Goal: Task Accomplishment & Management: Complete application form

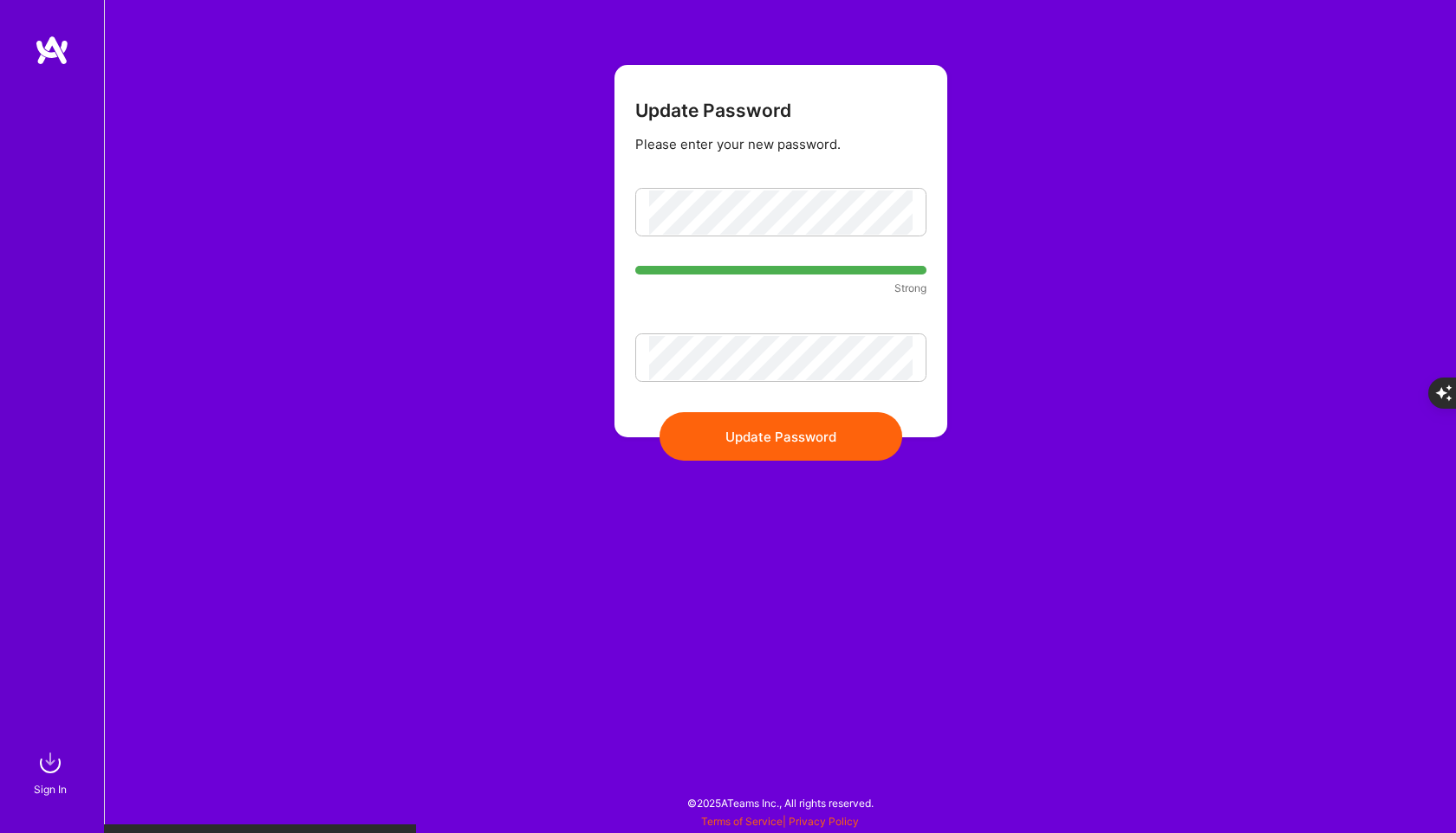
click at [867, 411] on form "Update Password Please enter your new password. Strong Update Password" at bounding box center [781, 251] width 333 height 373
click at [843, 426] on button "Update Password" at bounding box center [780, 436] width 243 height 48
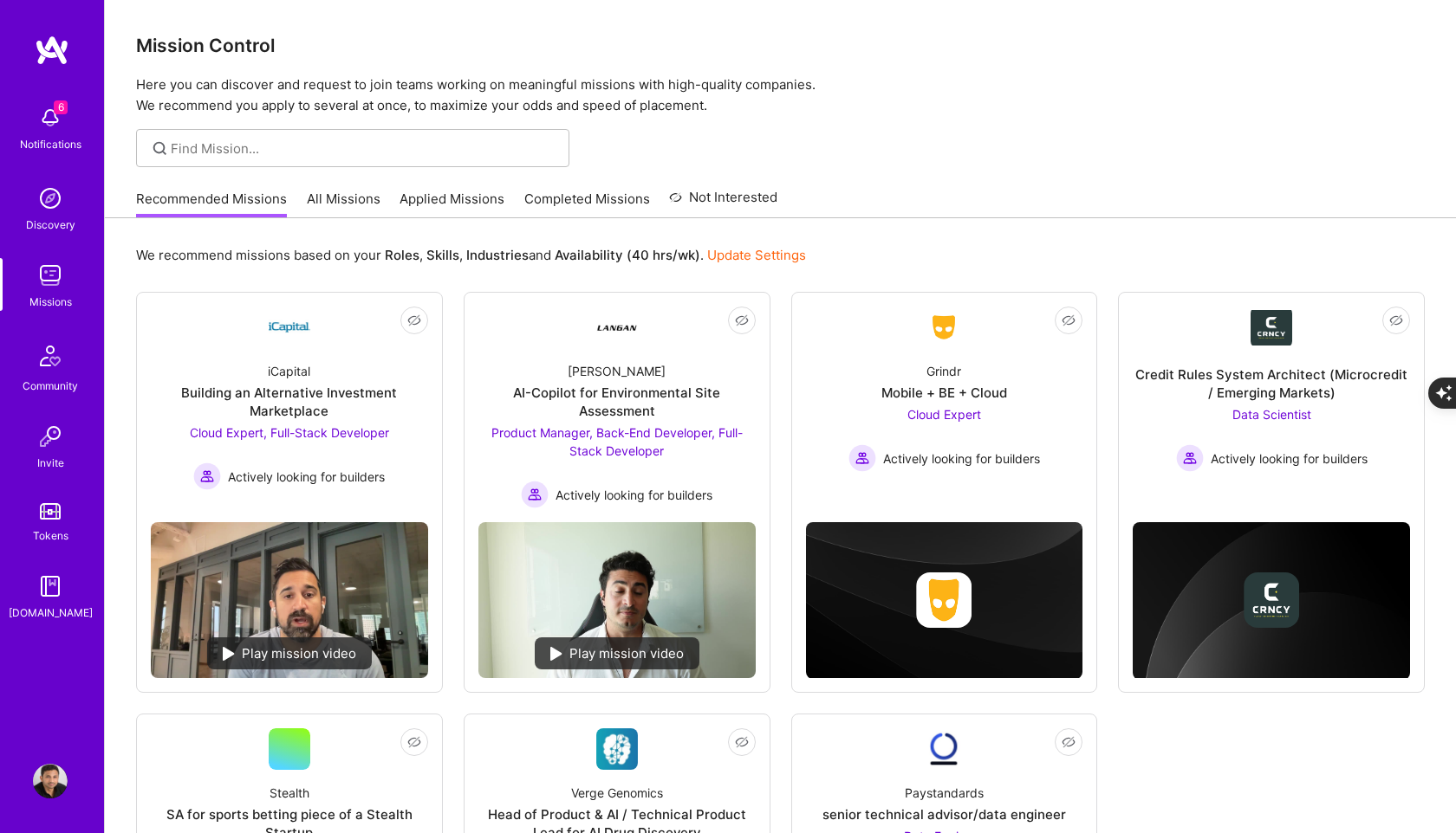
click at [360, 203] on link "All Missions" at bounding box center [343, 204] width 74 height 29
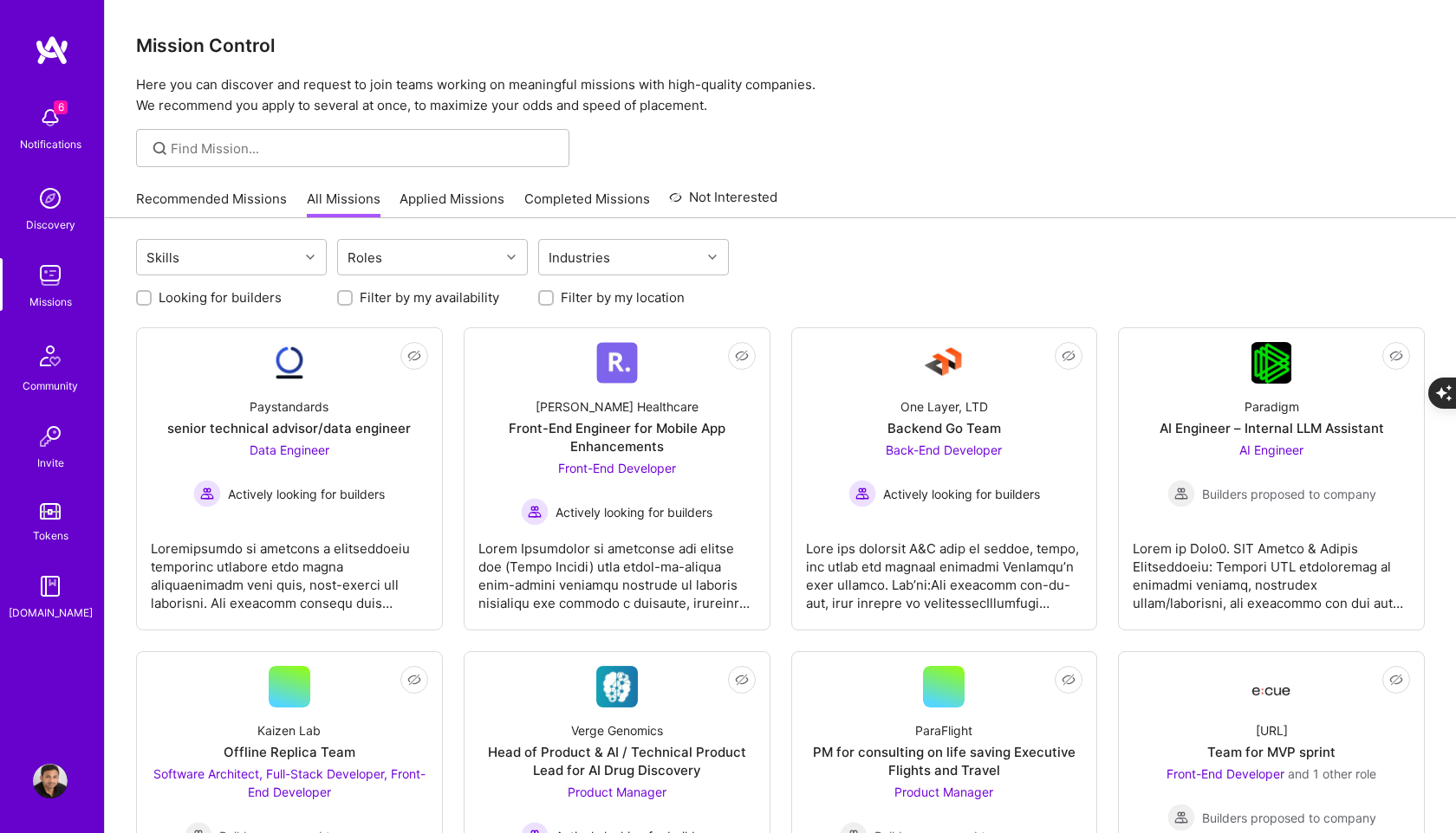
click at [34, 97] on div "6 Notifications" at bounding box center [49, 127] width 107 height 60
click at [60, 129] on div "6 Notifications Discovery Missions Community Invite Tokens [DOMAIN_NAME]" at bounding box center [52, 360] width 104 height 525
click at [60, 129] on img at bounding box center [49, 117] width 34 height 34
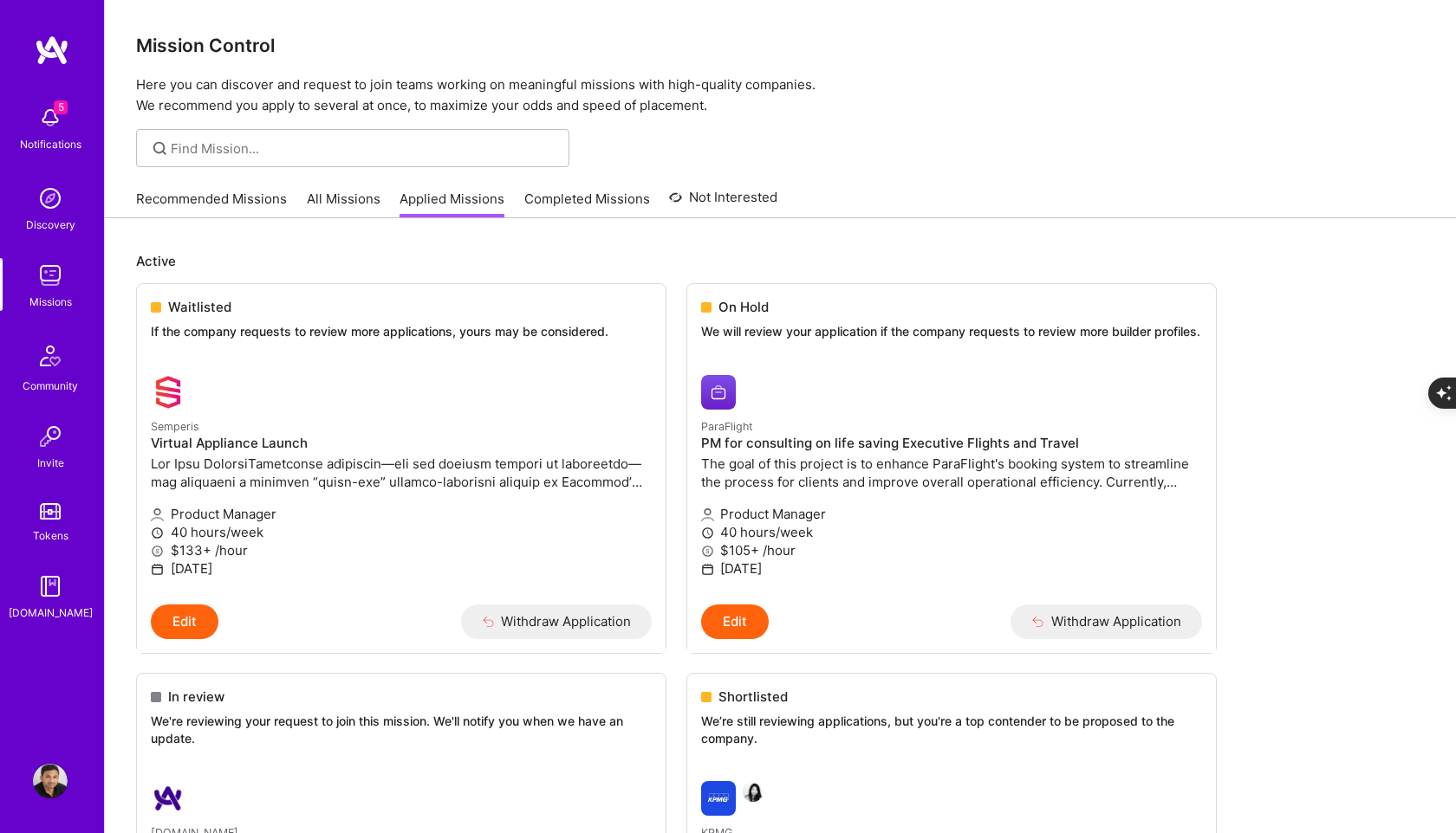
click at [62, 285] on img at bounding box center [49, 274] width 34 height 34
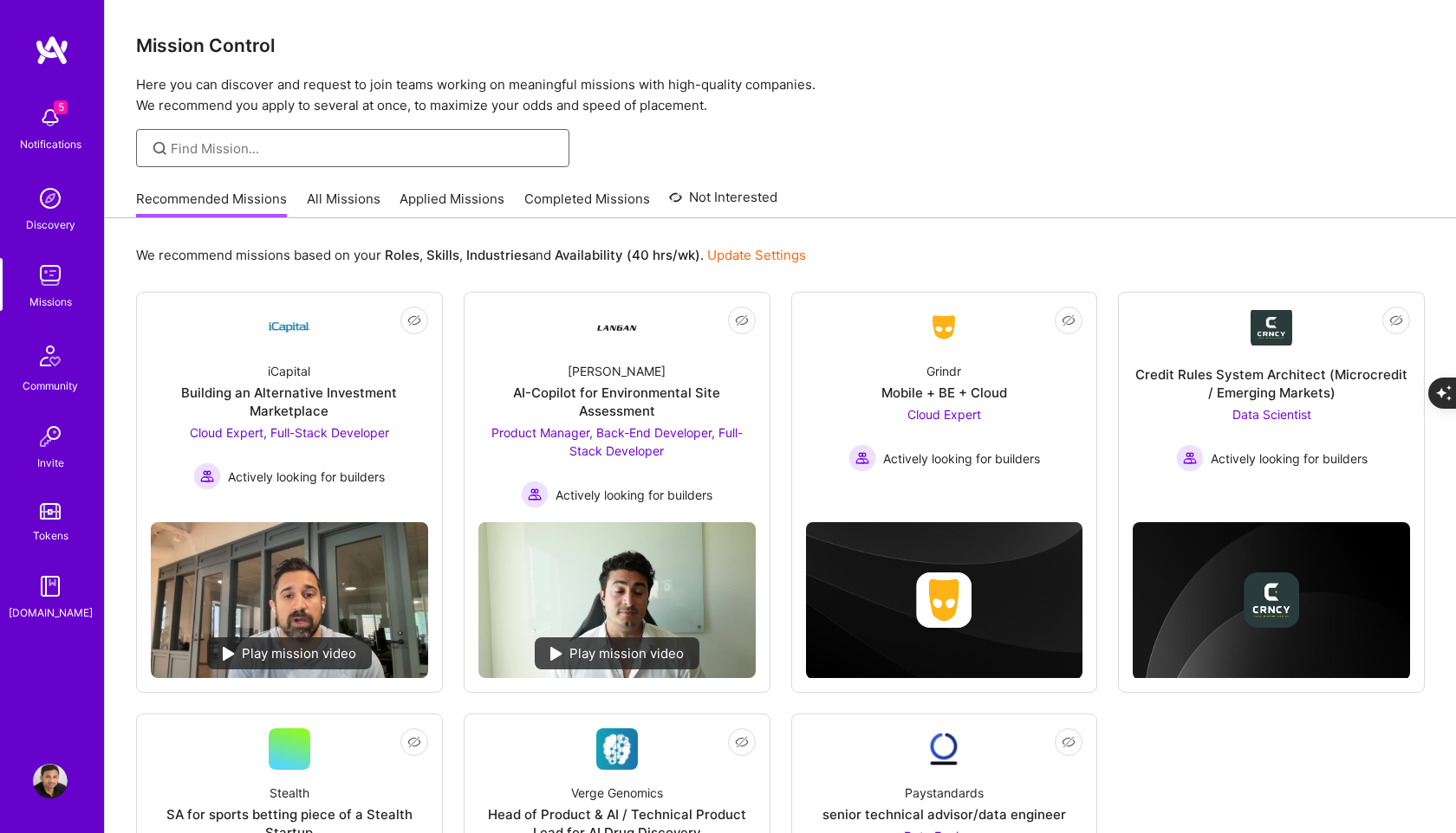
click at [294, 144] on input at bounding box center [364, 149] width 386 height 18
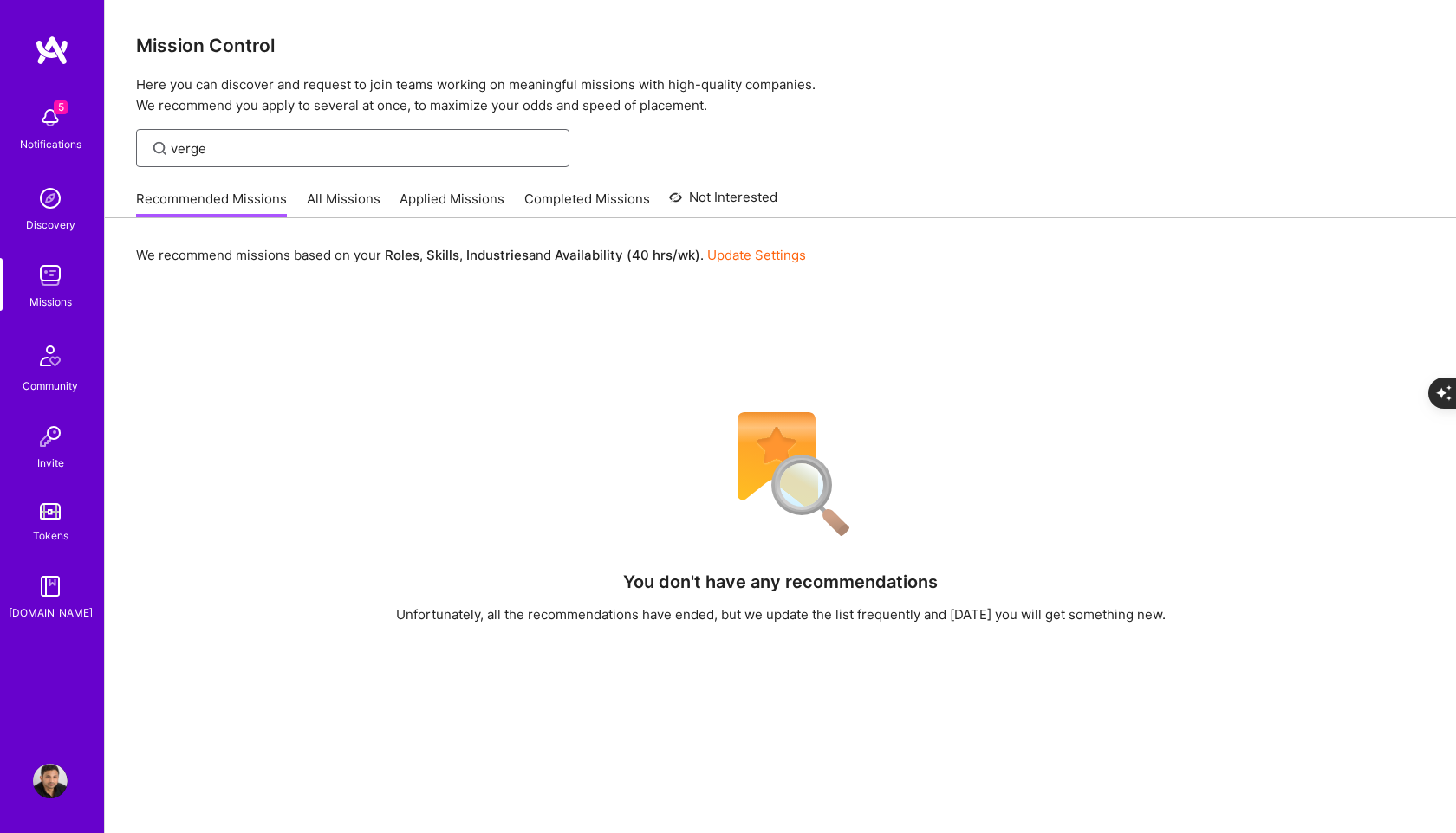
type input "verge"
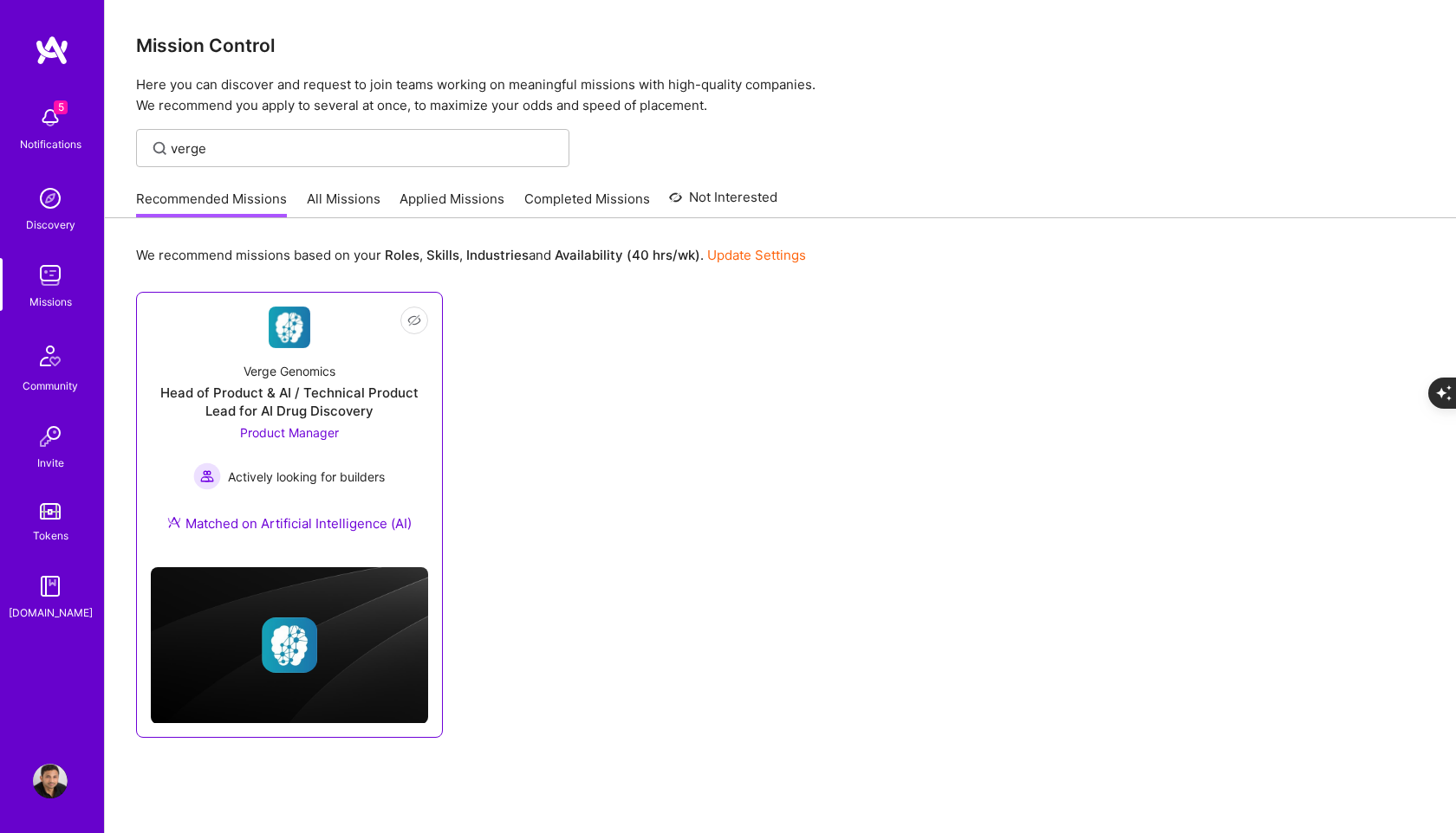
click at [318, 395] on div "Head of Product & AI / Technical Product Lead for AI Drug Discovery" at bounding box center [289, 401] width 277 height 36
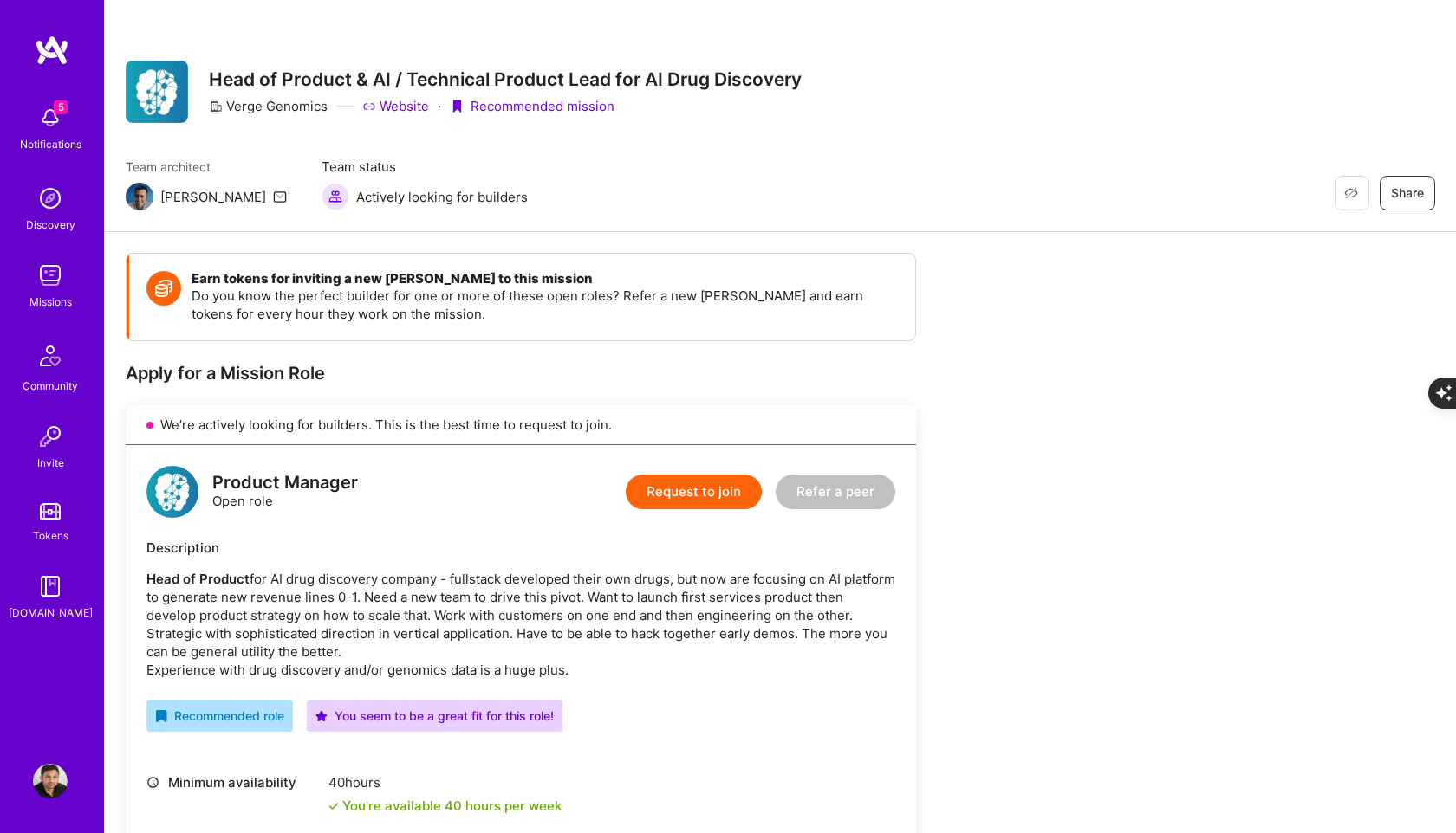
click at [681, 493] on button "Request to join" at bounding box center [694, 492] width 136 height 34
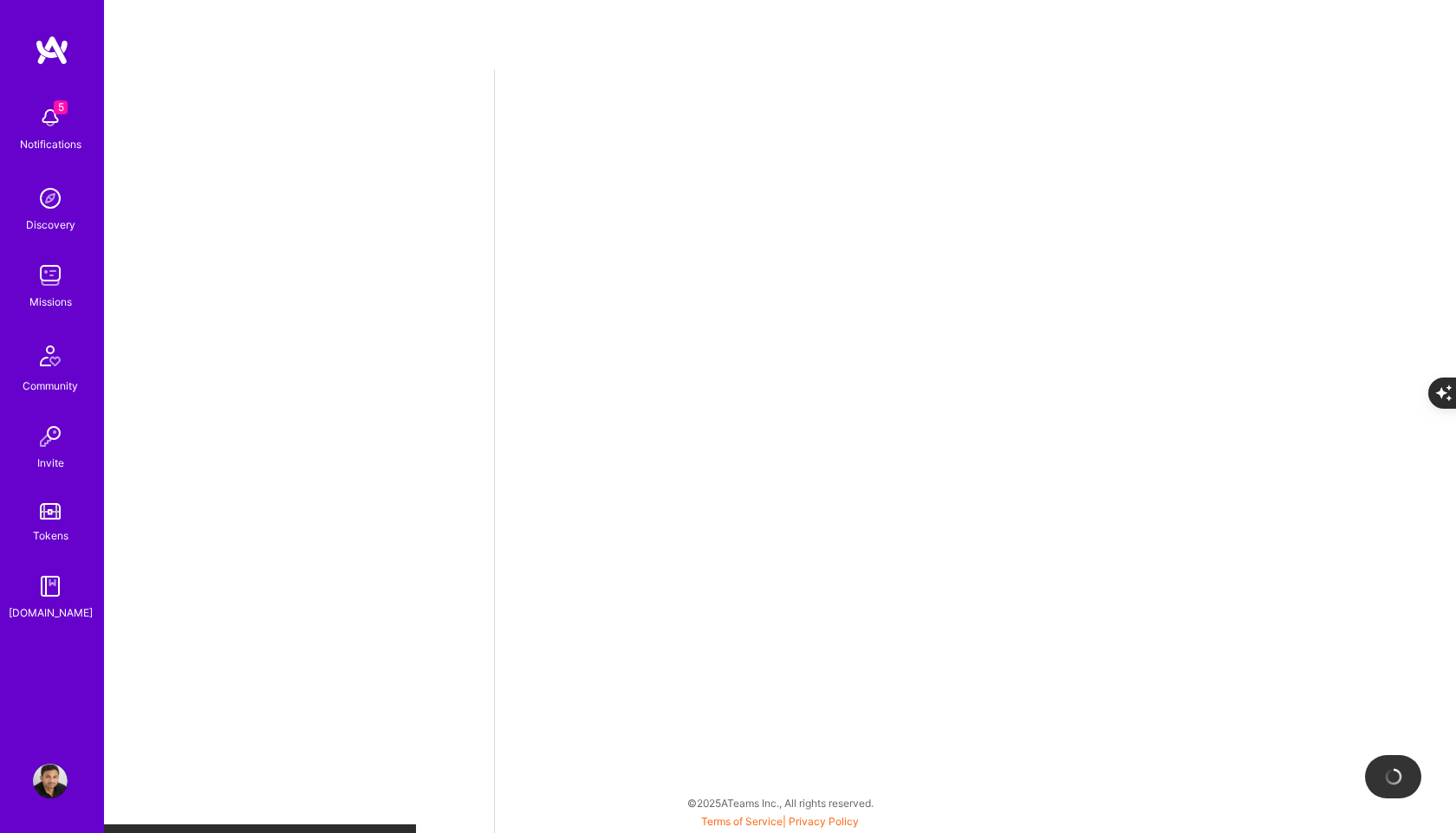
select select "US"
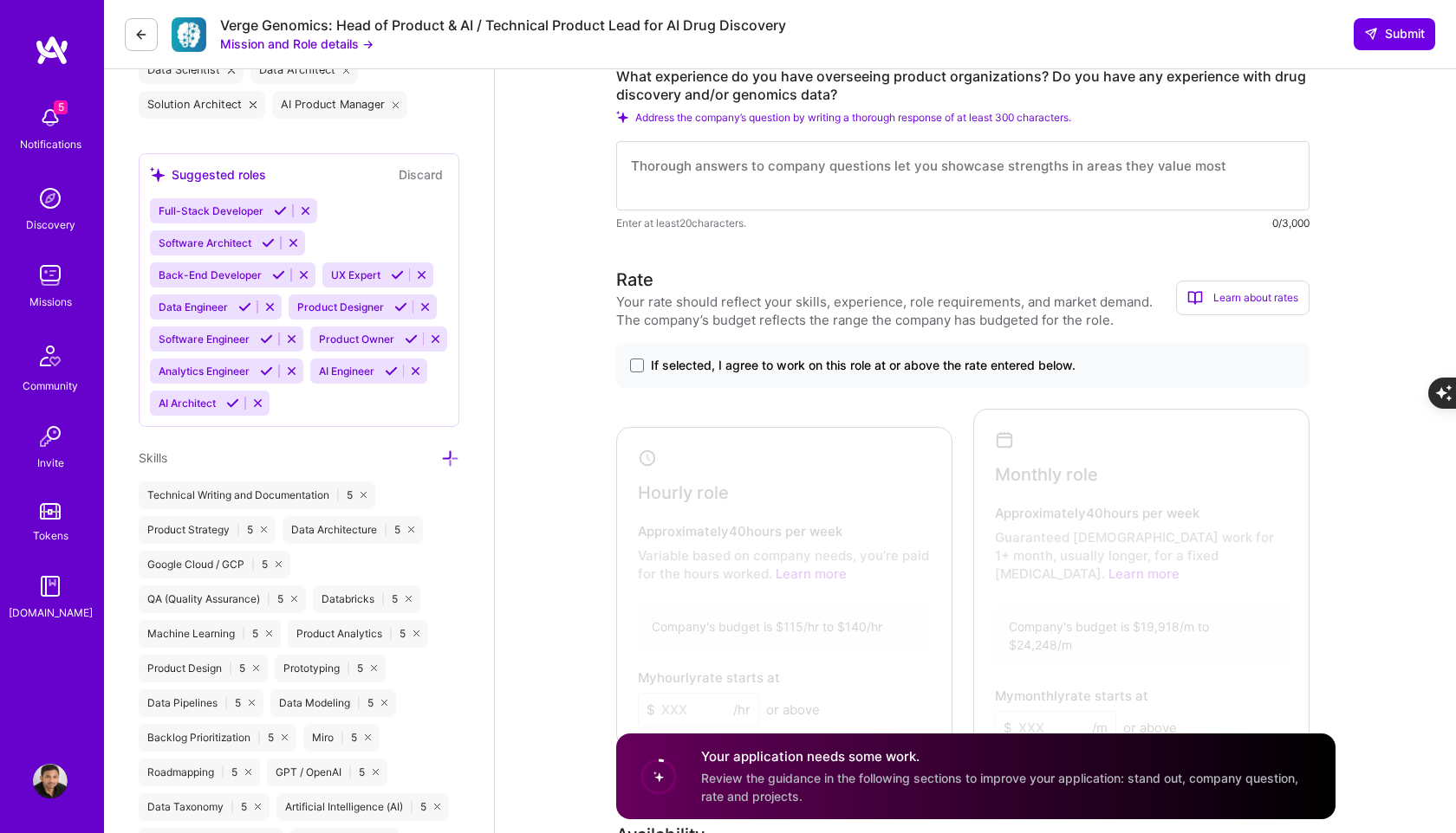
scroll to position [964, 0]
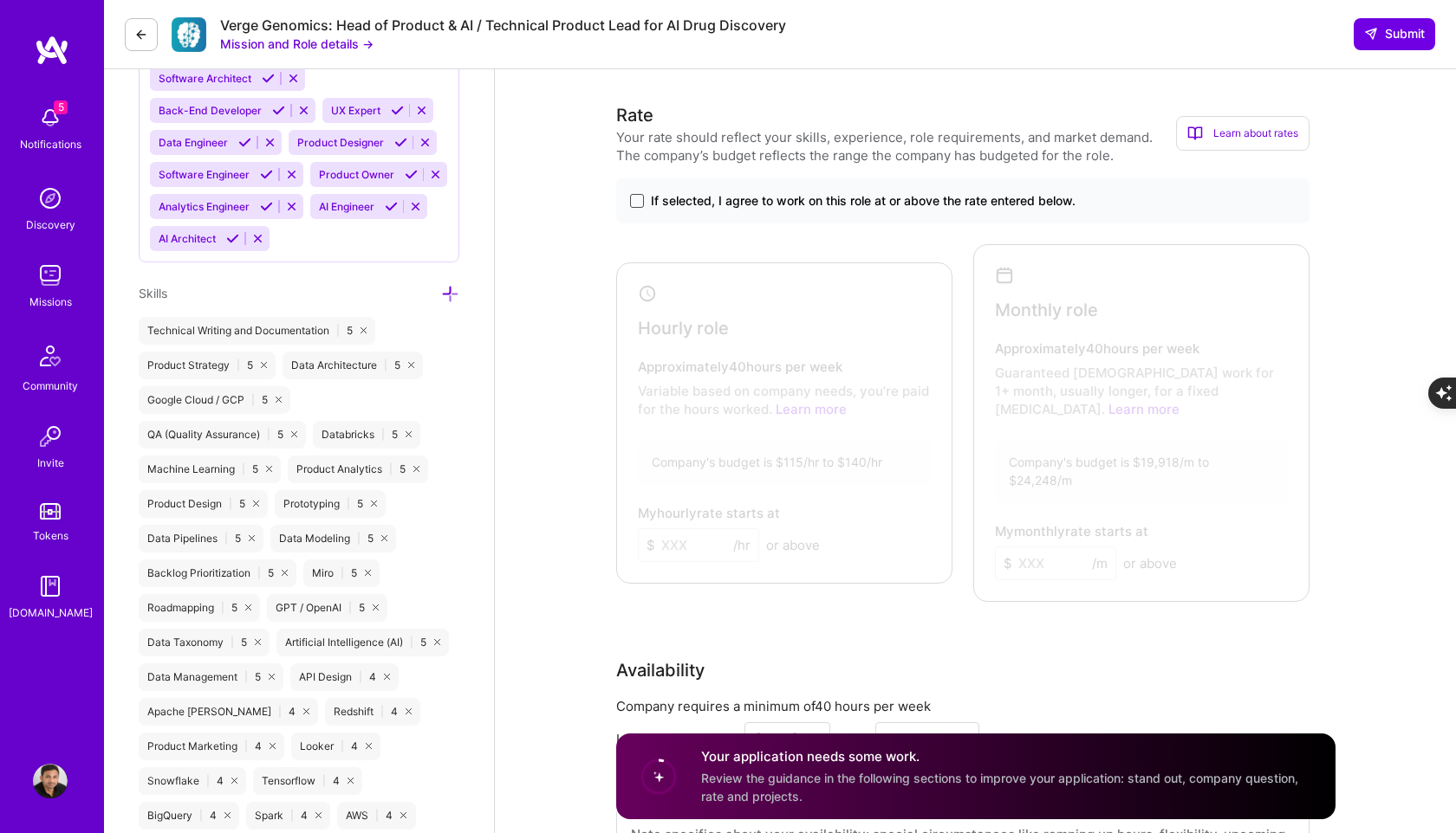
click at [633, 202] on span at bounding box center [637, 201] width 14 height 14
click at [0, 0] on input "If selected, I agree to work on this role at or above the rate entered below." at bounding box center [0, 0] width 0 height 0
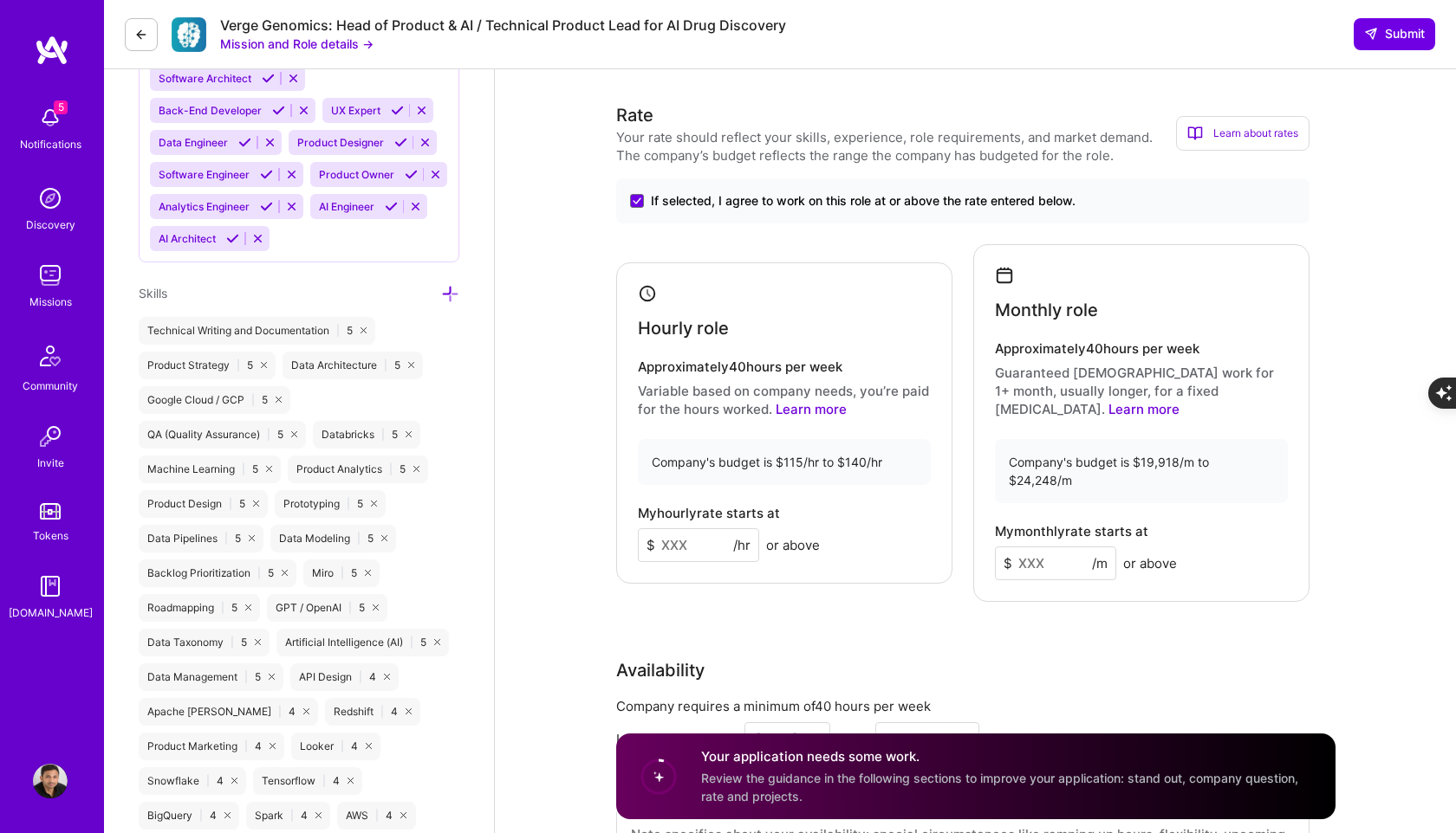
click at [698, 528] on input at bounding box center [698, 545] width 121 height 33
type input "140"
click at [1220, 658] on div "Availability" at bounding box center [962, 671] width 694 height 26
click at [1040, 547] on input at bounding box center [1055, 564] width 121 height 33
type input "20000"
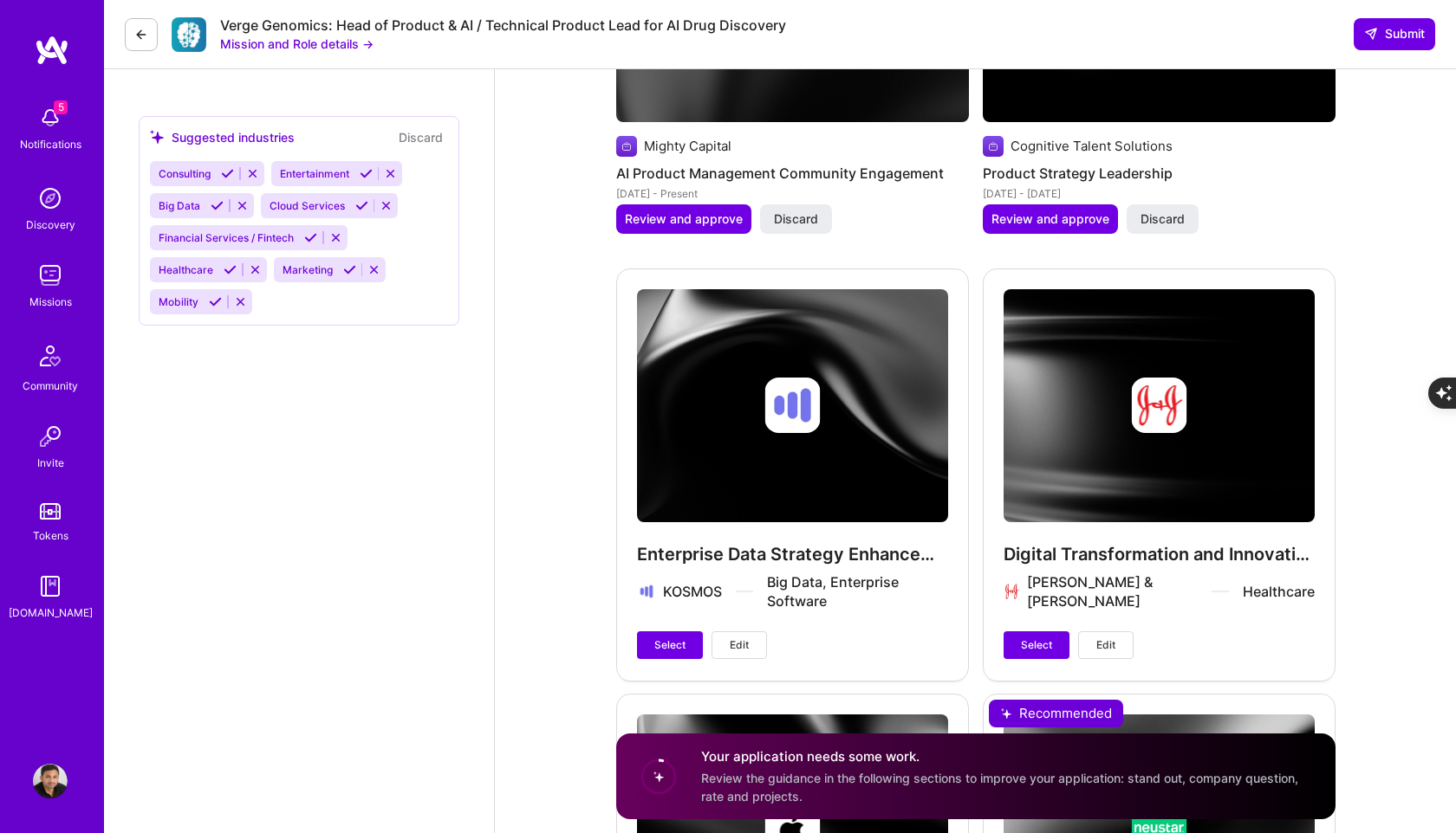
scroll to position [2542, 0]
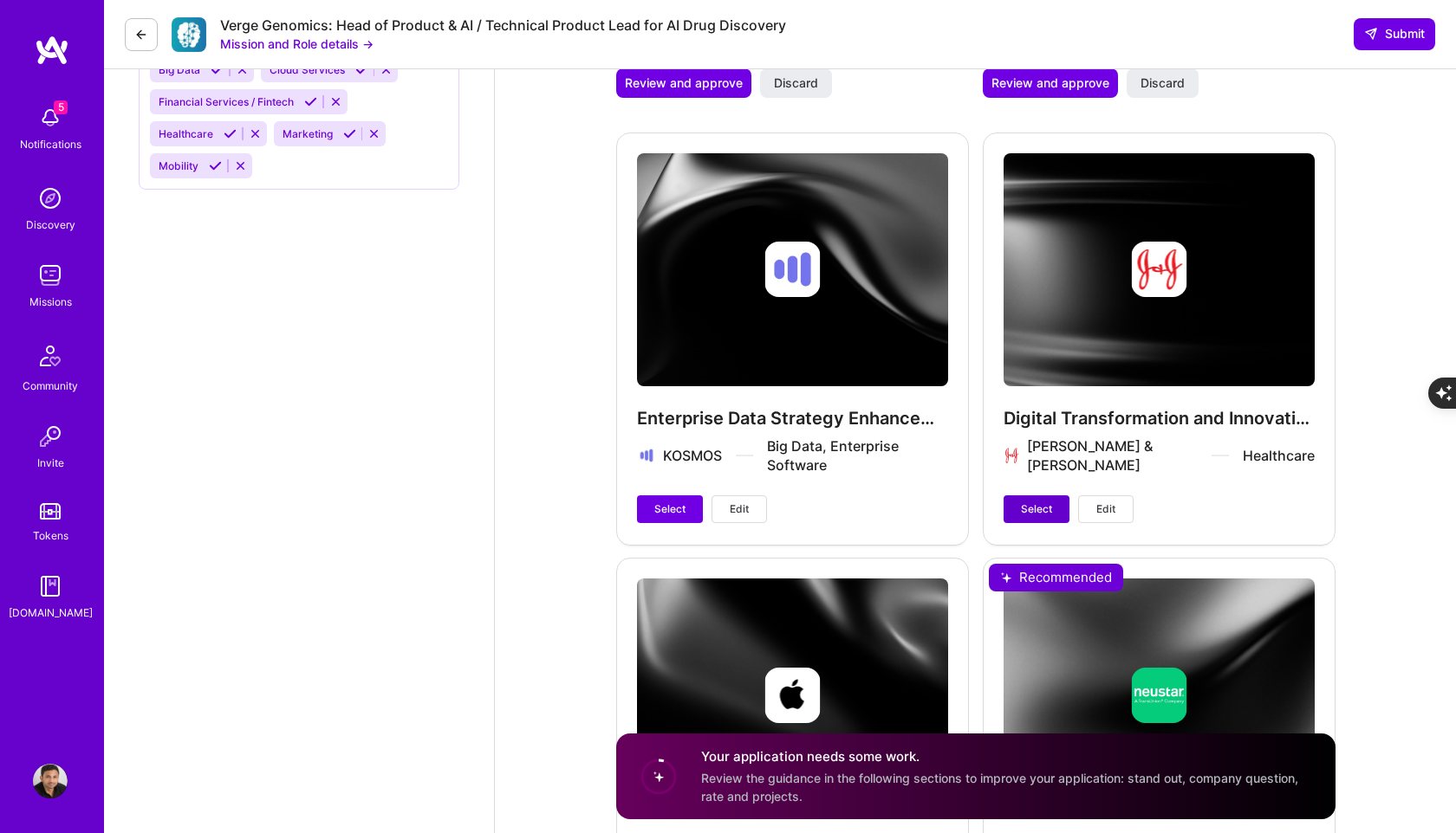
click at [1032, 502] on span "Select" at bounding box center [1037, 509] width 31 height 16
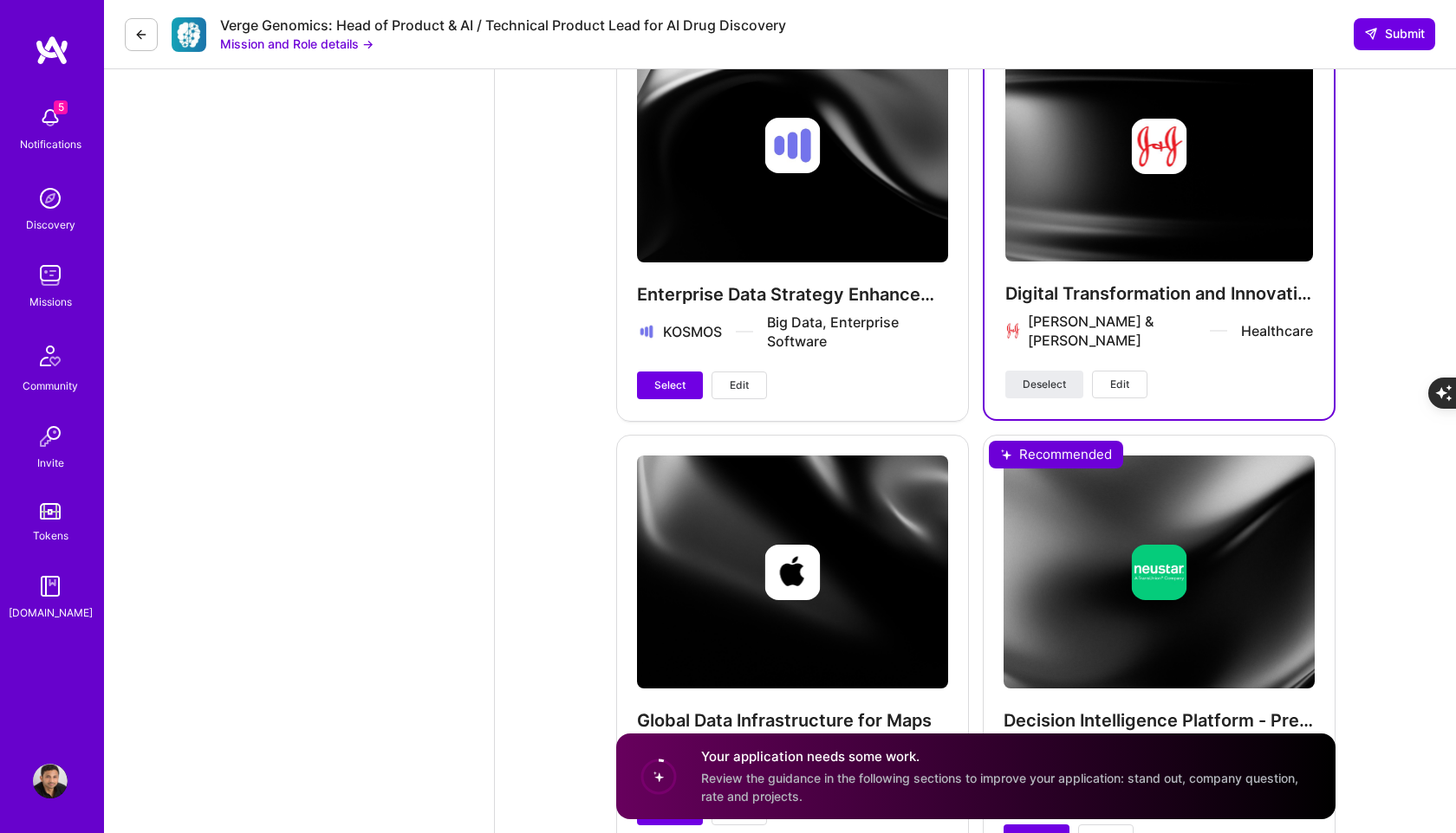
scroll to position [2759, 0]
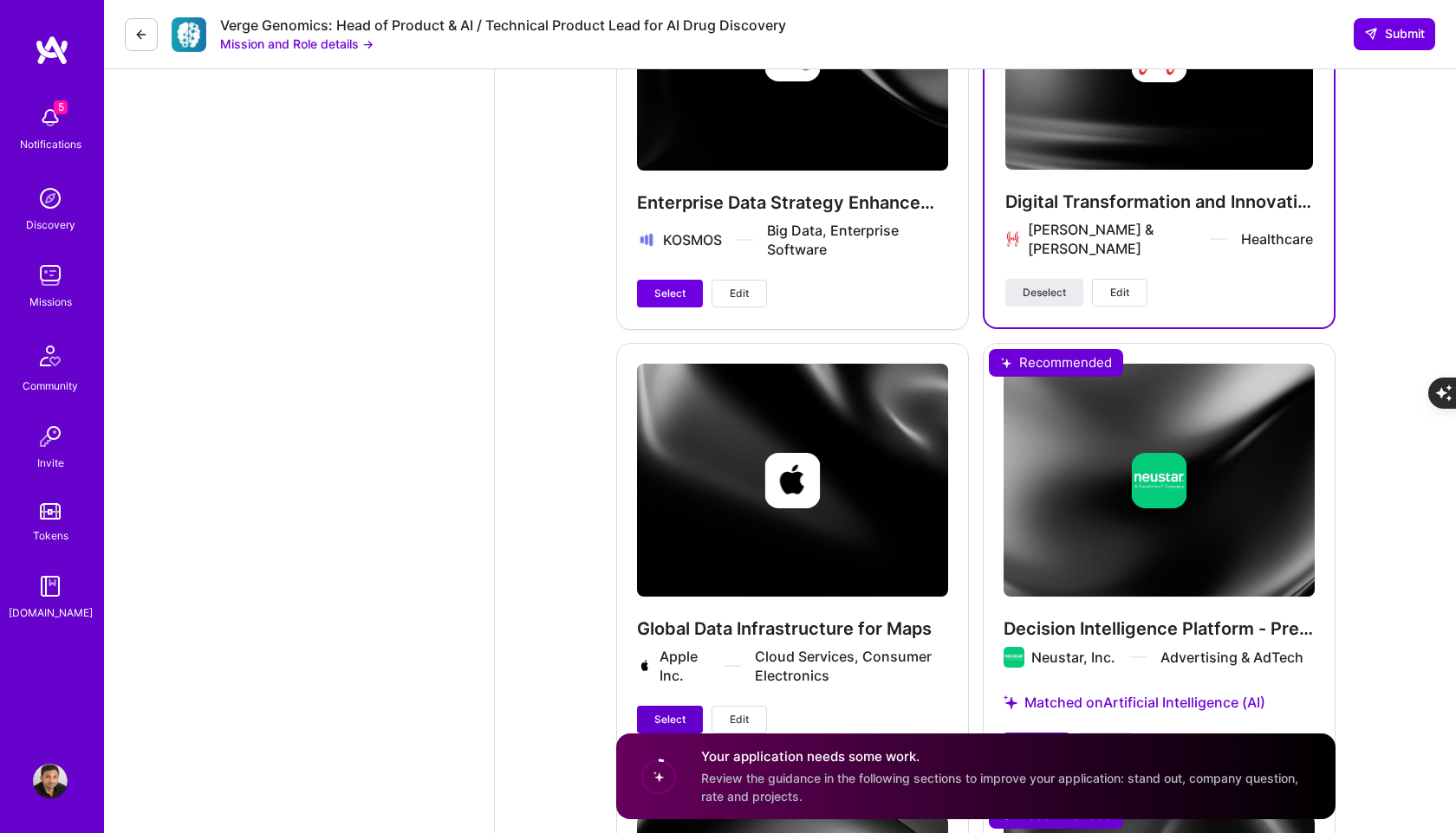
click at [680, 712] on span "Select" at bounding box center [670, 720] width 31 height 16
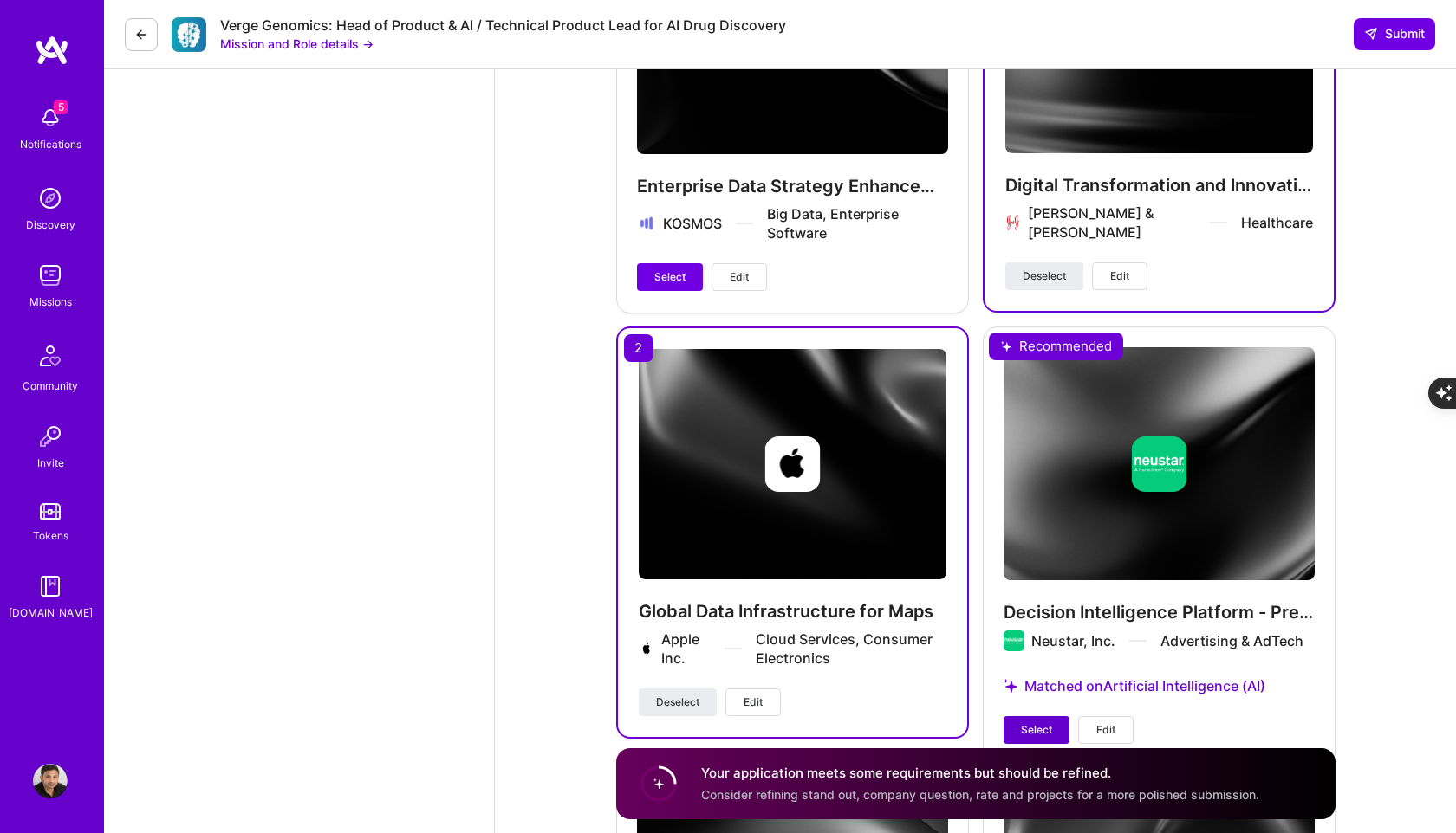
click at [1044, 723] on span "Select" at bounding box center [1037, 731] width 31 height 16
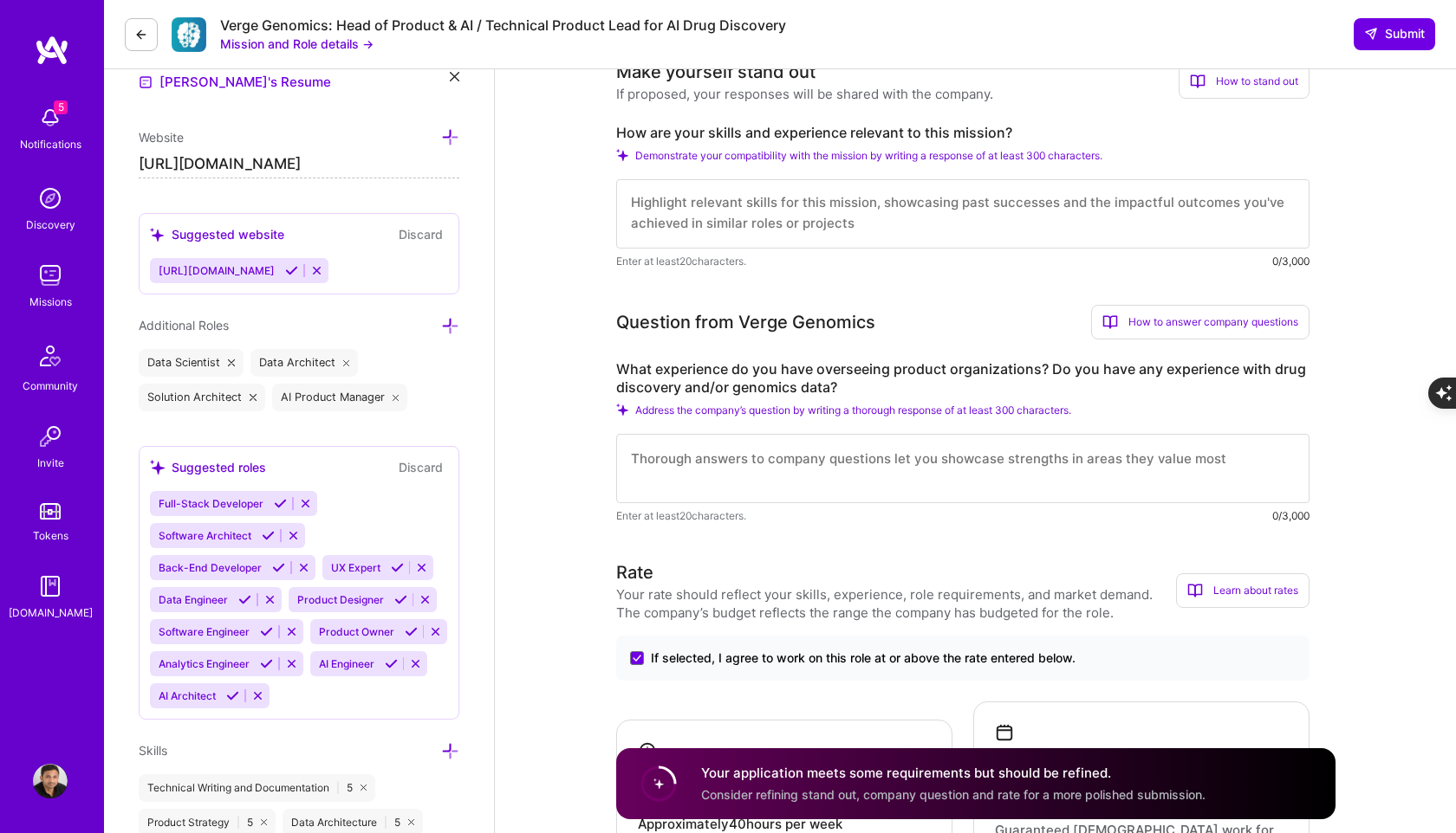
scroll to position [440, 0]
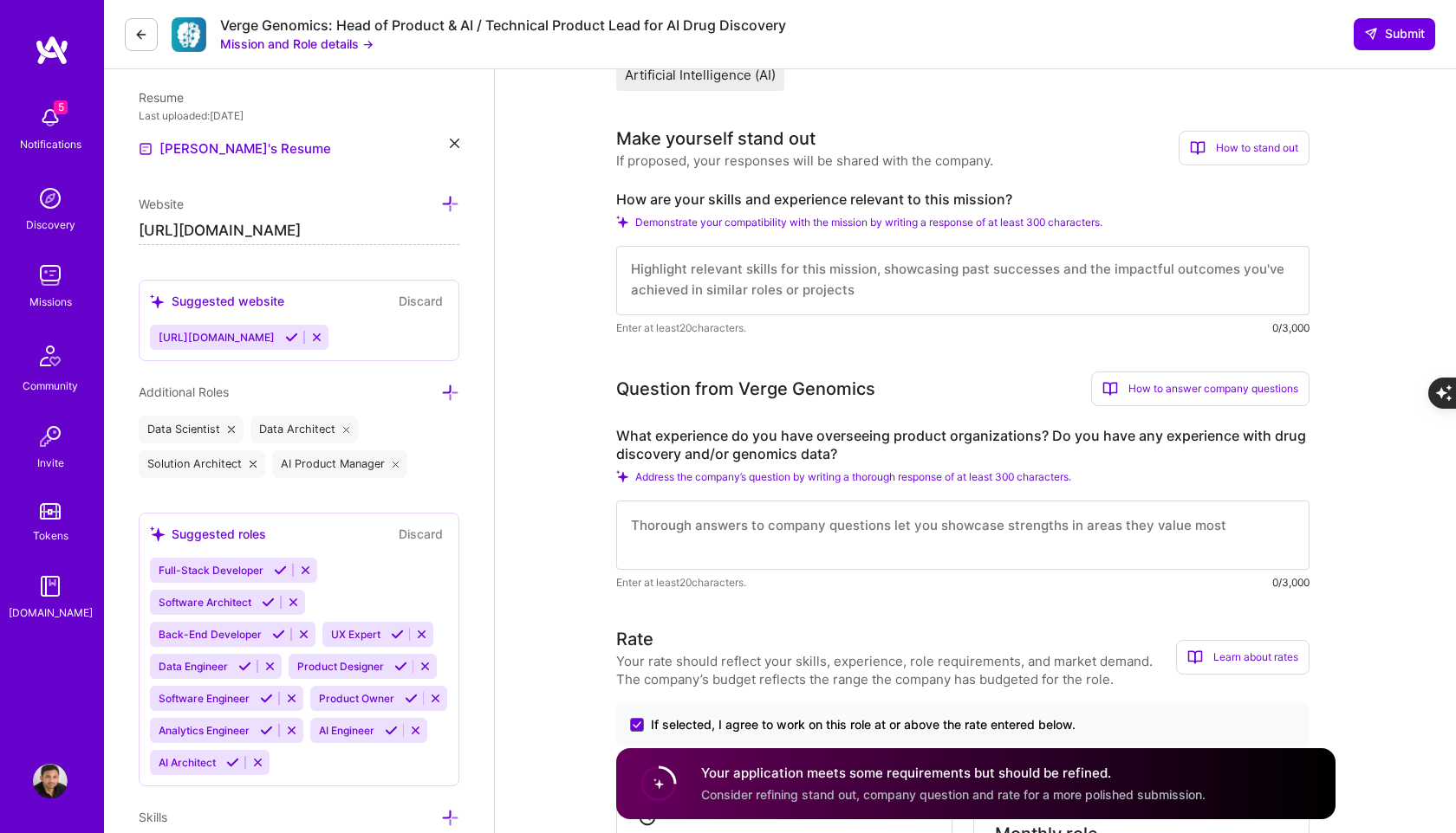
click at [789, 543] on textarea at bounding box center [962, 535] width 694 height 69
click at [710, 287] on textarea at bounding box center [962, 280] width 694 height 69
paste textarea "[PERSON_NAME] is a Product Leader and Operator with approximately 15 years of e…"
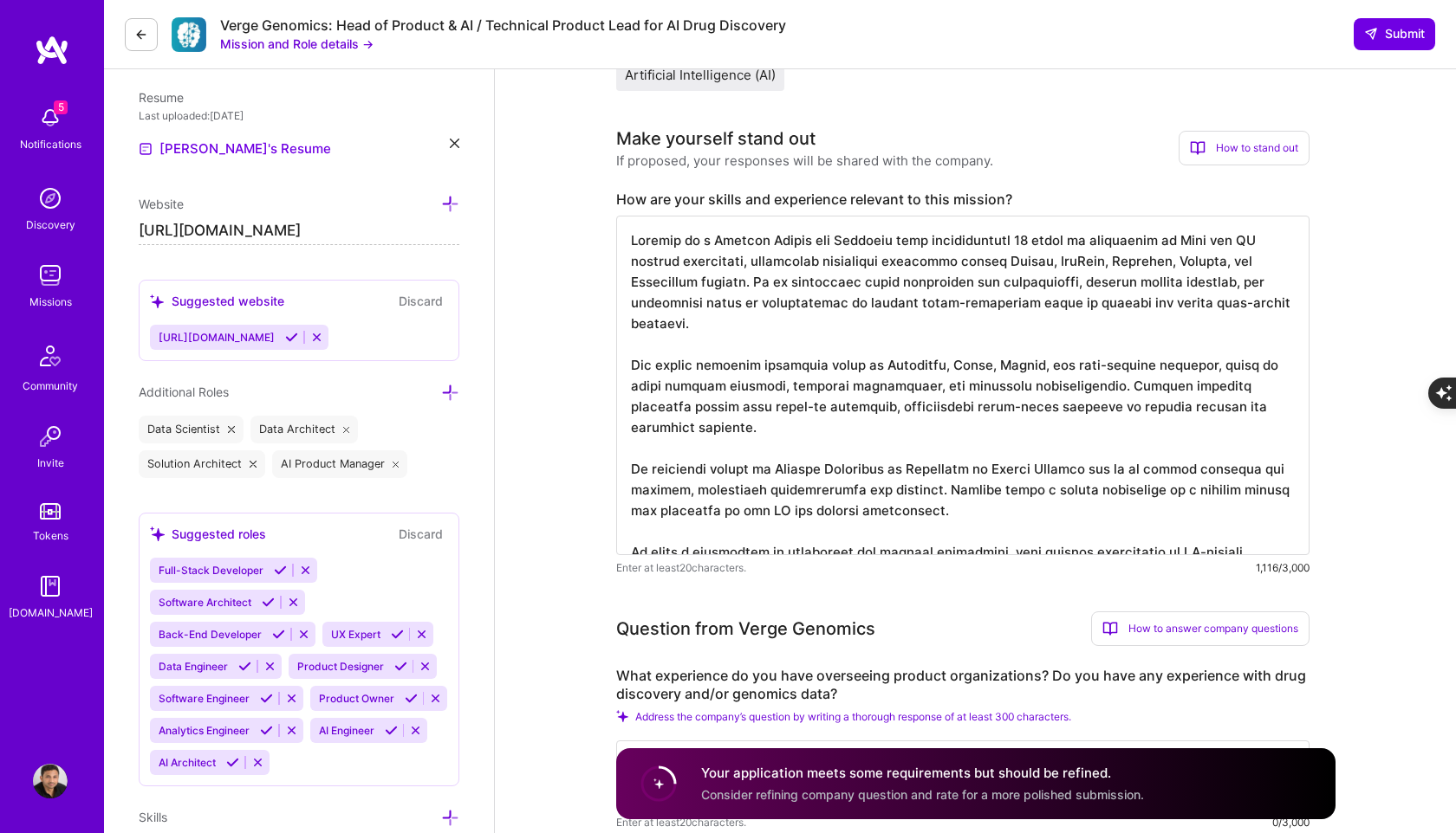
click at [1037, 362] on textarea at bounding box center [962, 385] width 694 height 339
type textarea "[PERSON_NAME] is a Product Leader and Operator with approximately 15 years of e…"
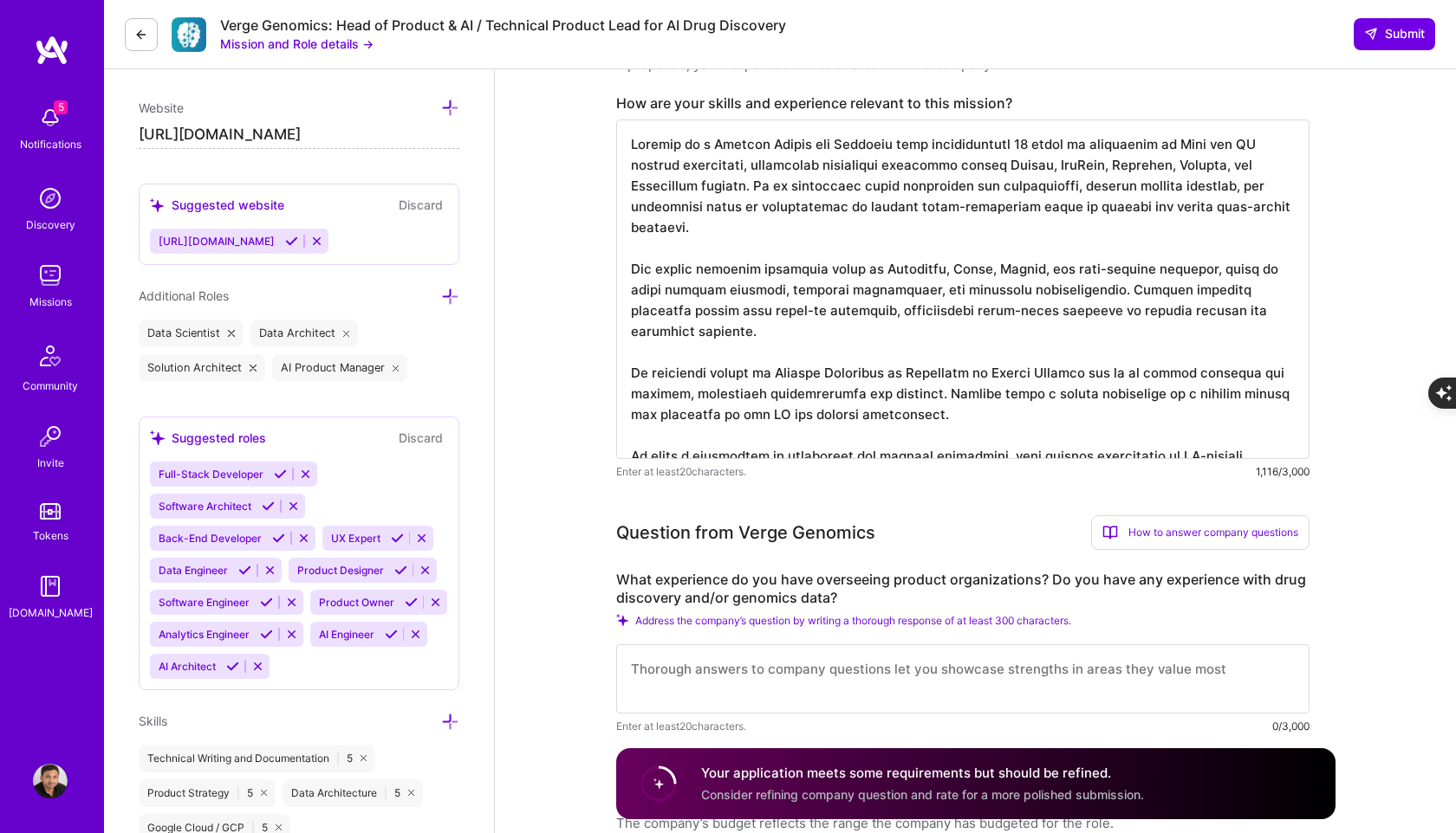
scroll to position [606, 0]
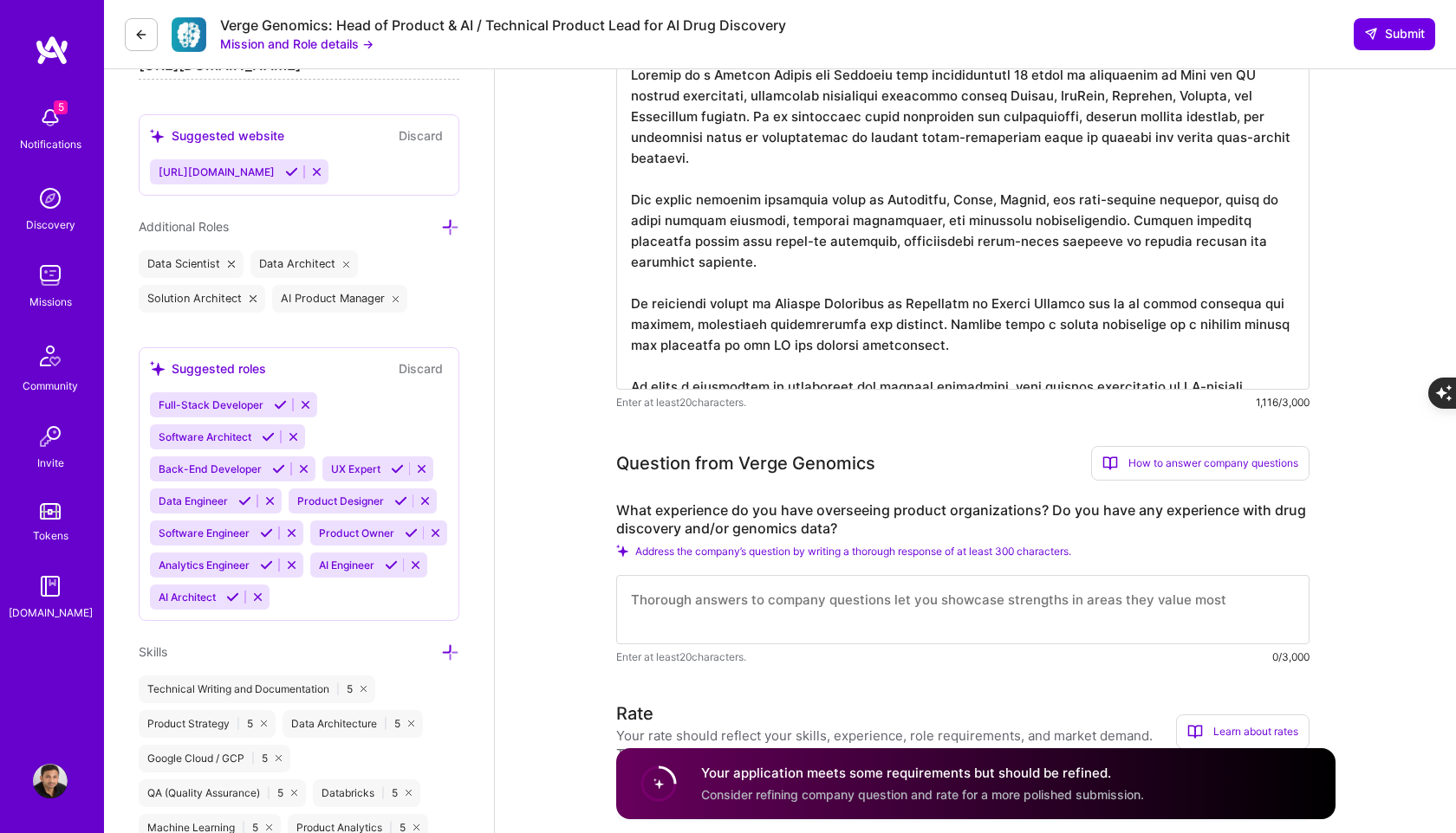
click at [716, 622] on textarea at bounding box center [962, 610] width 694 height 69
paste textarea "[PERSON_NAME] led product teams at Apple and J&J, launching large-scale platfor…"
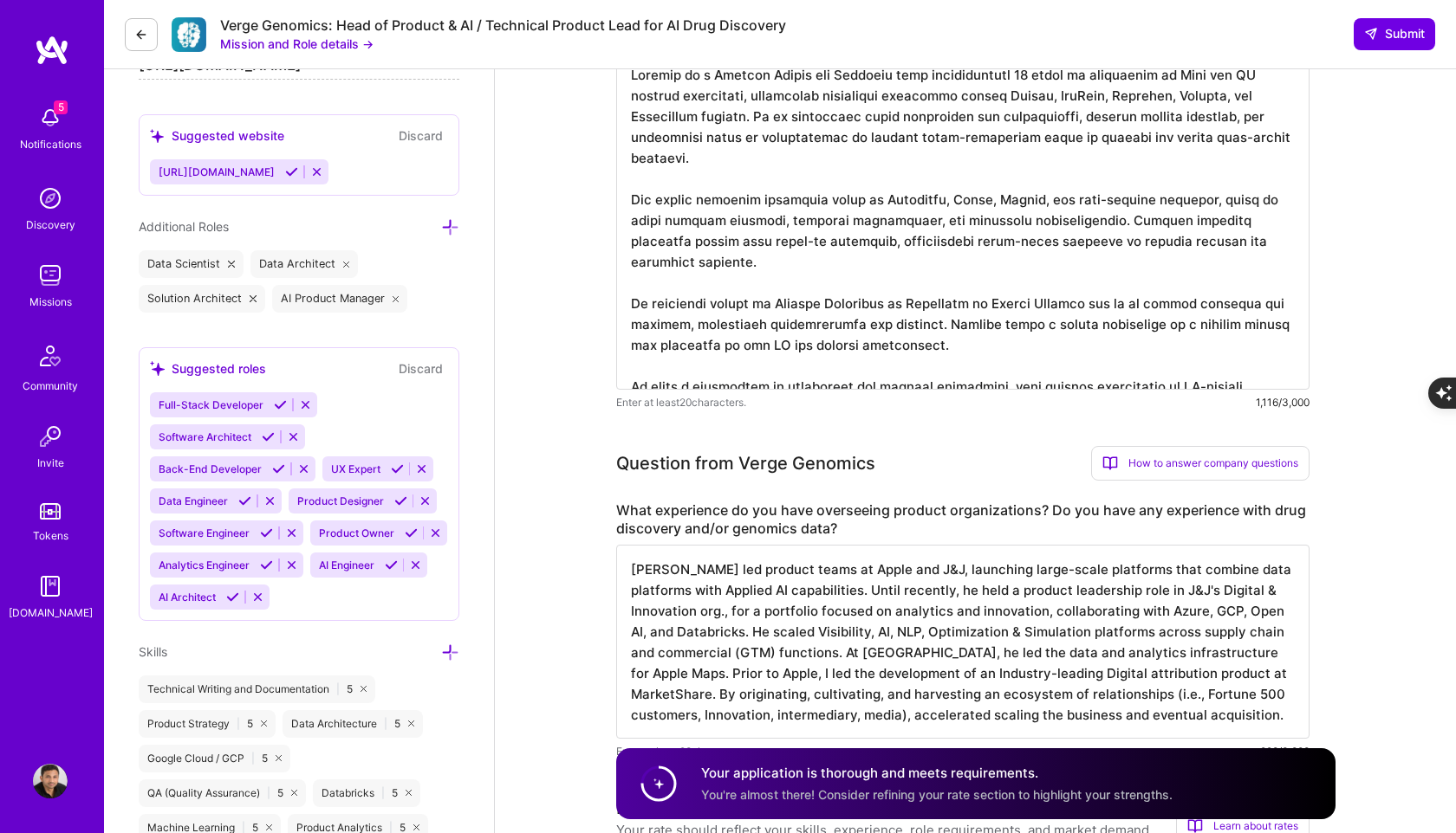
click at [1159, 630] on textarea "[PERSON_NAME] led product teams at Apple and J&J, launching large-scale platfor…" at bounding box center [962, 641] width 694 height 194
click at [1235, 632] on textarea "[PERSON_NAME] led product teams at Apple and J&J, launching large-scale platfor…" at bounding box center [962, 641] width 694 height 194
click at [1217, 659] on textarea "[PERSON_NAME] led product teams at Apple and J&J, launching large-scale platfor…" at bounding box center [962, 641] width 694 height 194
click at [1217, 655] on textarea "[PERSON_NAME] led product teams at Apple and J&J, launching large-scale platfor…" at bounding box center [962, 641] width 694 height 194
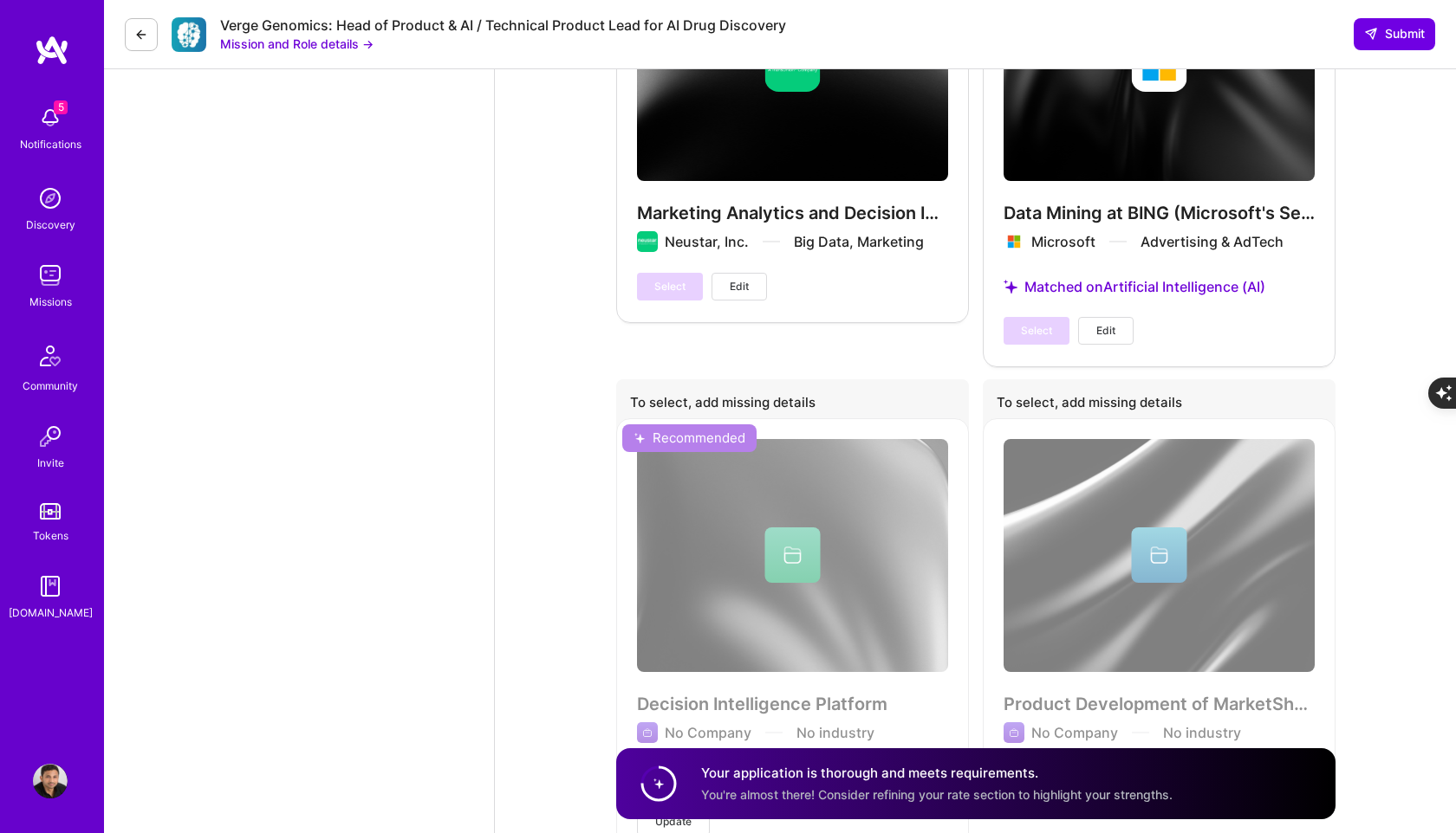
scroll to position [3976, 0]
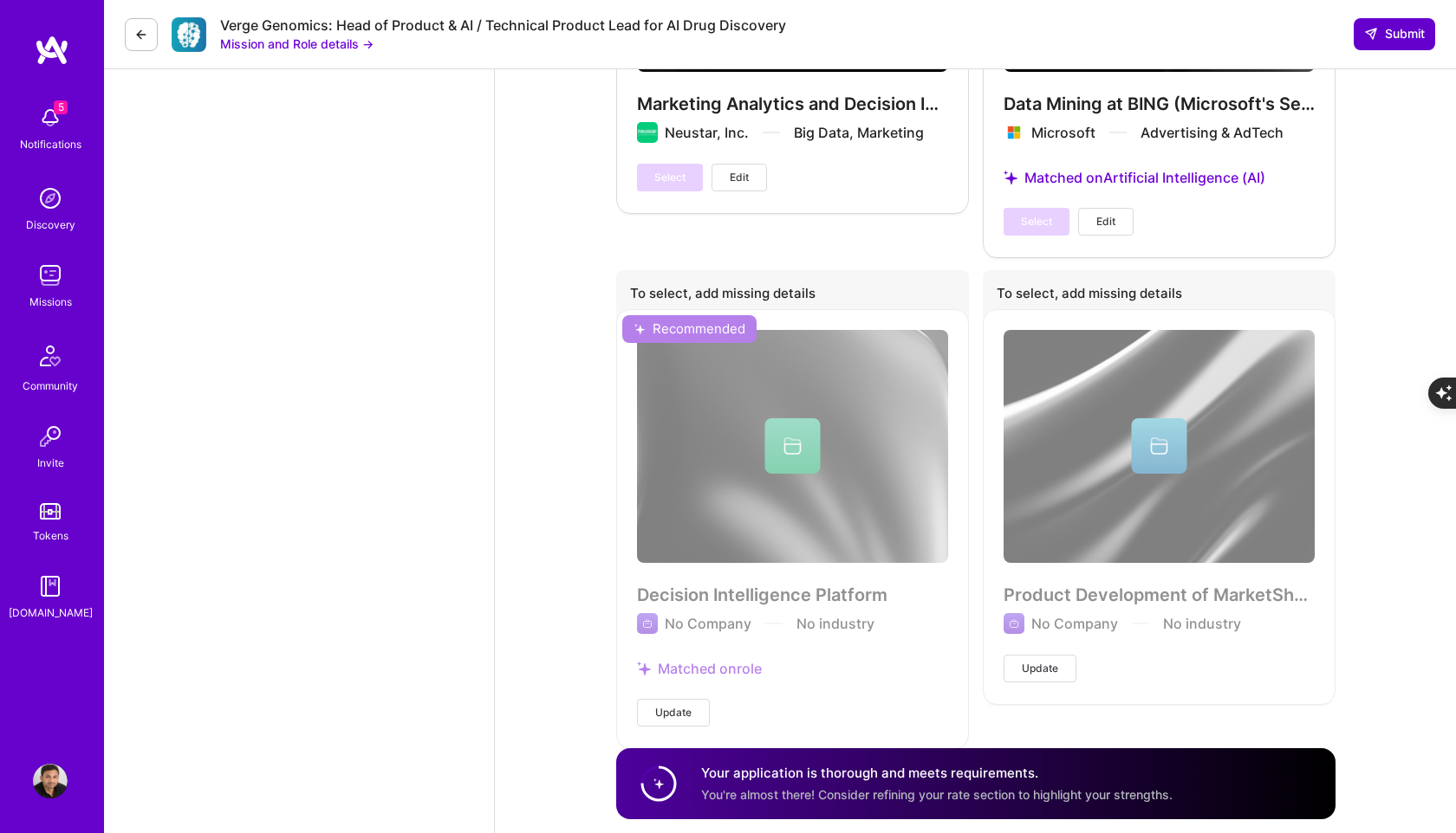
type textarea "[PERSON_NAME] led product teams at Apple and J&J, launching large-scale platfor…"
click at [1393, 40] on span "Submit" at bounding box center [1394, 34] width 61 height 18
click at [1384, 36] on span "Submit" at bounding box center [1394, 34] width 61 height 18
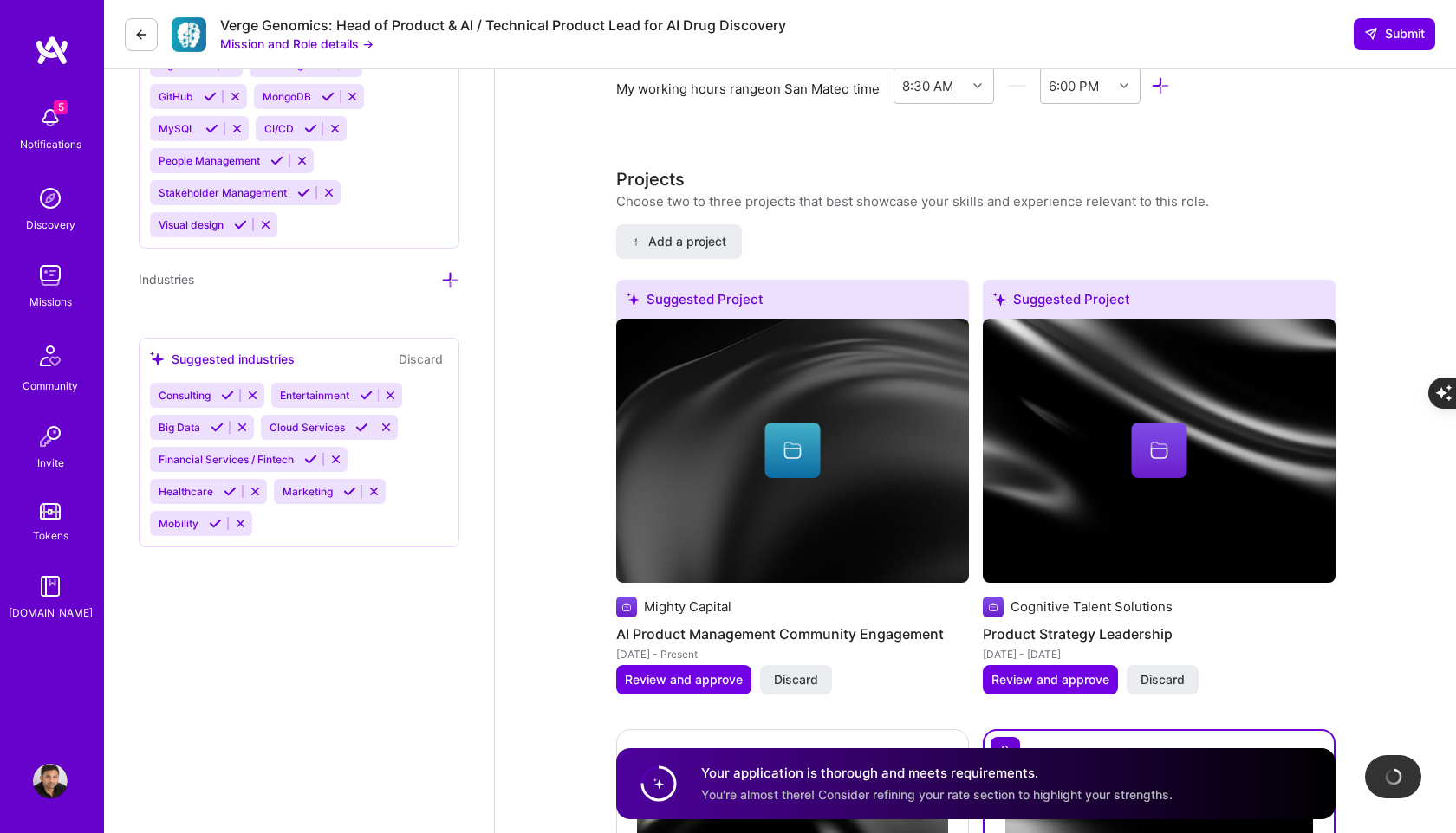
scroll to position [1909, 0]
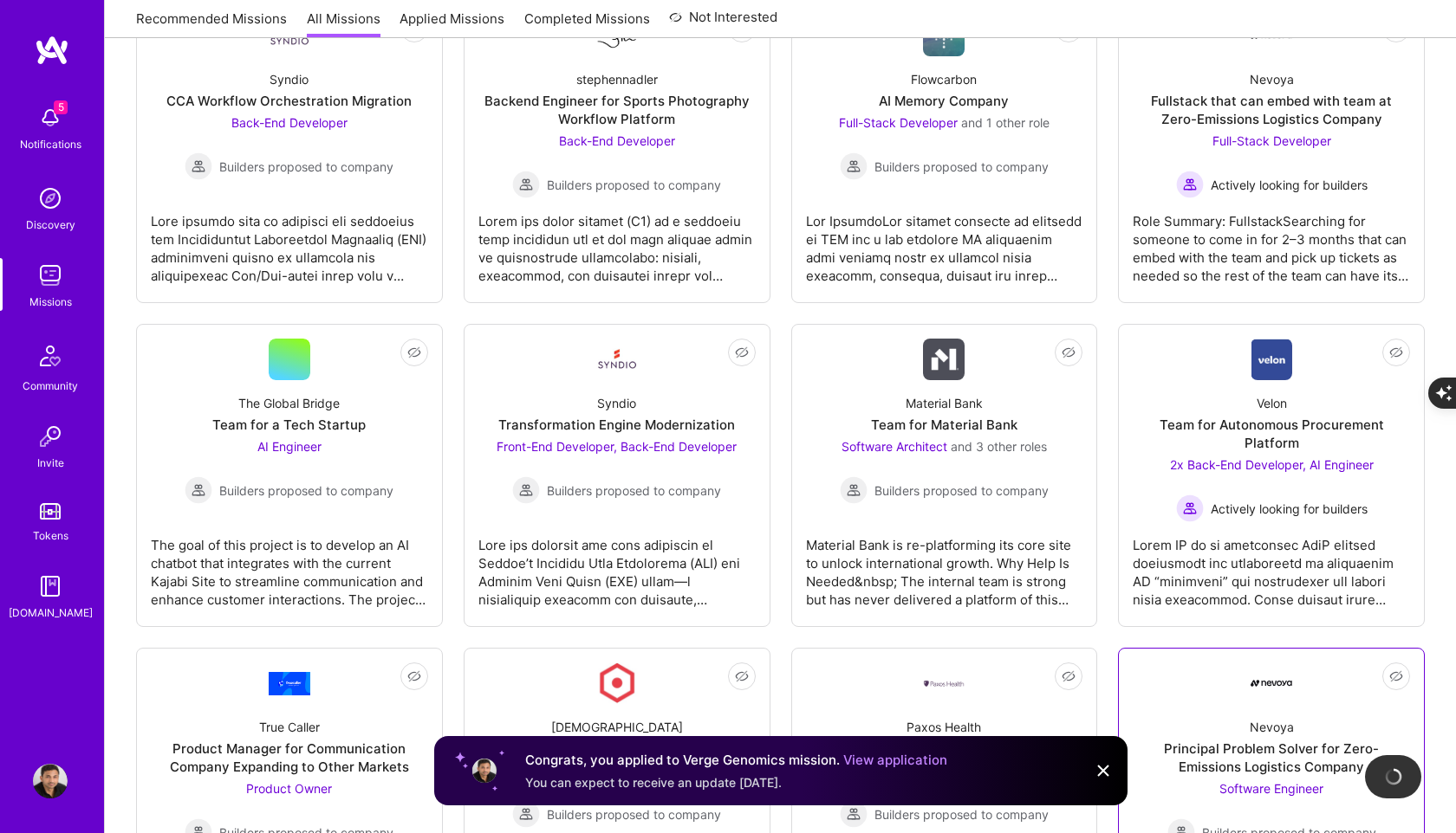
scroll to position [1623, 0]
click at [993, 224] on div at bounding box center [944, 243] width 277 height 87
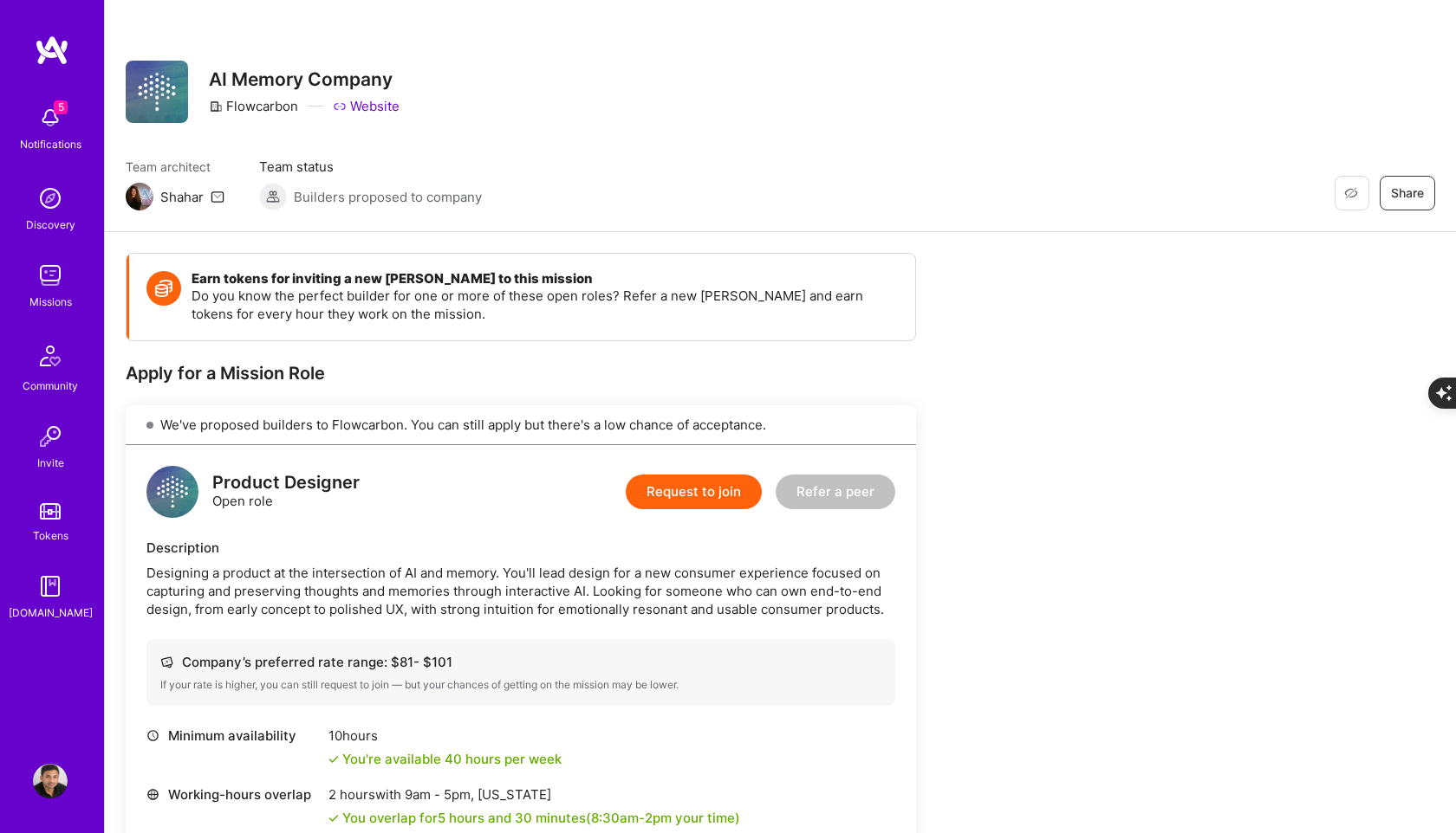
click at [718, 478] on button "Request to join" at bounding box center [694, 492] width 136 height 34
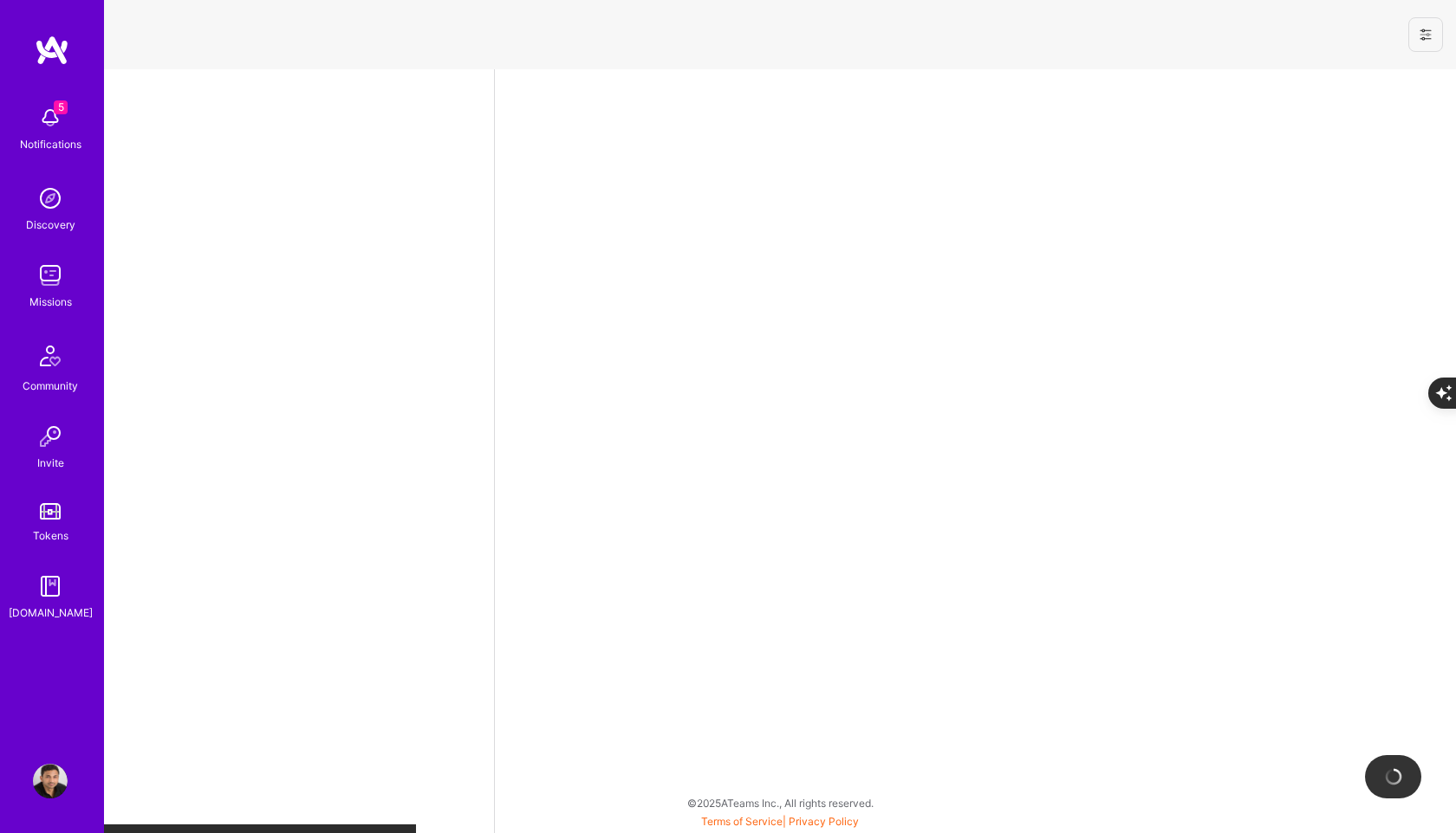
select select "US"
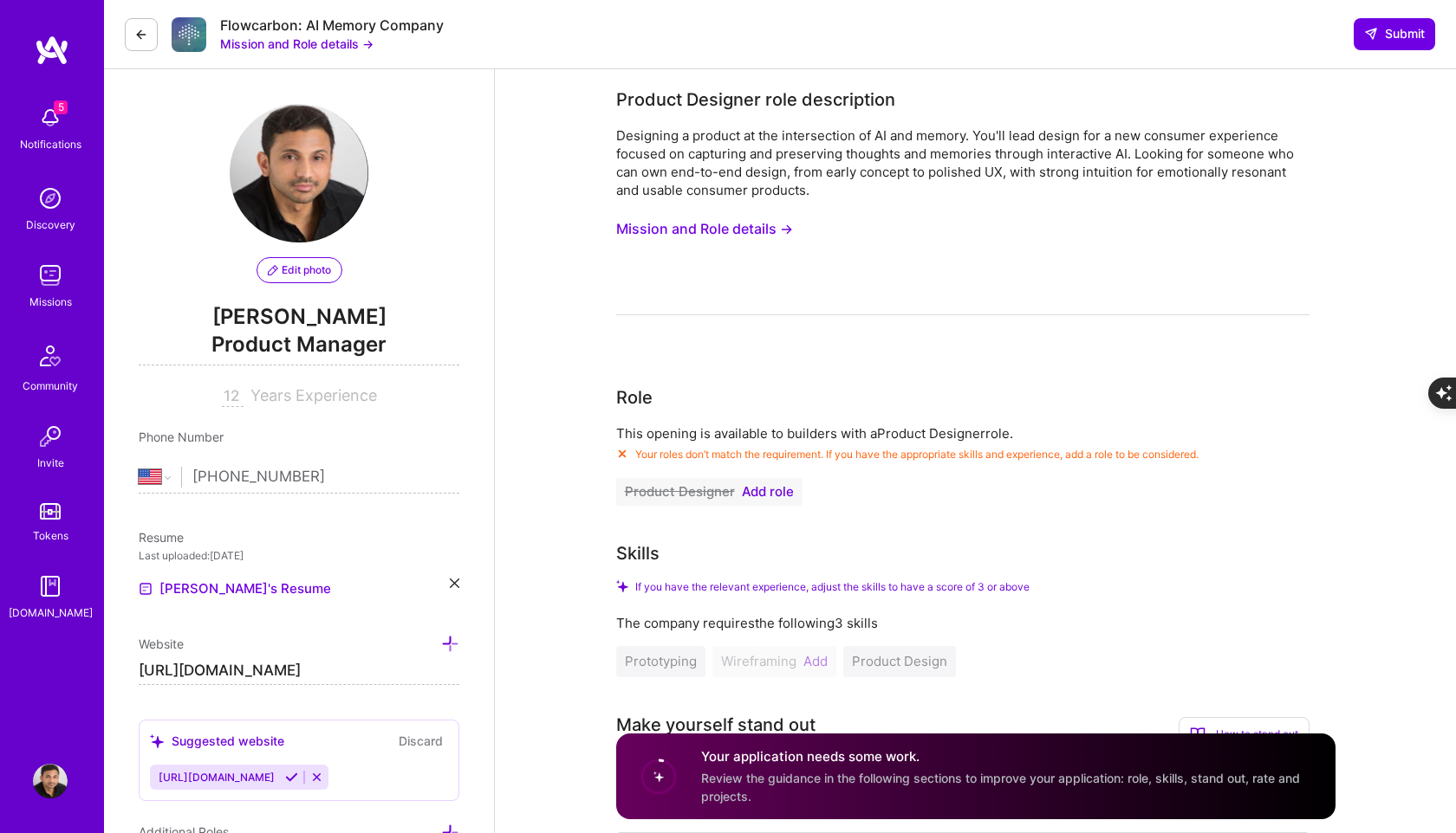
click at [758, 495] on span "Add role" at bounding box center [767, 492] width 52 height 14
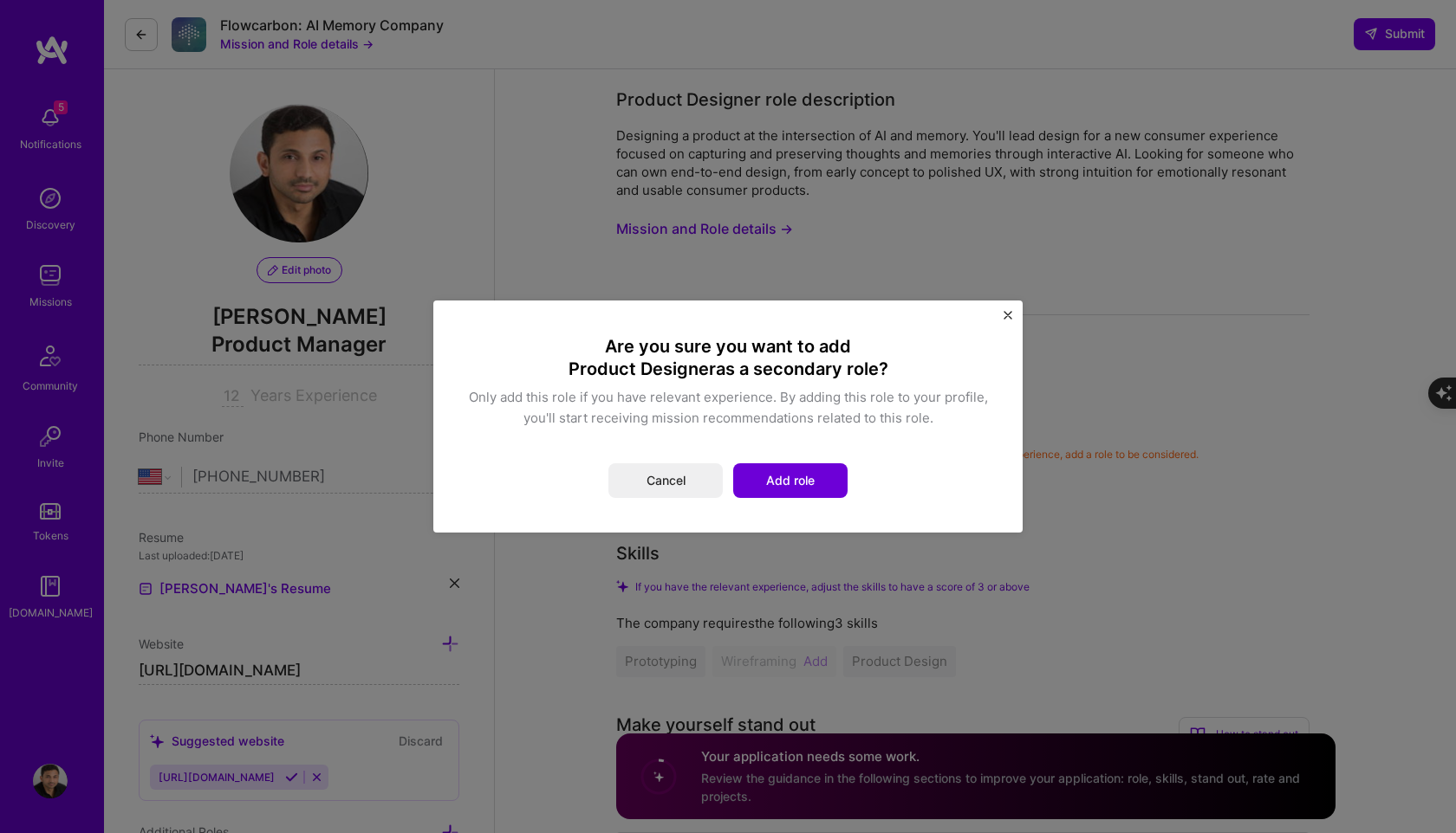
click at [797, 476] on button "Add role" at bounding box center [790, 480] width 114 height 34
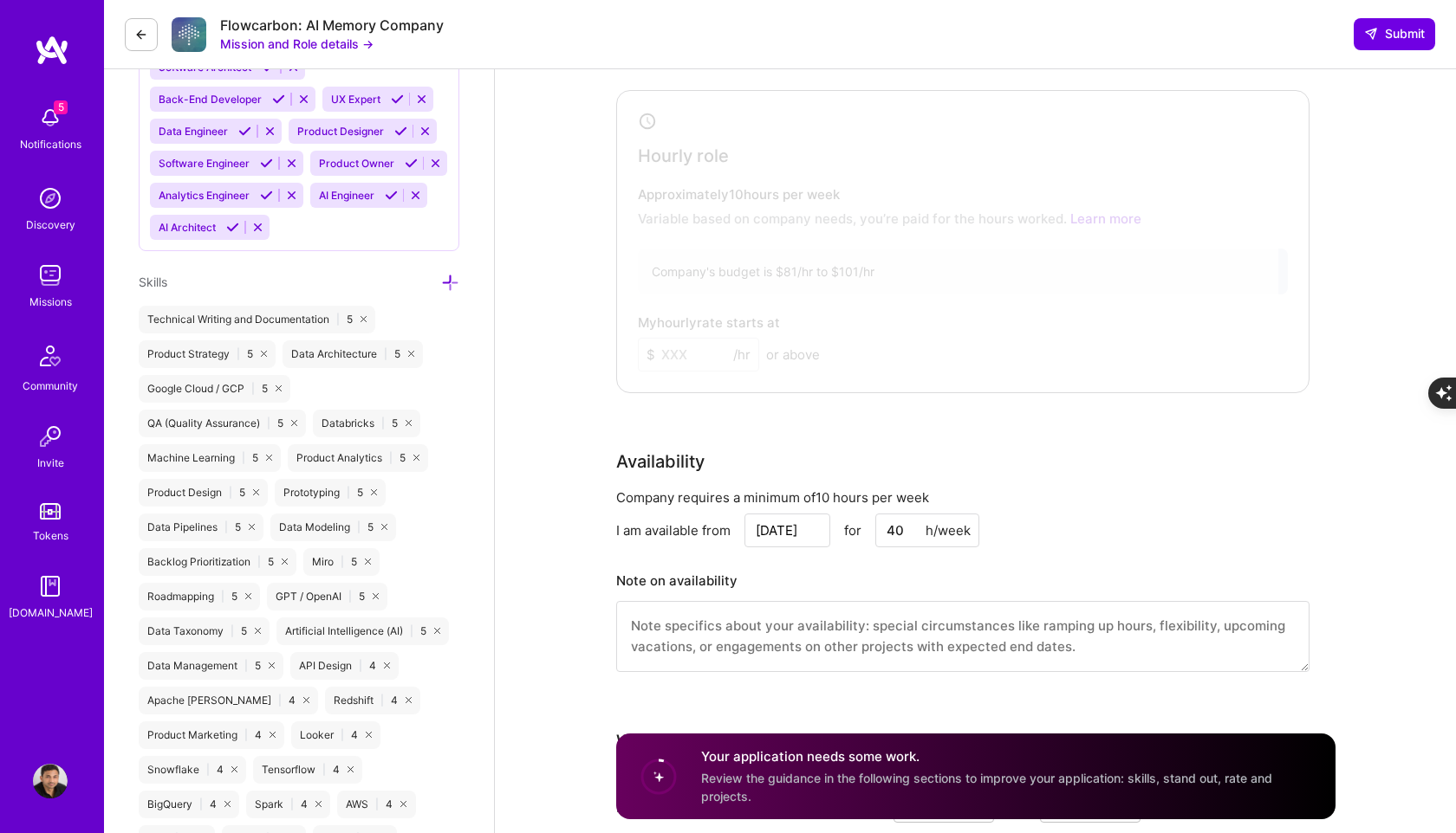
scroll to position [887, 0]
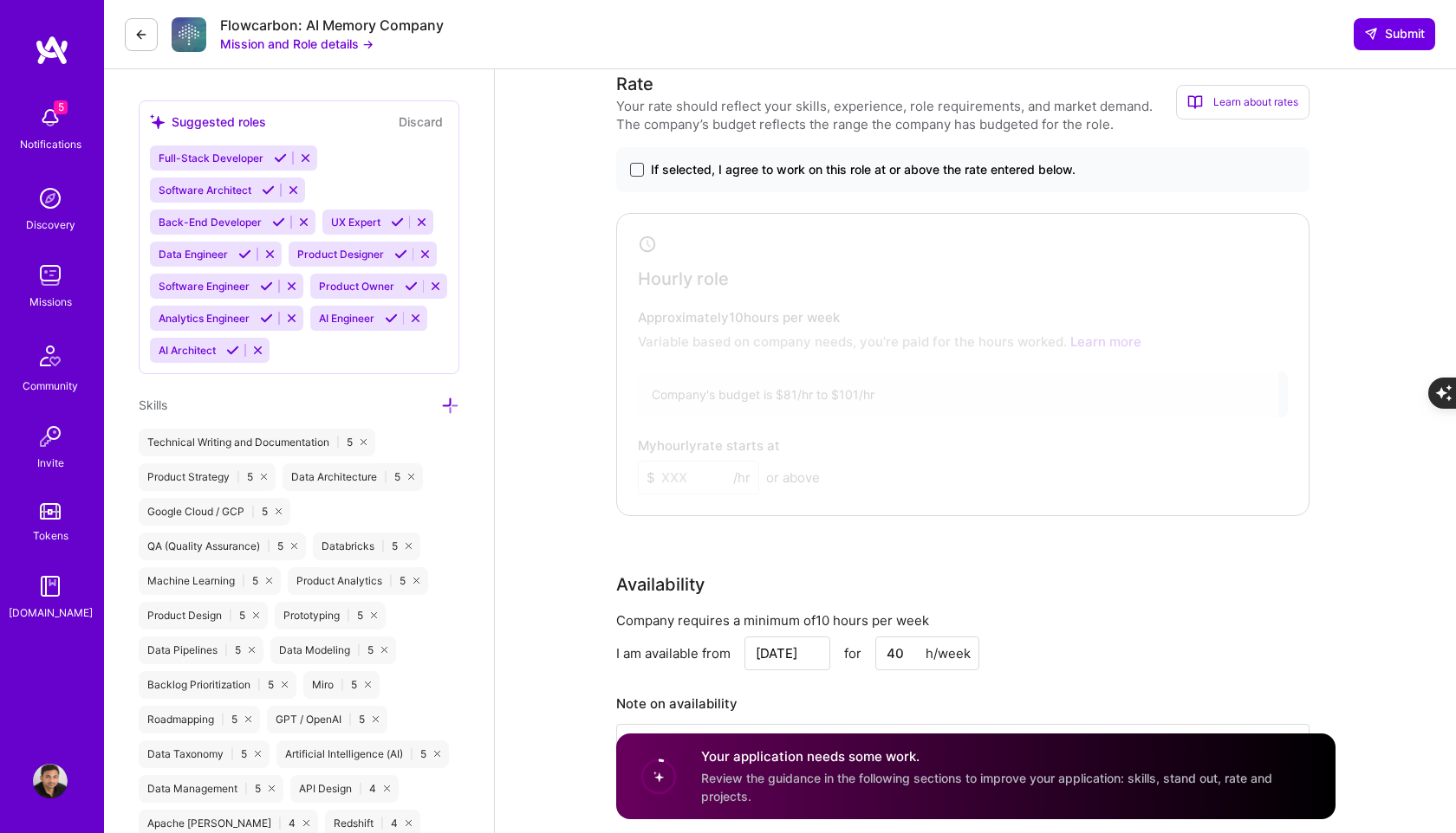
click at [636, 163] on span at bounding box center [637, 170] width 14 height 14
click at [0, 0] on input "If selected, I agree to work on this role at or above the rate entered below." at bounding box center [0, 0] width 0 height 0
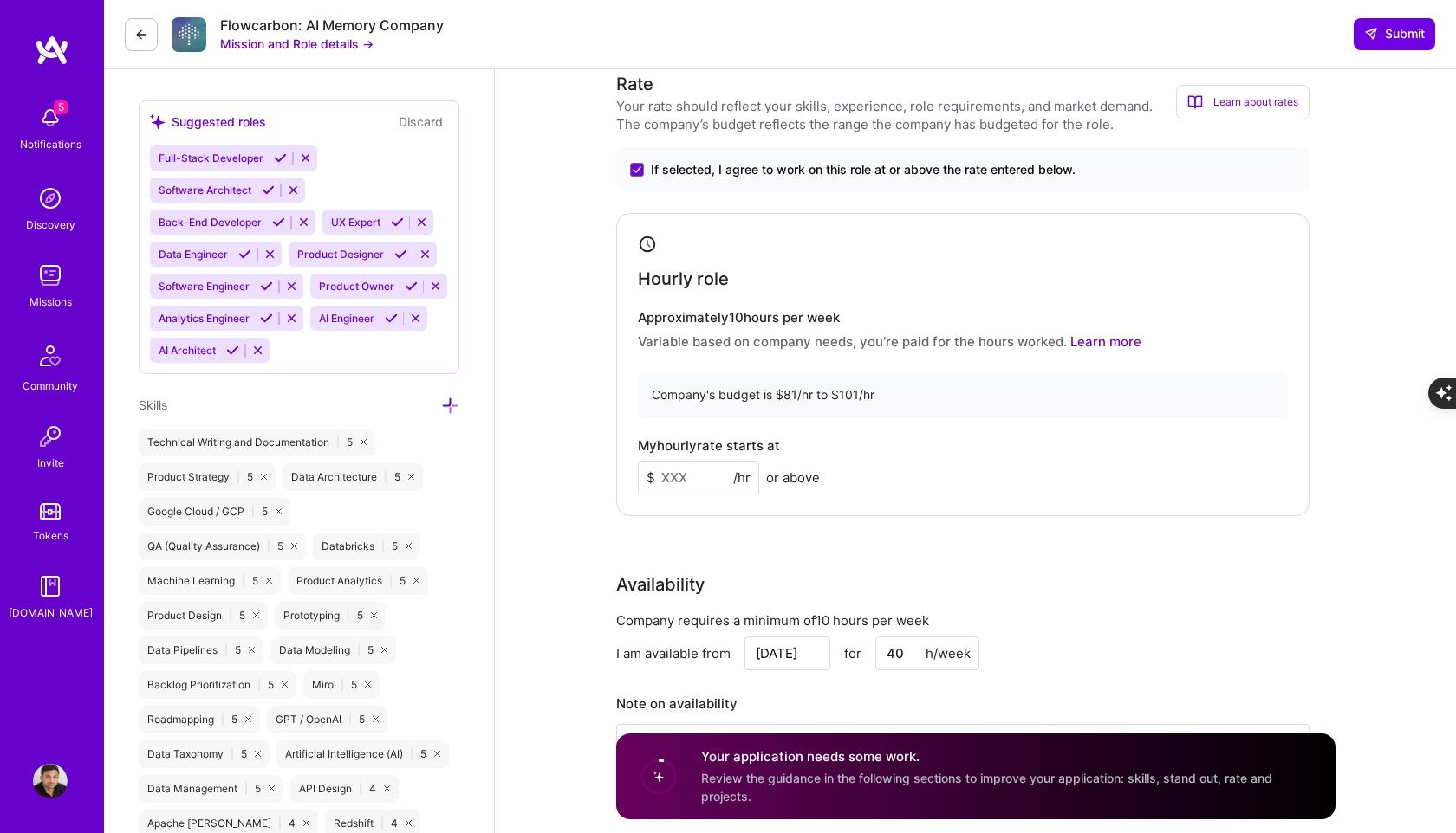
click at [690, 474] on input at bounding box center [698, 478] width 121 height 33
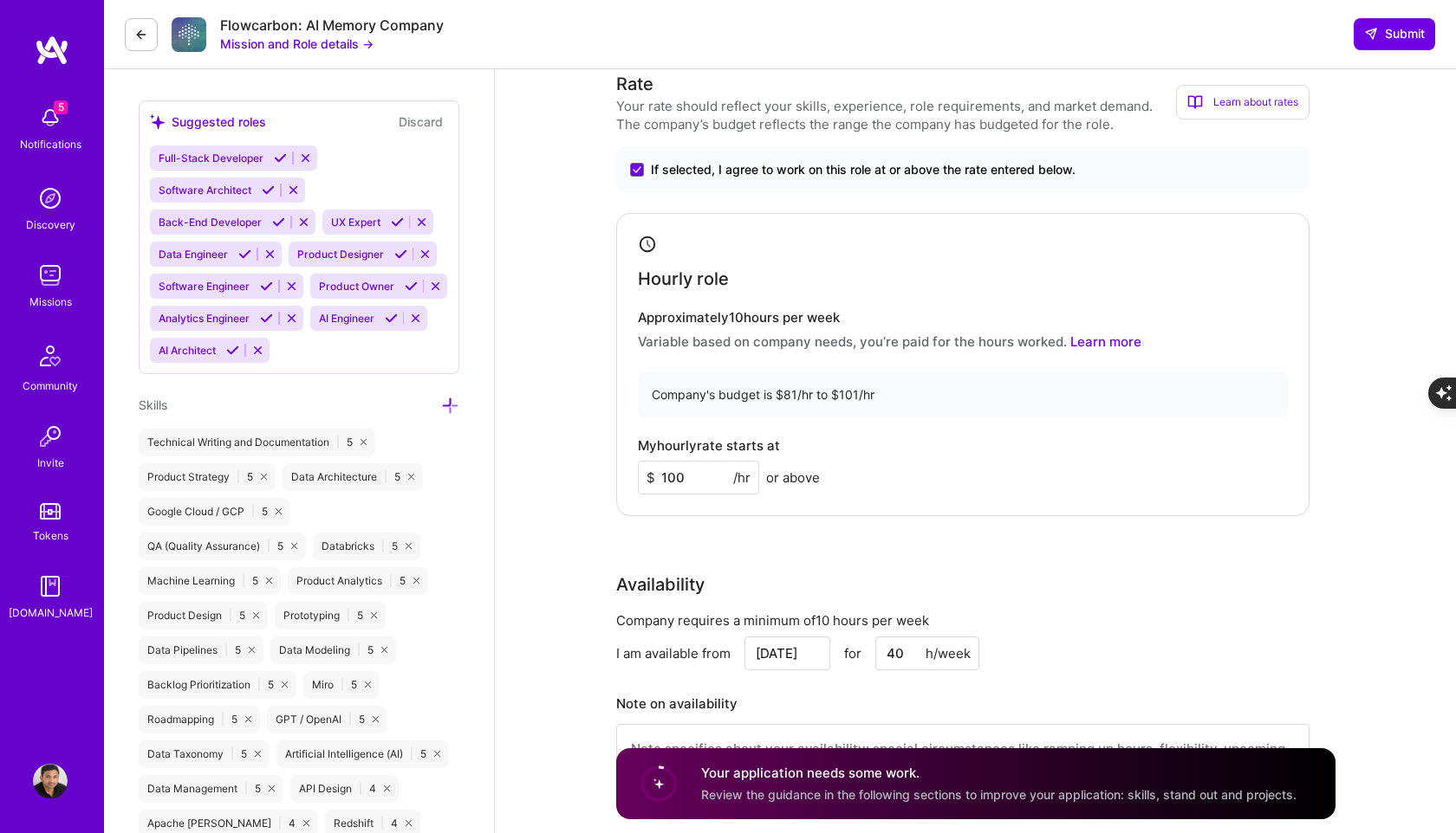
type input "100"
click at [1160, 410] on div "Company's budget is $81/hr to $101/hr" at bounding box center [962, 394] width 650 height 46
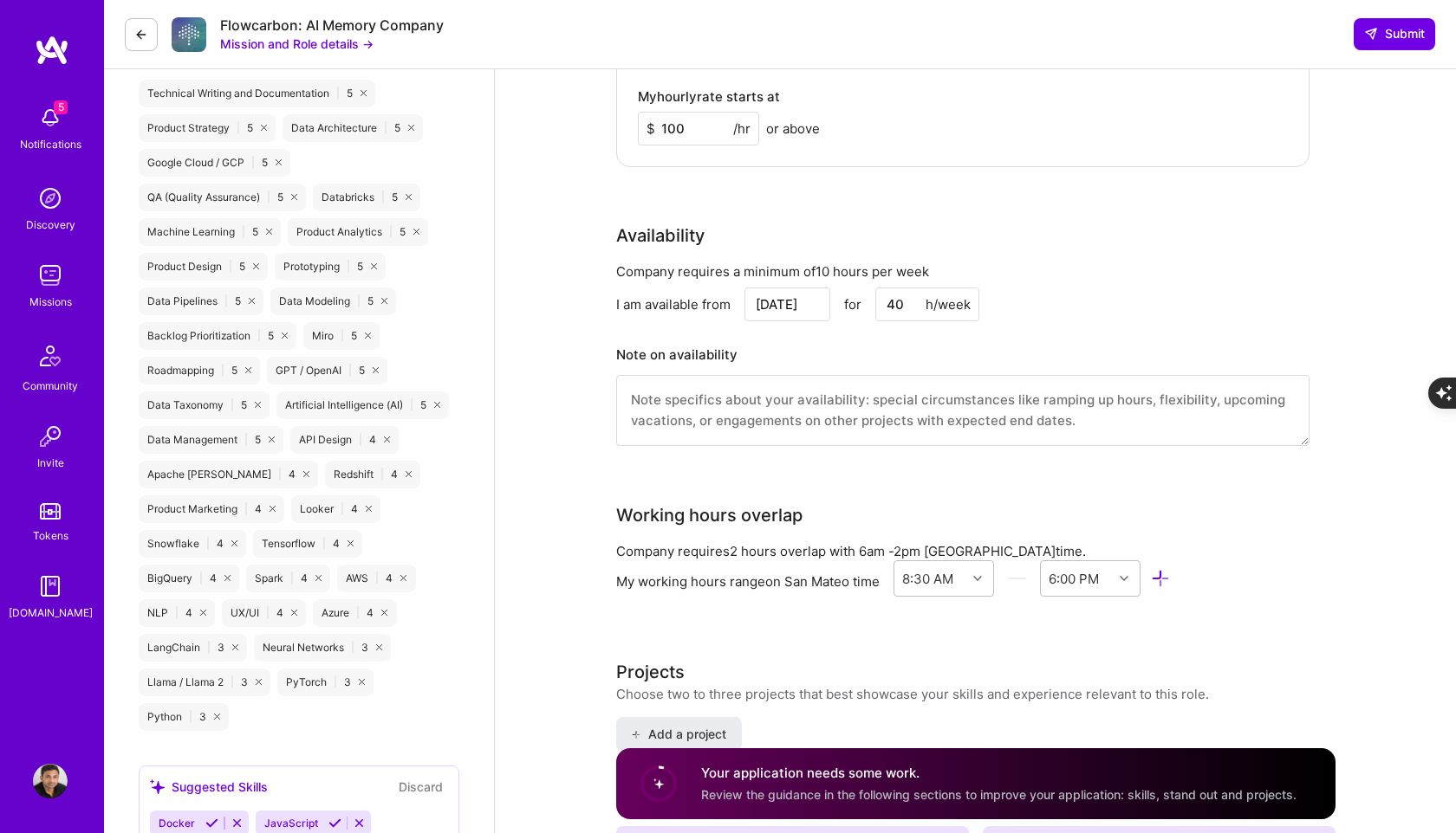
scroll to position [1305, 0]
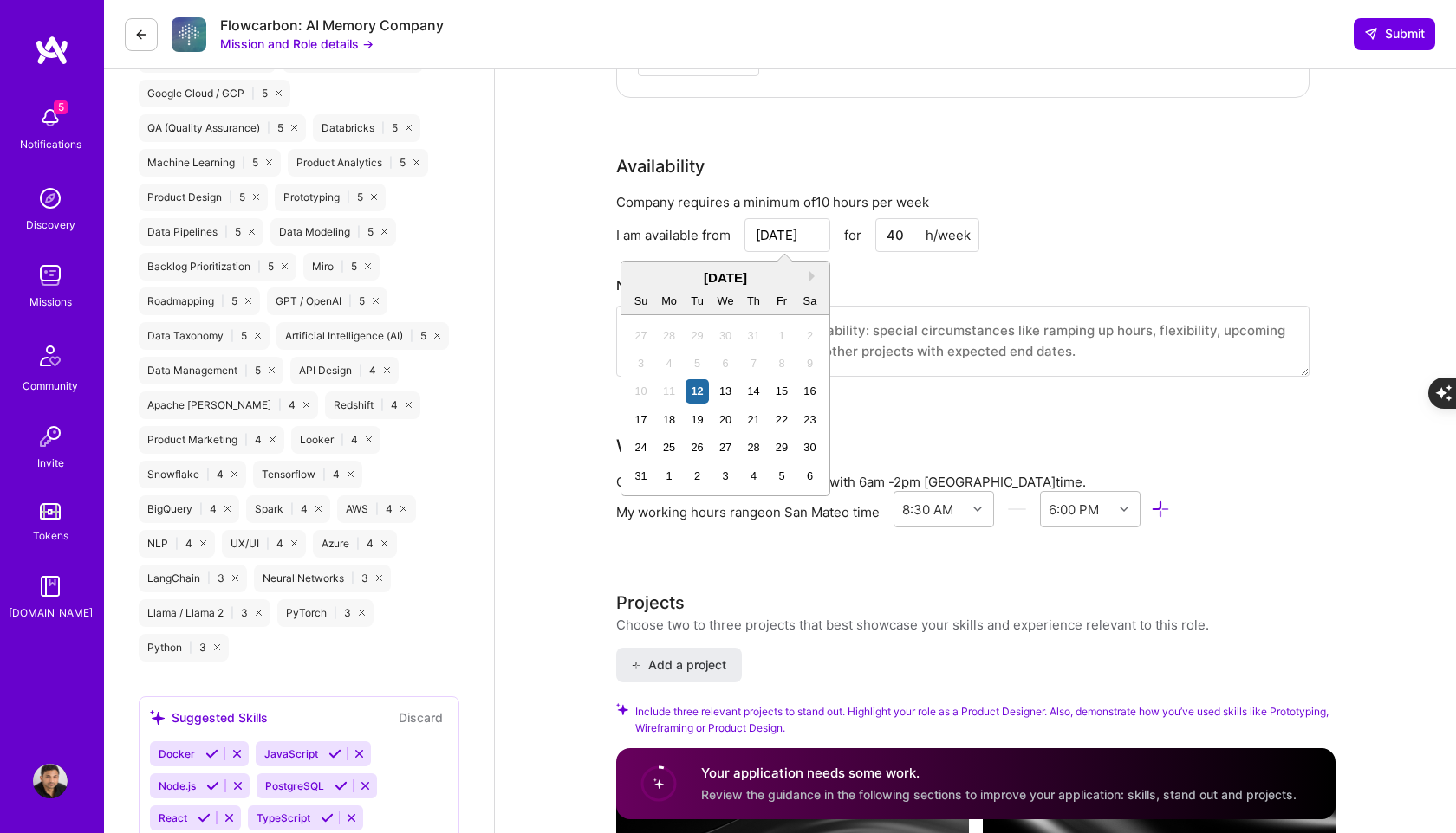
click at [798, 238] on input "[DATE]" at bounding box center [787, 235] width 86 height 33
click at [665, 423] on div "18" at bounding box center [670, 420] width 24 height 24
type input "[DATE]"
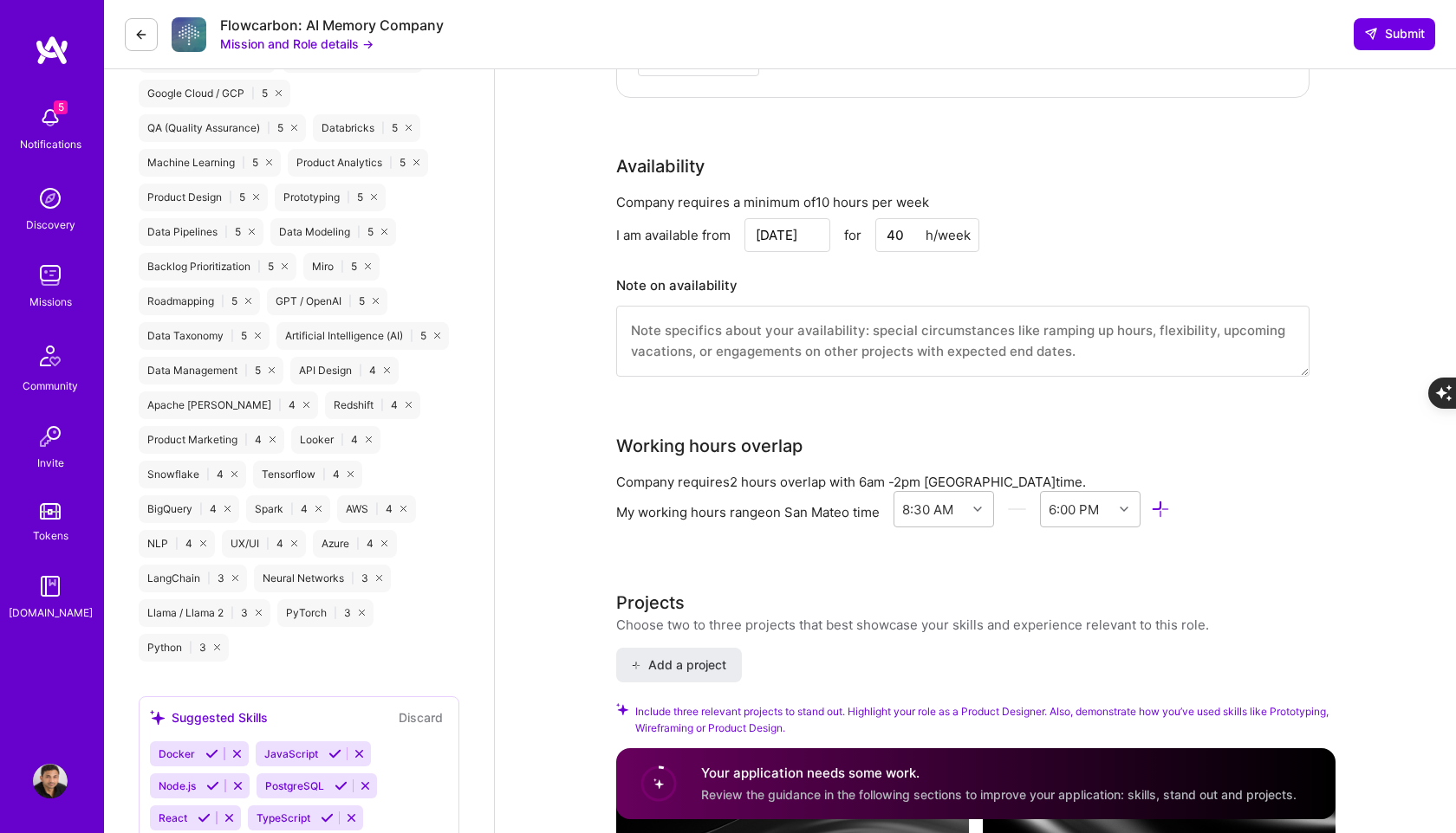
click at [1151, 476] on div "Company requires 2 hours overlap with 6am - 2pm [GEOGRAPHIC_DATA] time." at bounding box center [962, 482] width 694 height 18
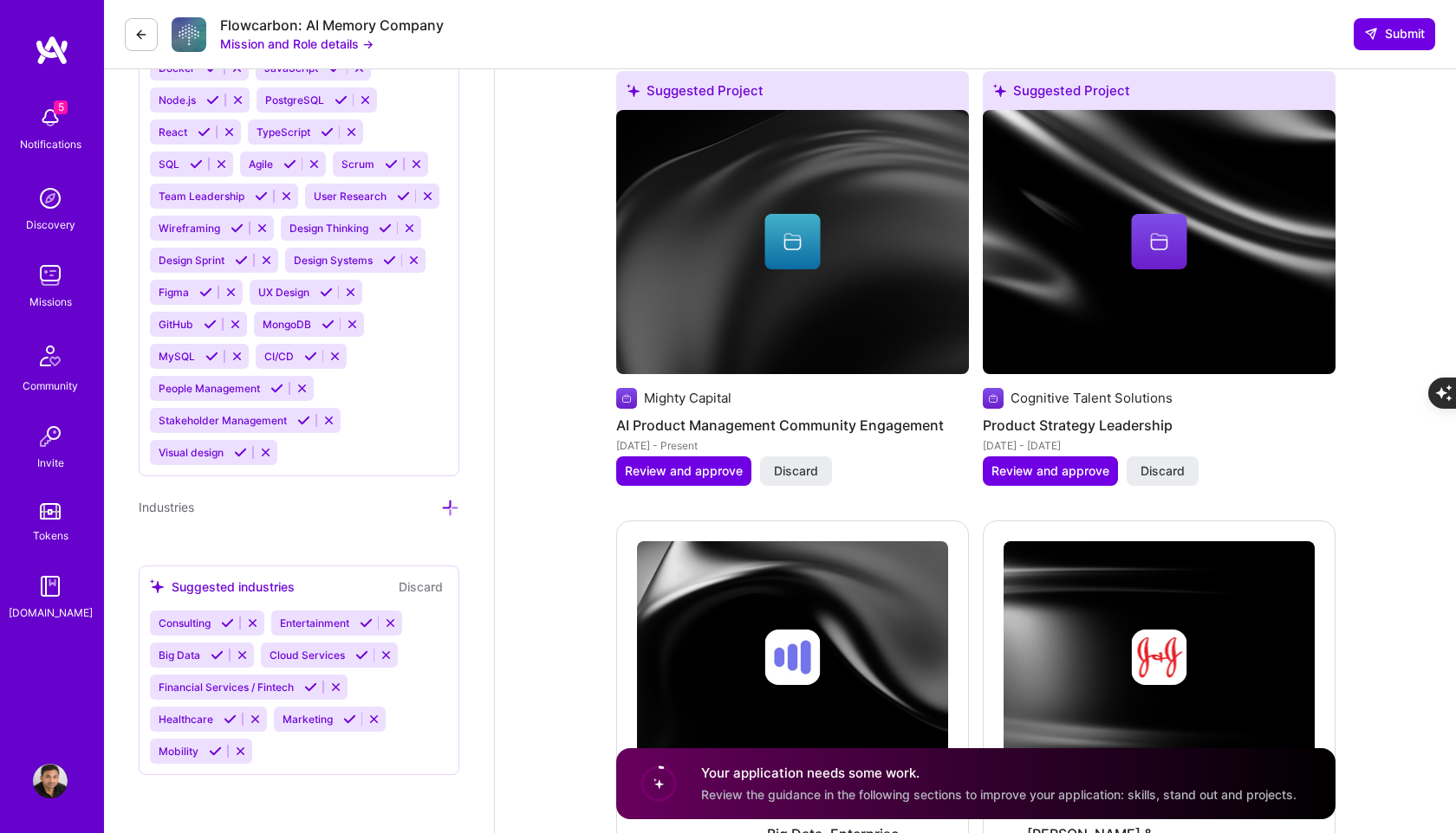
scroll to position [2247, 0]
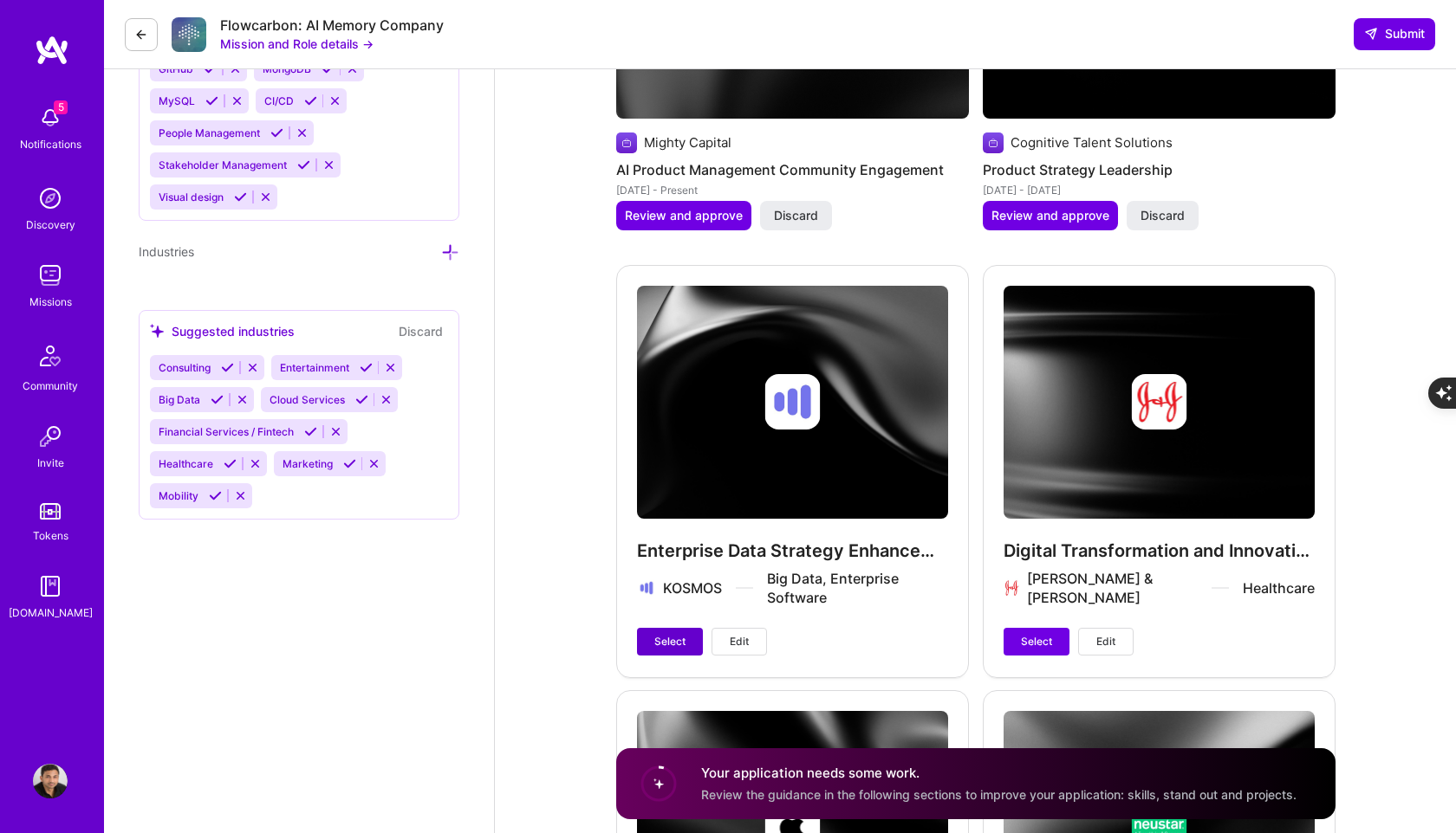
click at [687, 652] on button "Select" at bounding box center [669, 642] width 66 height 28
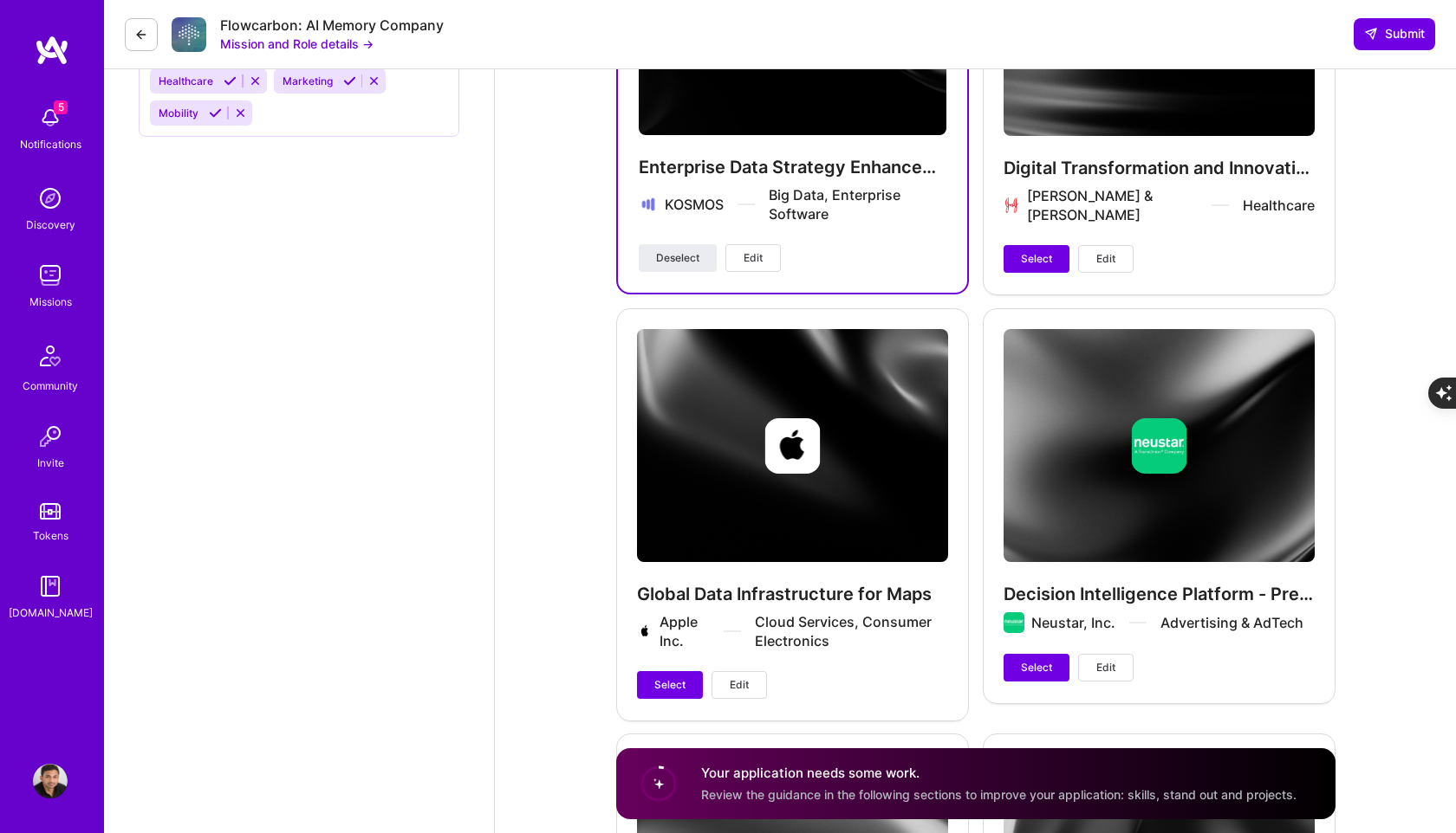
scroll to position [2753, 0]
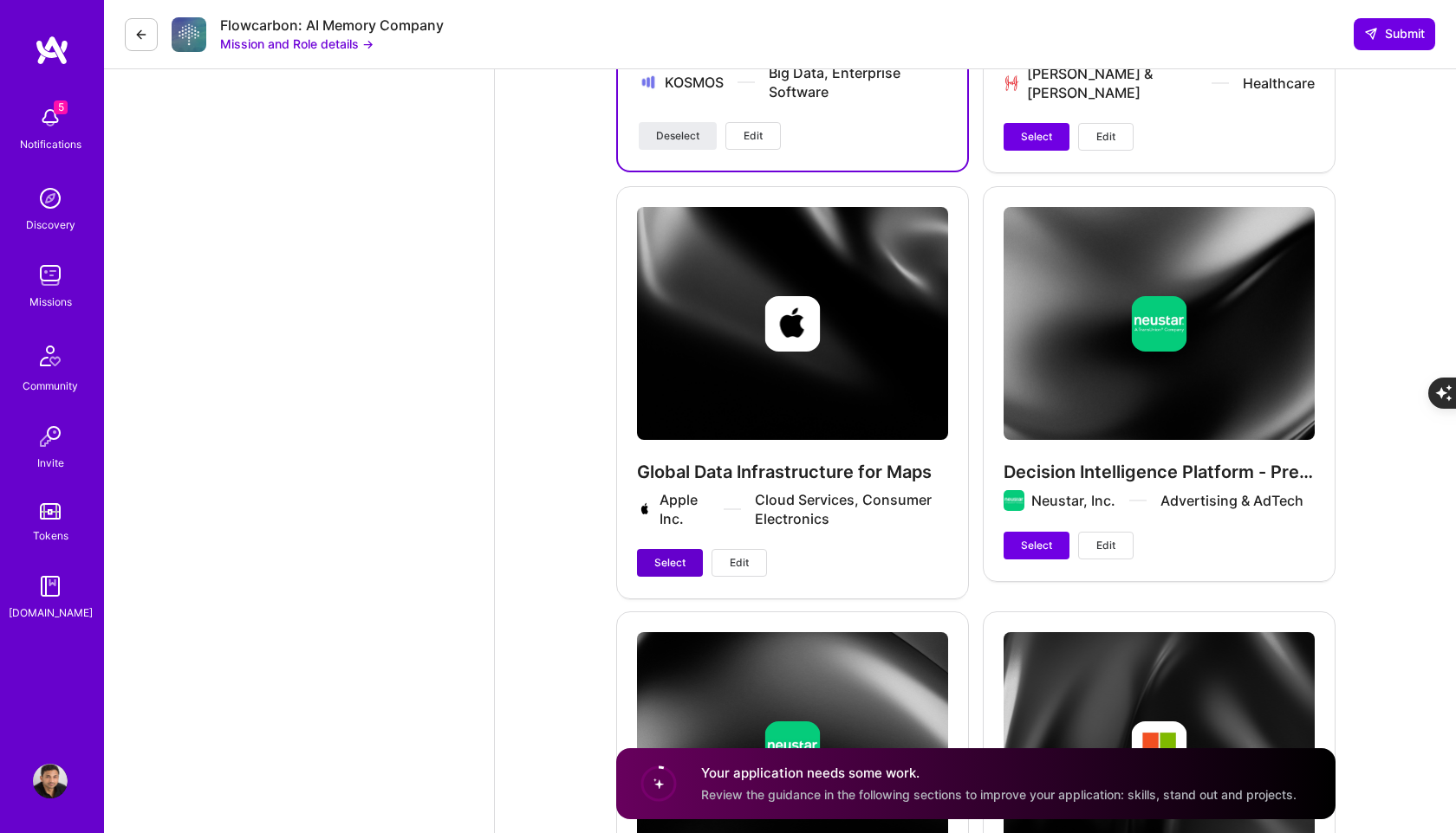
click at [671, 567] on span "Select" at bounding box center [670, 564] width 31 height 16
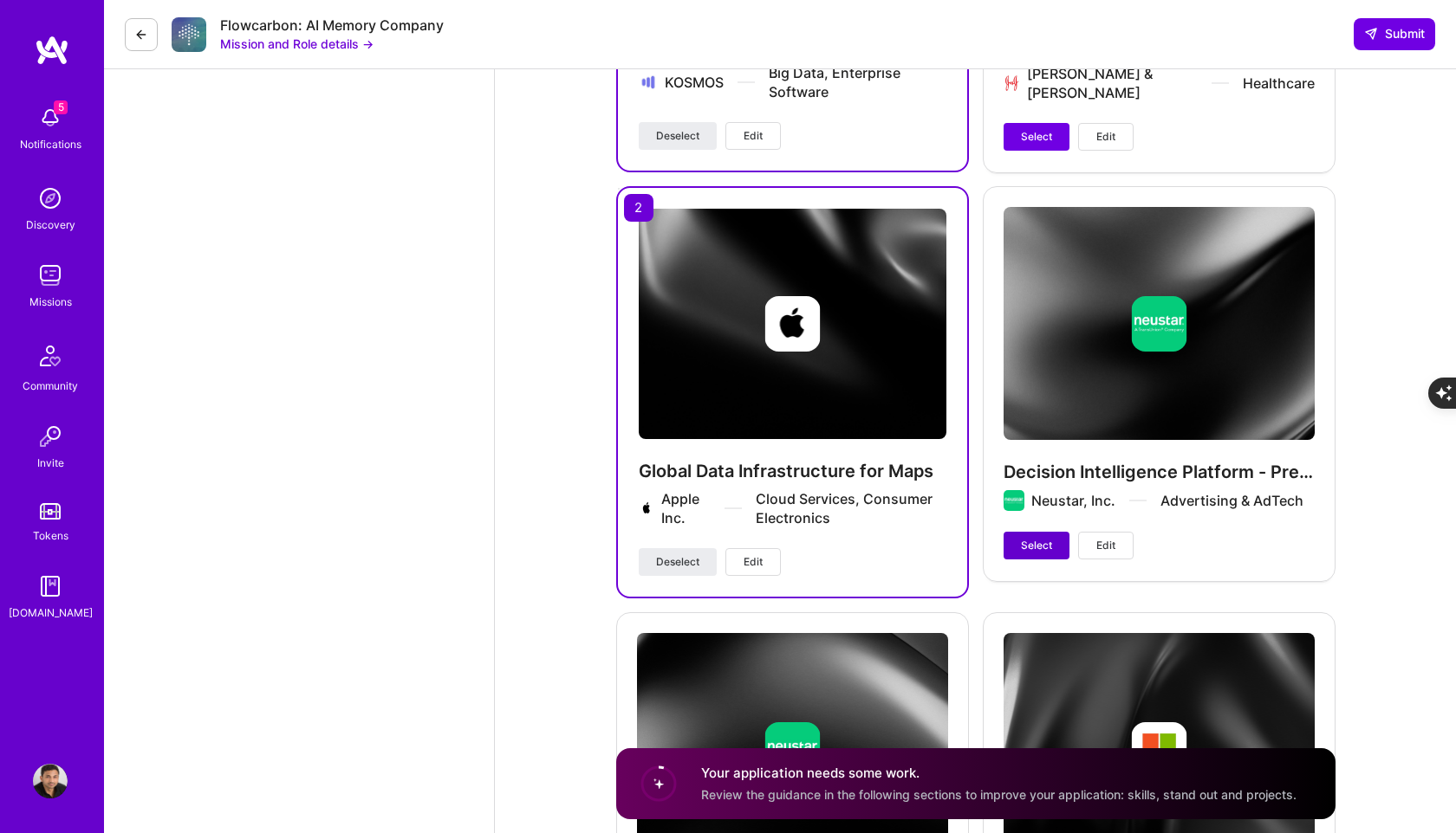
click at [1037, 551] on span "Select" at bounding box center [1037, 546] width 31 height 16
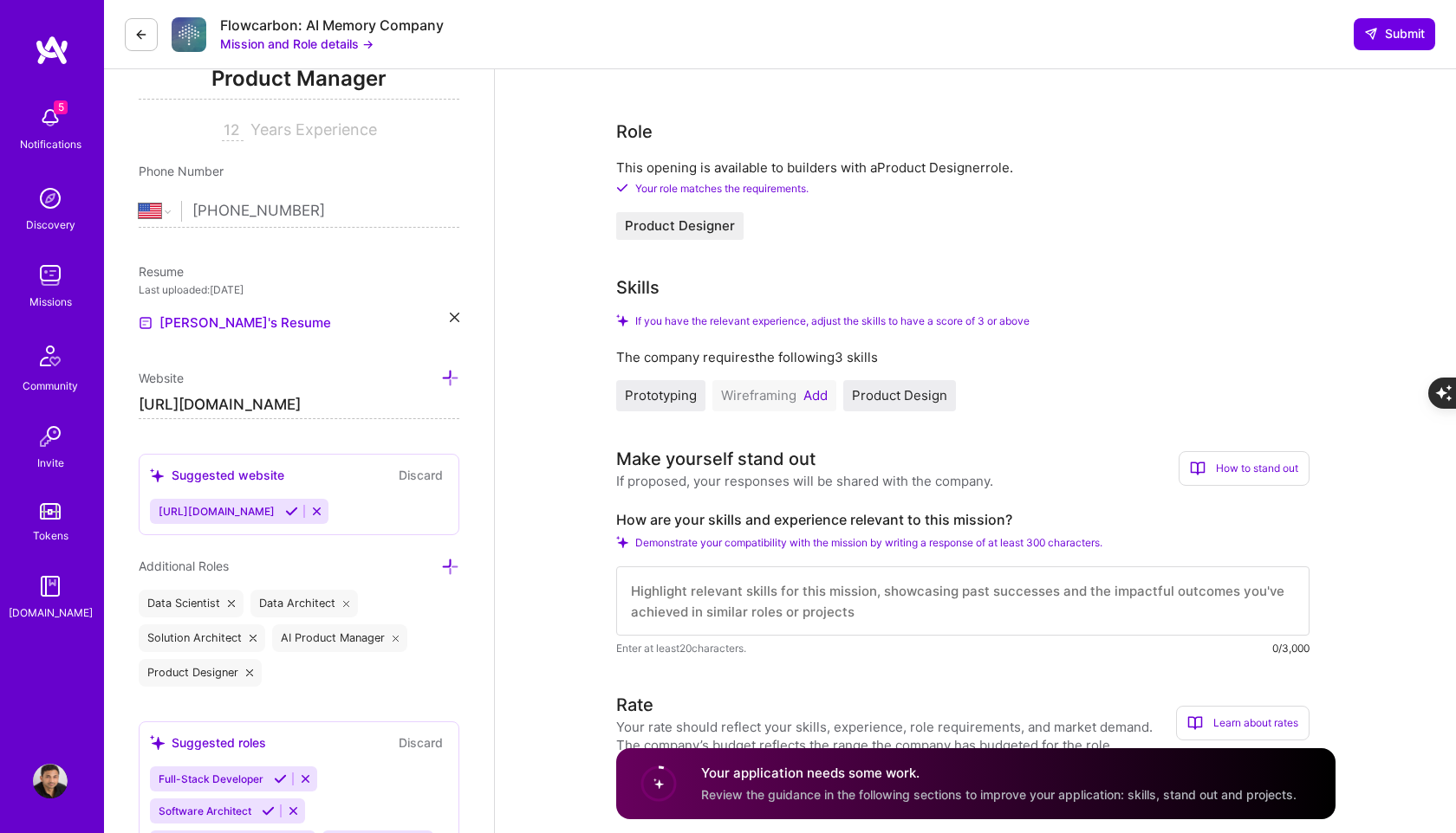
scroll to position [255, 0]
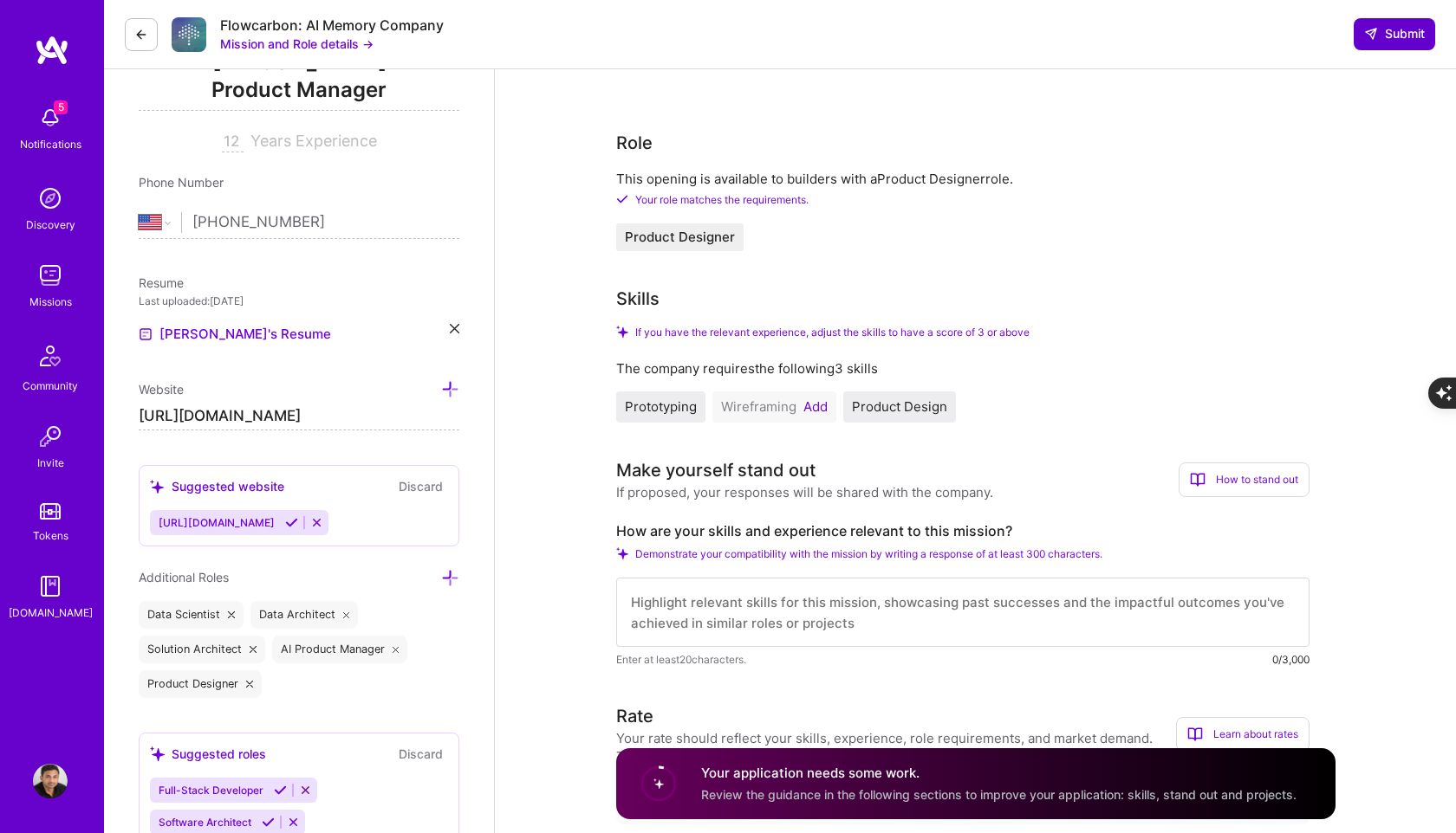
click at [1392, 24] on button "Submit" at bounding box center [1394, 33] width 82 height 31
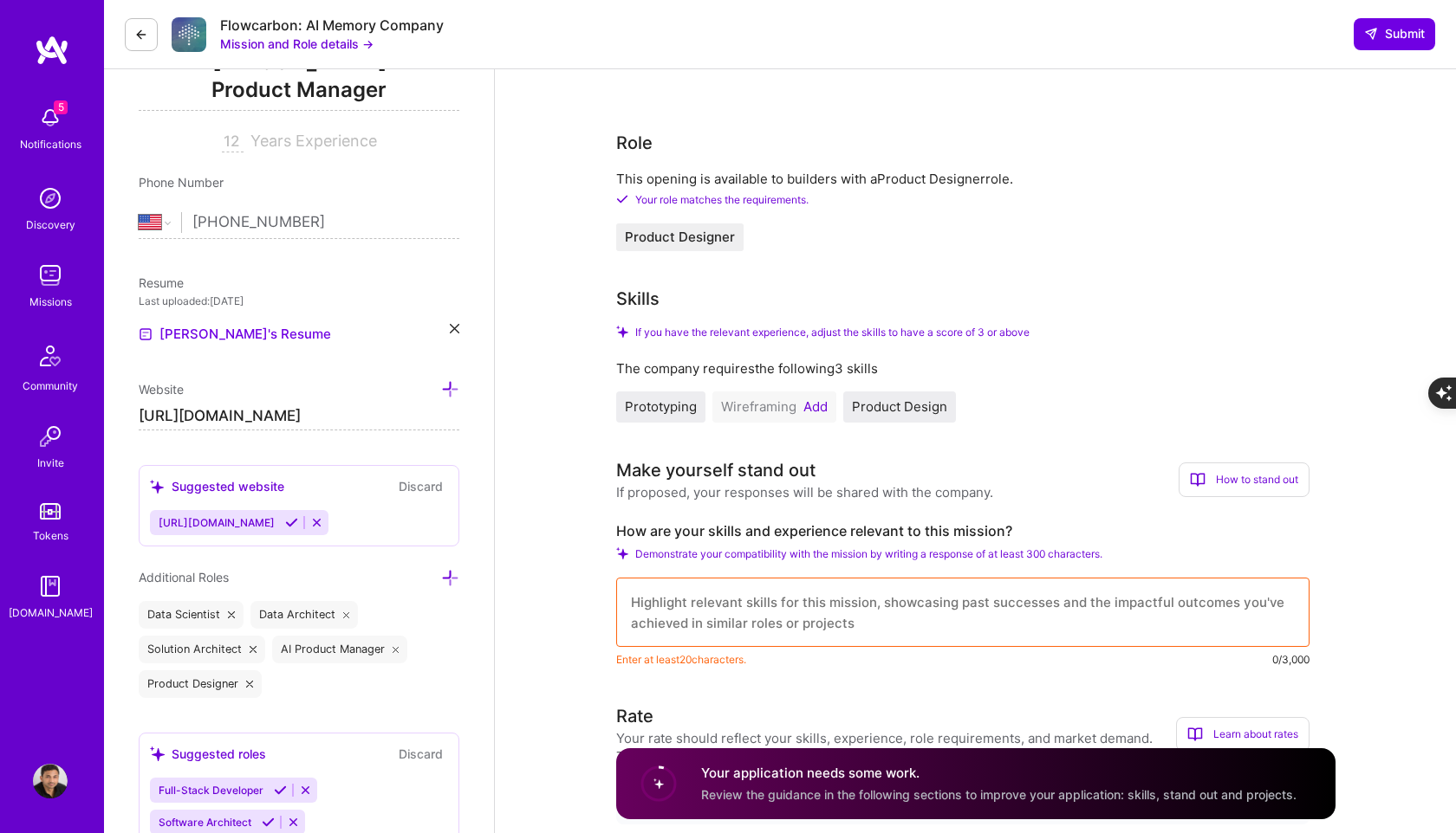
click at [948, 604] on textarea at bounding box center [962, 613] width 694 height 69
paste textarea "[PERSON_NAME] is a Product Leader and Operator with approximately 15 years of e…"
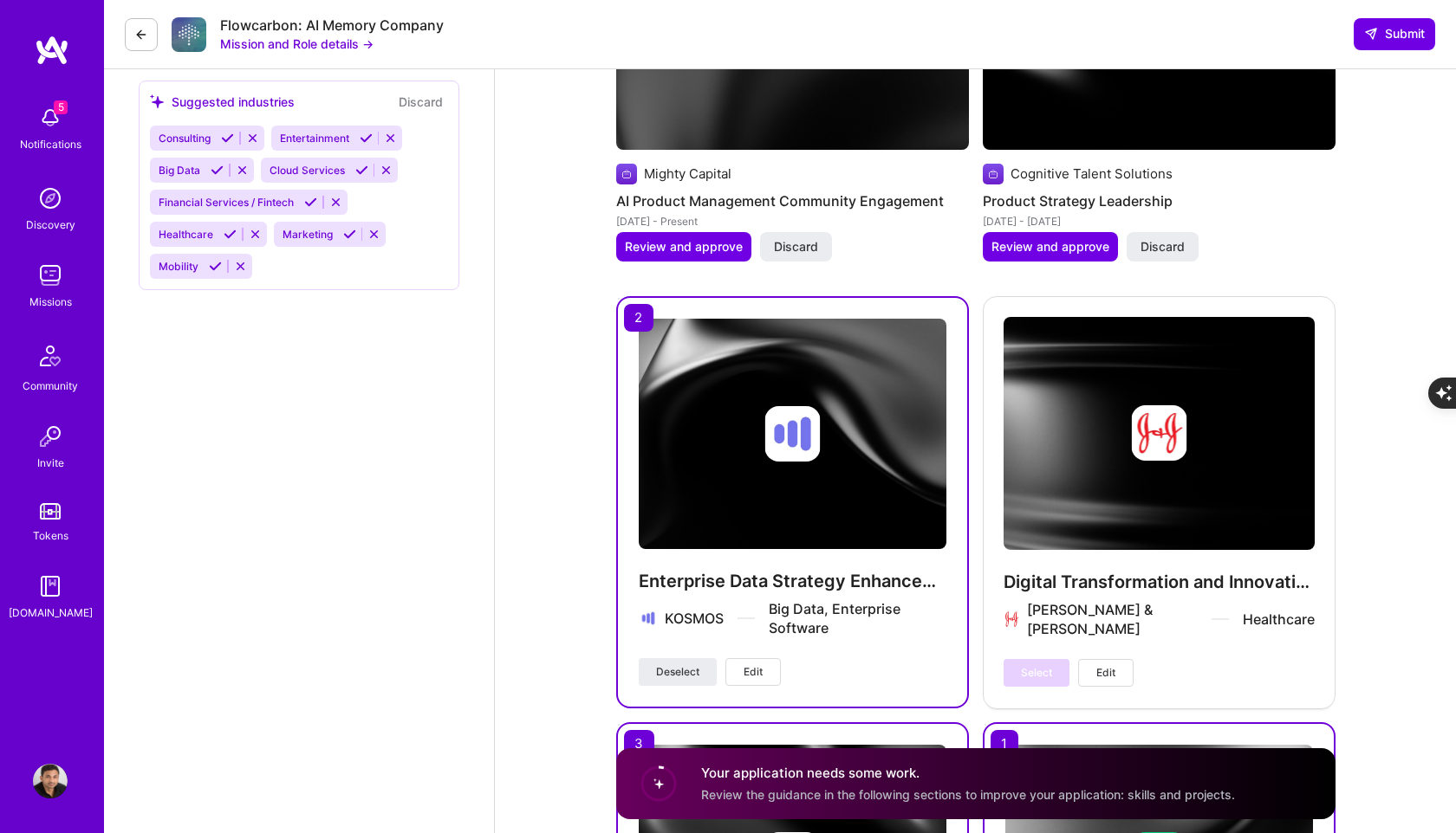
scroll to position [2880, 0]
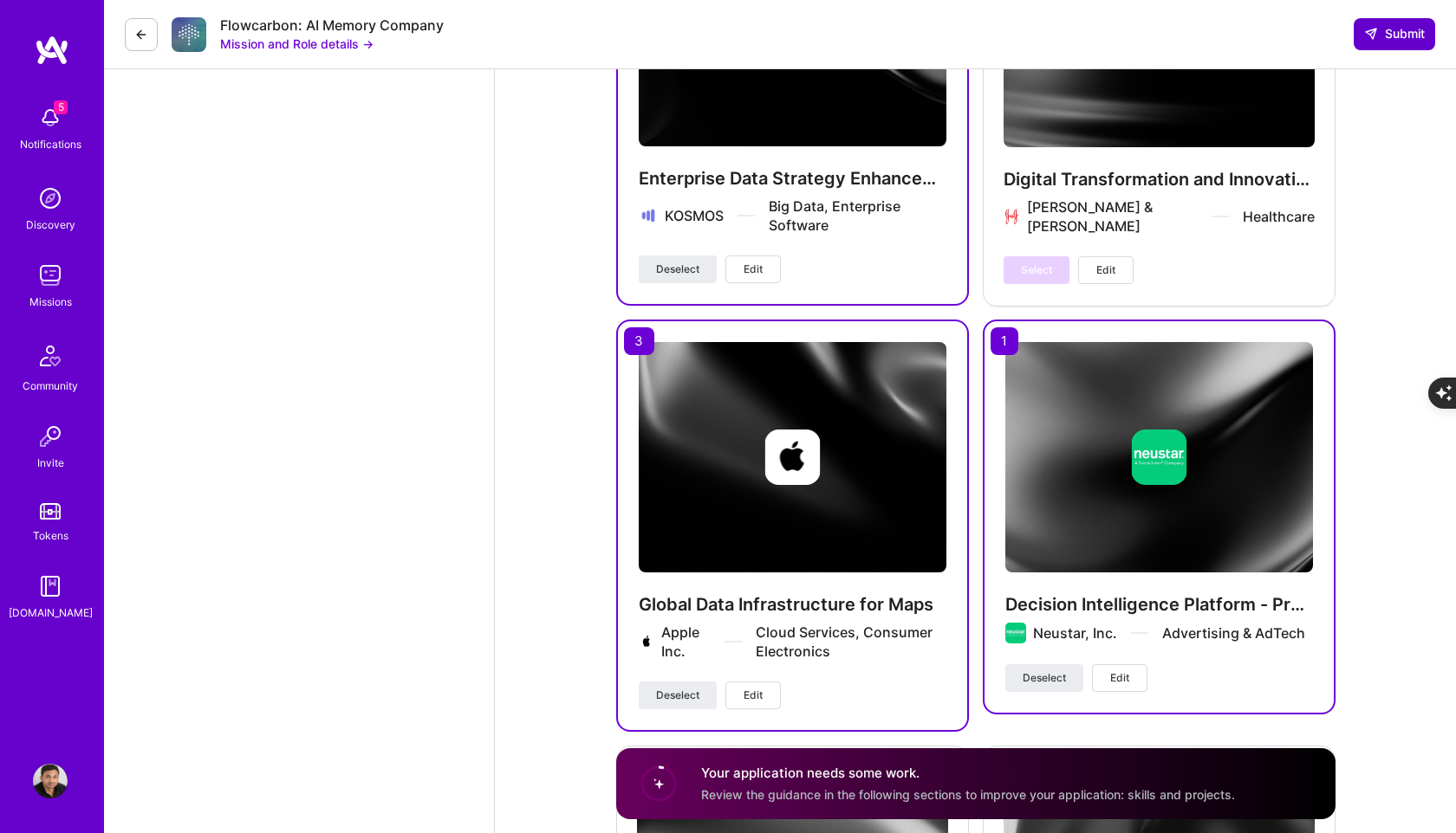
type textarea "[PERSON_NAME] is a Product Leader and Operator with approximately 15 years of e…"
click at [1403, 44] on button "Submit" at bounding box center [1394, 33] width 82 height 31
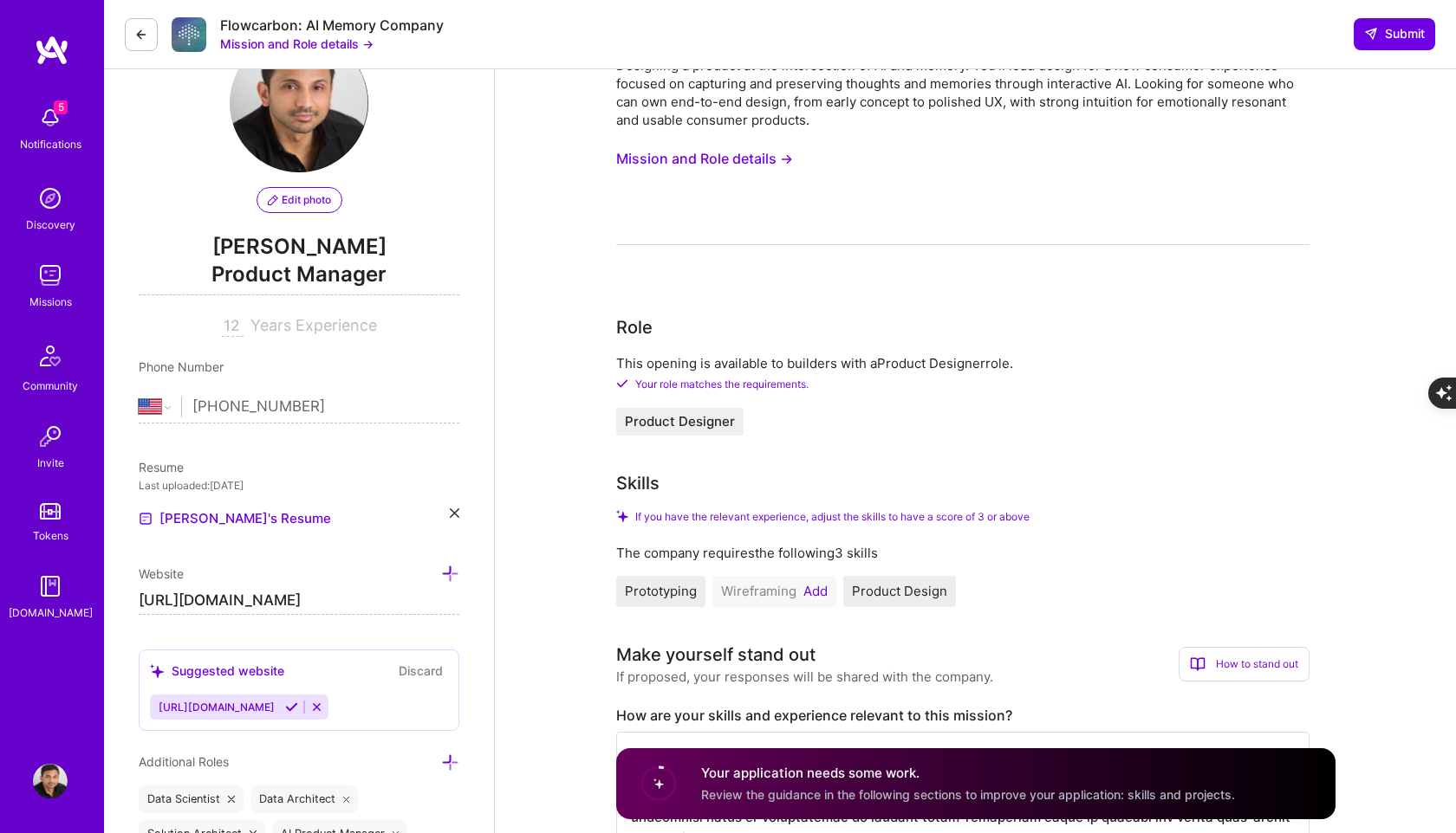
scroll to position [121, 0]
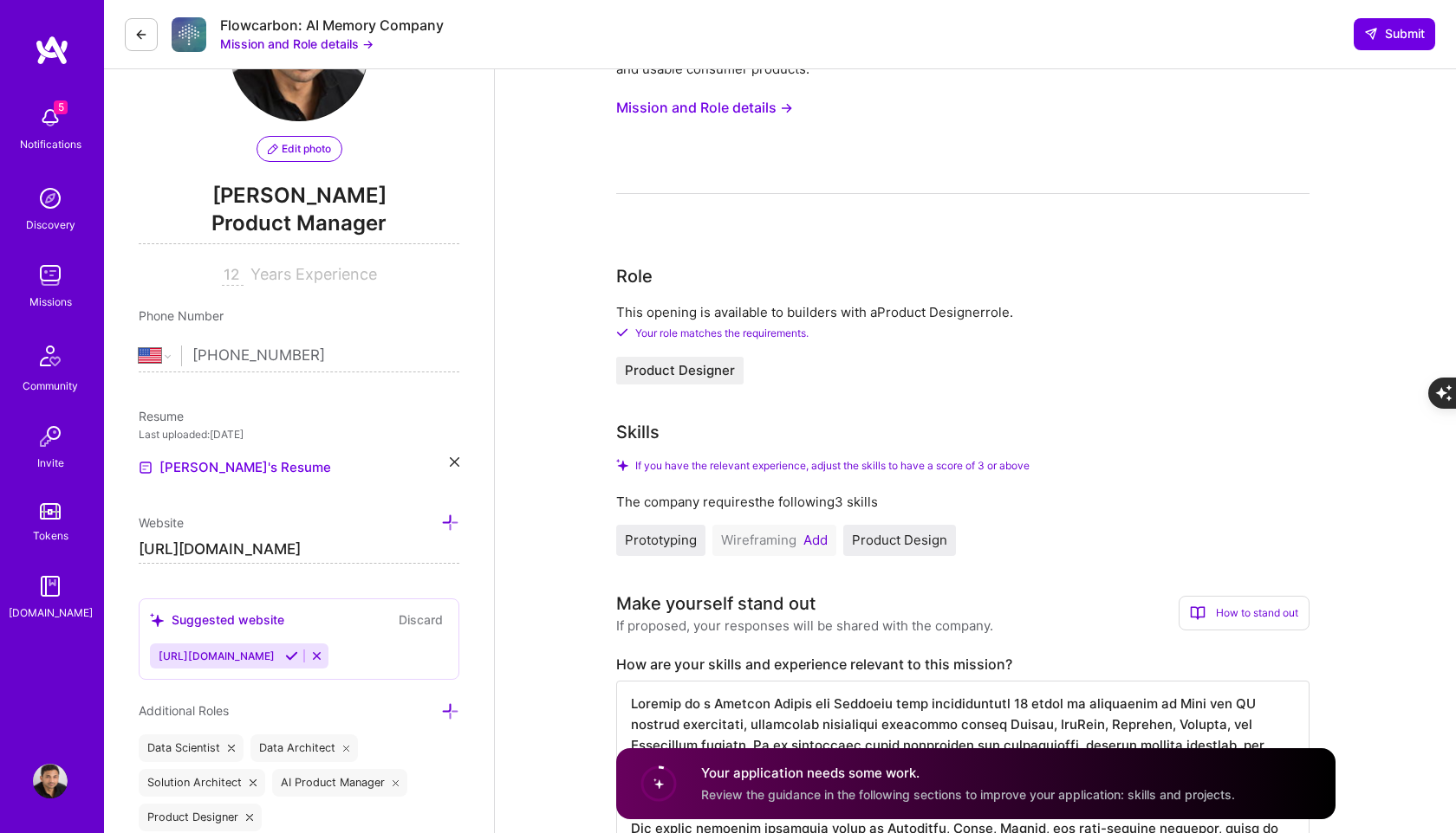
click at [47, 115] on img at bounding box center [49, 117] width 34 height 34
click at [54, 119] on div "5 Notifications Discovery Missions Community Invite Tokens [DOMAIN_NAME]" at bounding box center [52, 360] width 104 height 525
click at [54, 120] on img at bounding box center [49, 117] width 34 height 34
click at [54, 28] on div "5 Notifications Discovery Missions Community Invite Tokens [DOMAIN_NAME] Profile" at bounding box center [52, 416] width 104 height 833
click at [53, 43] on img at bounding box center [51, 50] width 34 height 31
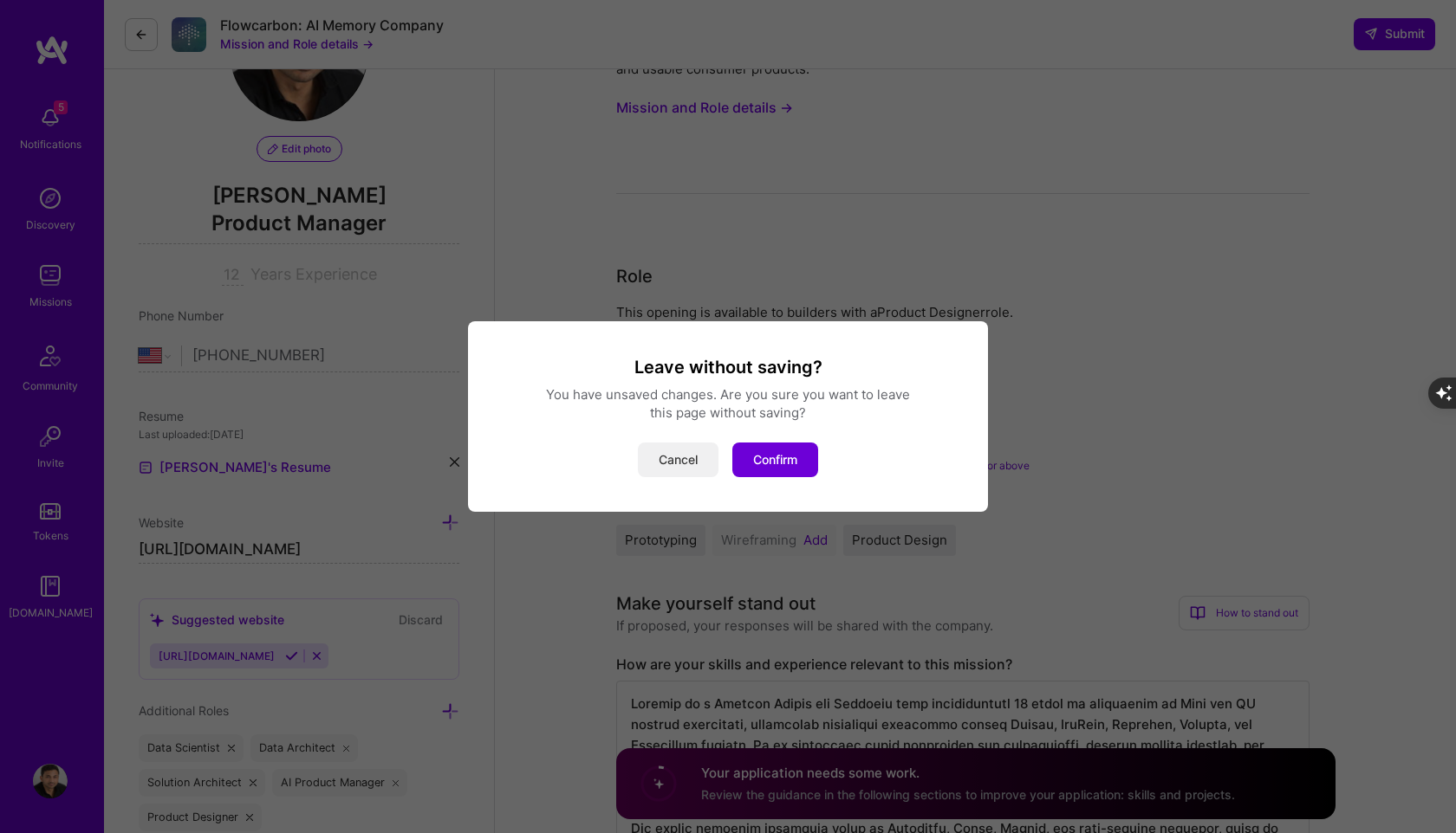
click at [672, 466] on button "Cancel" at bounding box center [678, 459] width 81 height 34
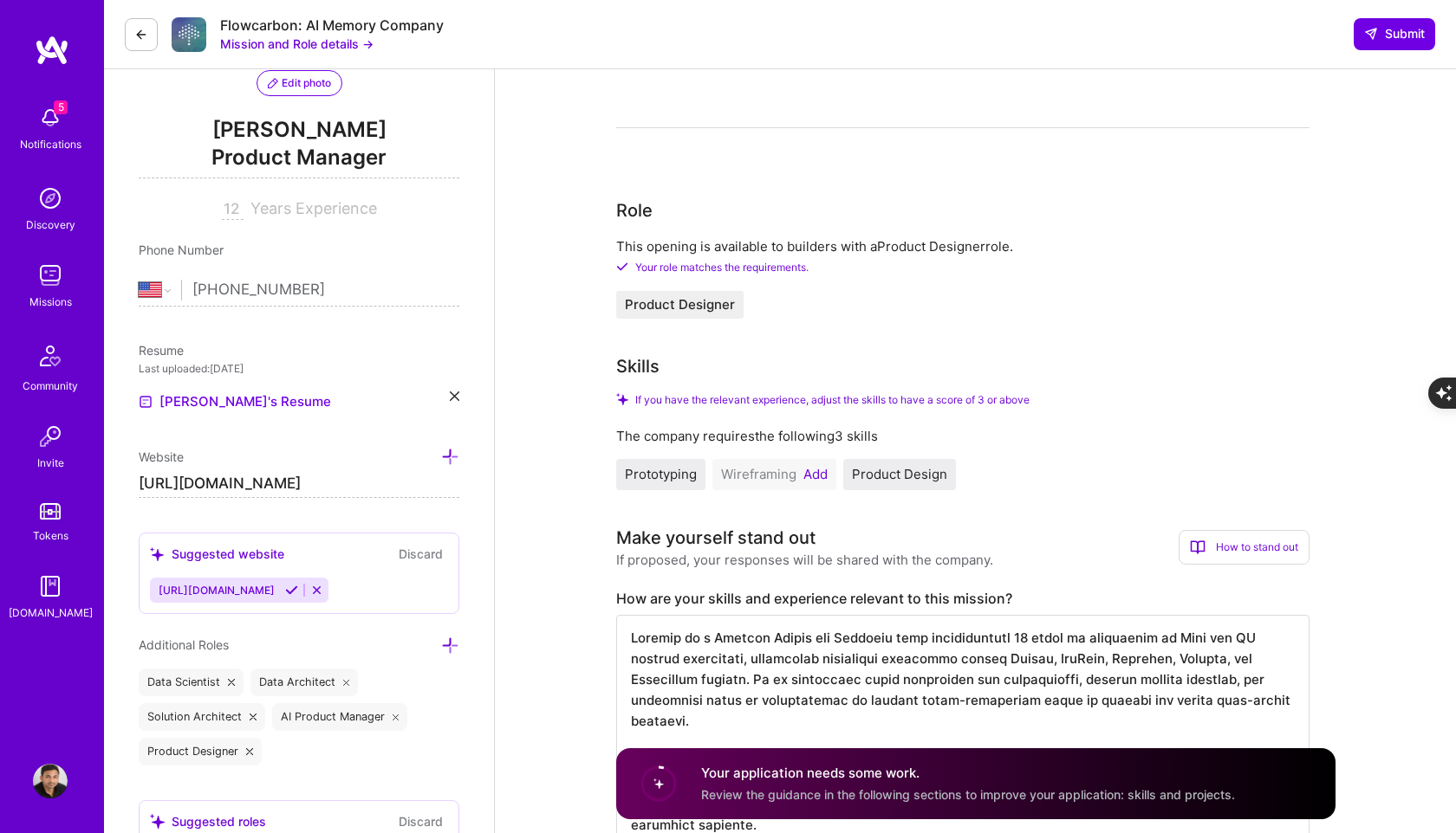
scroll to position [216, 0]
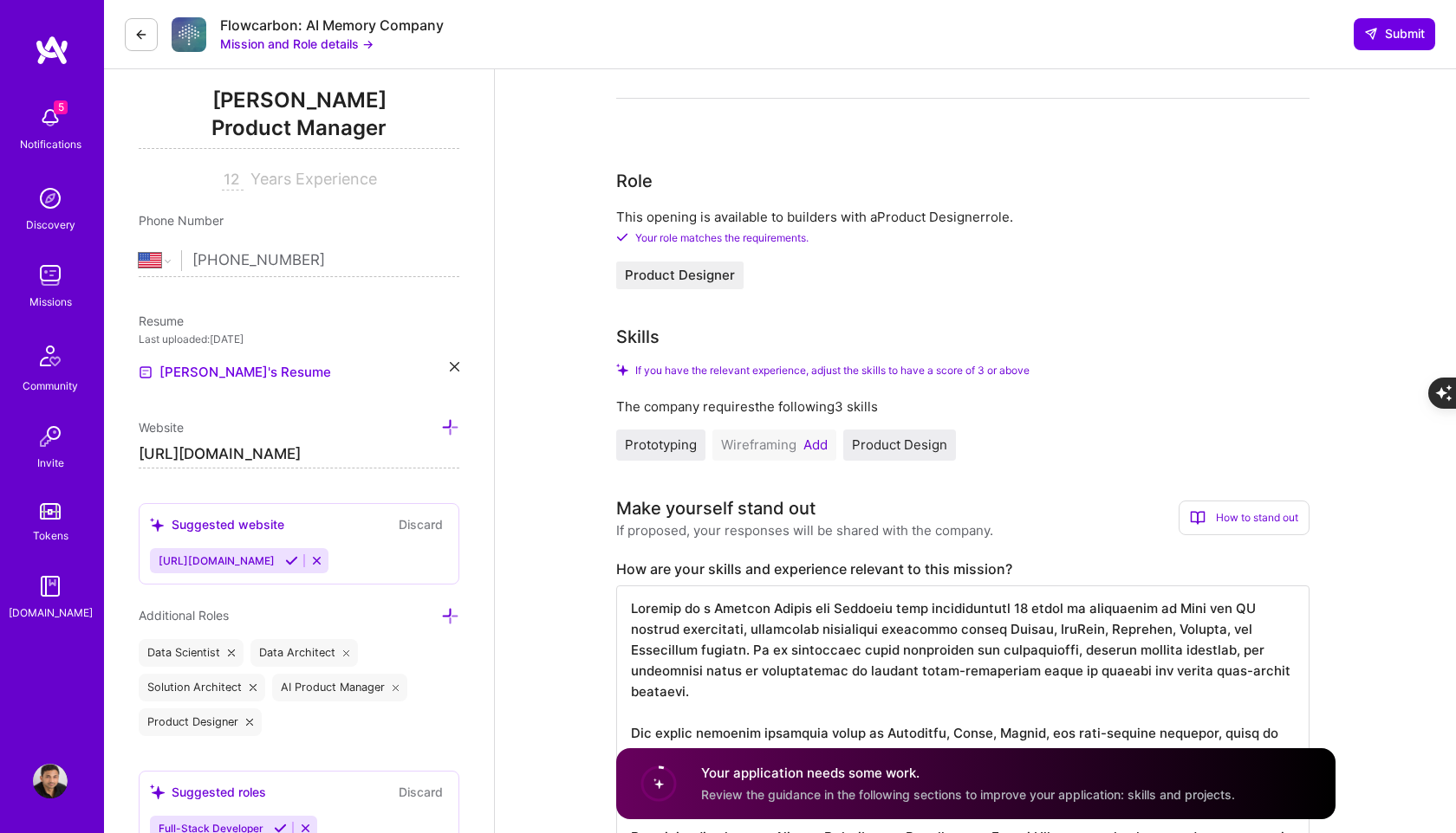
click at [817, 446] on button "Add" at bounding box center [816, 446] width 25 height 14
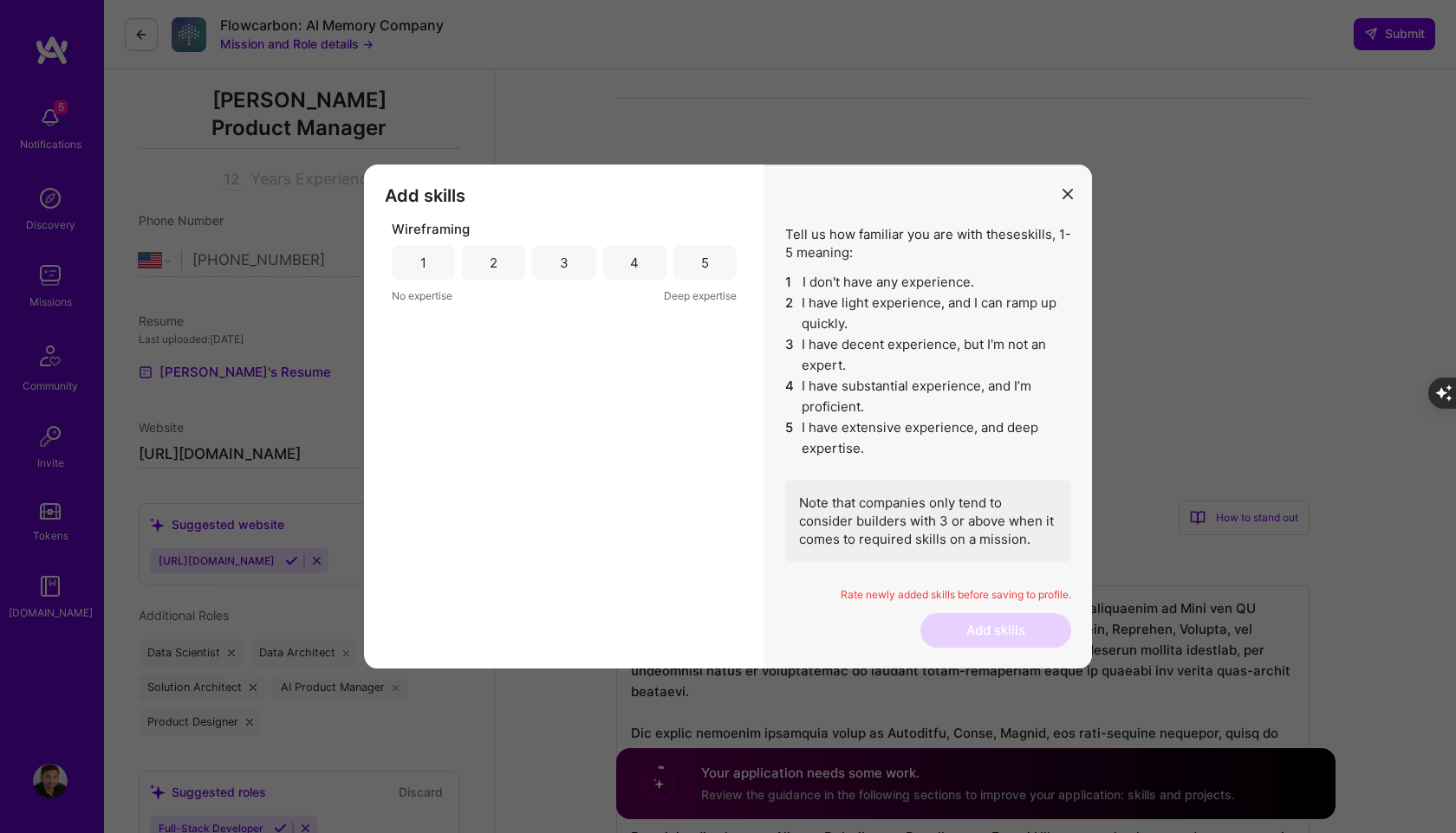
click at [695, 256] on div "5" at bounding box center [704, 262] width 63 height 34
click at [1022, 620] on button "Add skills" at bounding box center [995, 630] width 151 height 34
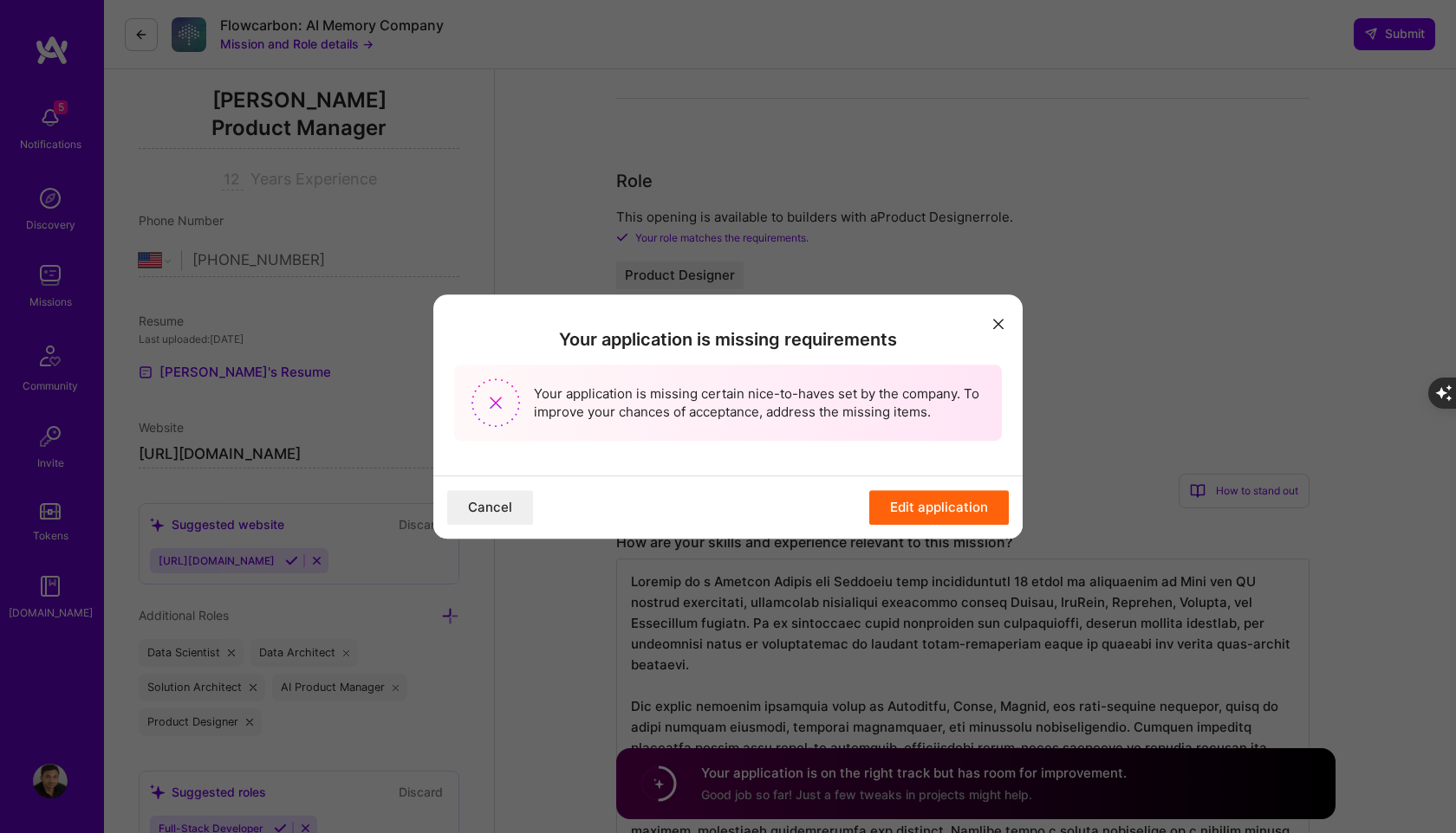
click at [951, 506] on button "Edit application" at bounding box center [940, 507] width 140 height 34
click at [939, 506] on button "Edit application" at bounding box center [940, 507] width 140 height 34
click at [997, 326] on icon "modal" at bounding box center [998, 324] width 11 height 11
click at [479, 509] on button "Cancel" at bounding box center [490, 507] width 86 height 34
click at [1001, 315] on button "modal" at bounding box center [998, 323] width 21 height 29
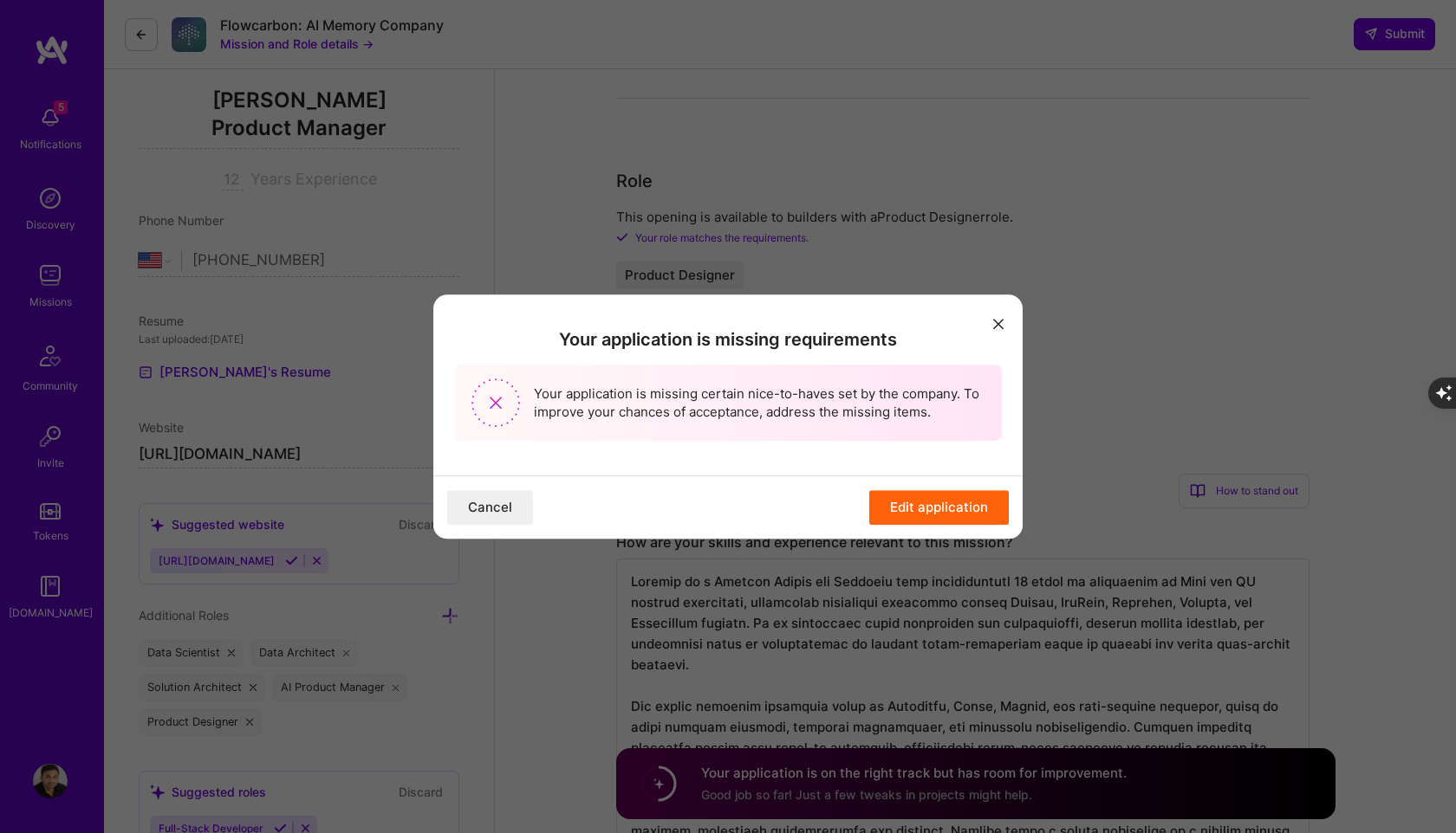
click at [1001, 322] on icon "modal" at bounding box center [998, 324] width 11 height 11
click at [503, 507] on button "Cancel" at bounding box center [490, 507] width 86 height 34
click at [483, 403] on img "modal" at bounding box center [495, 402] width 48 height 48
click at [1000, 321] on icon "modal" at bounding box center [998, 324] width 11 height 11
click at [997, 326] on icon "modal" at bounding box center [998, 324] width 11 height 11
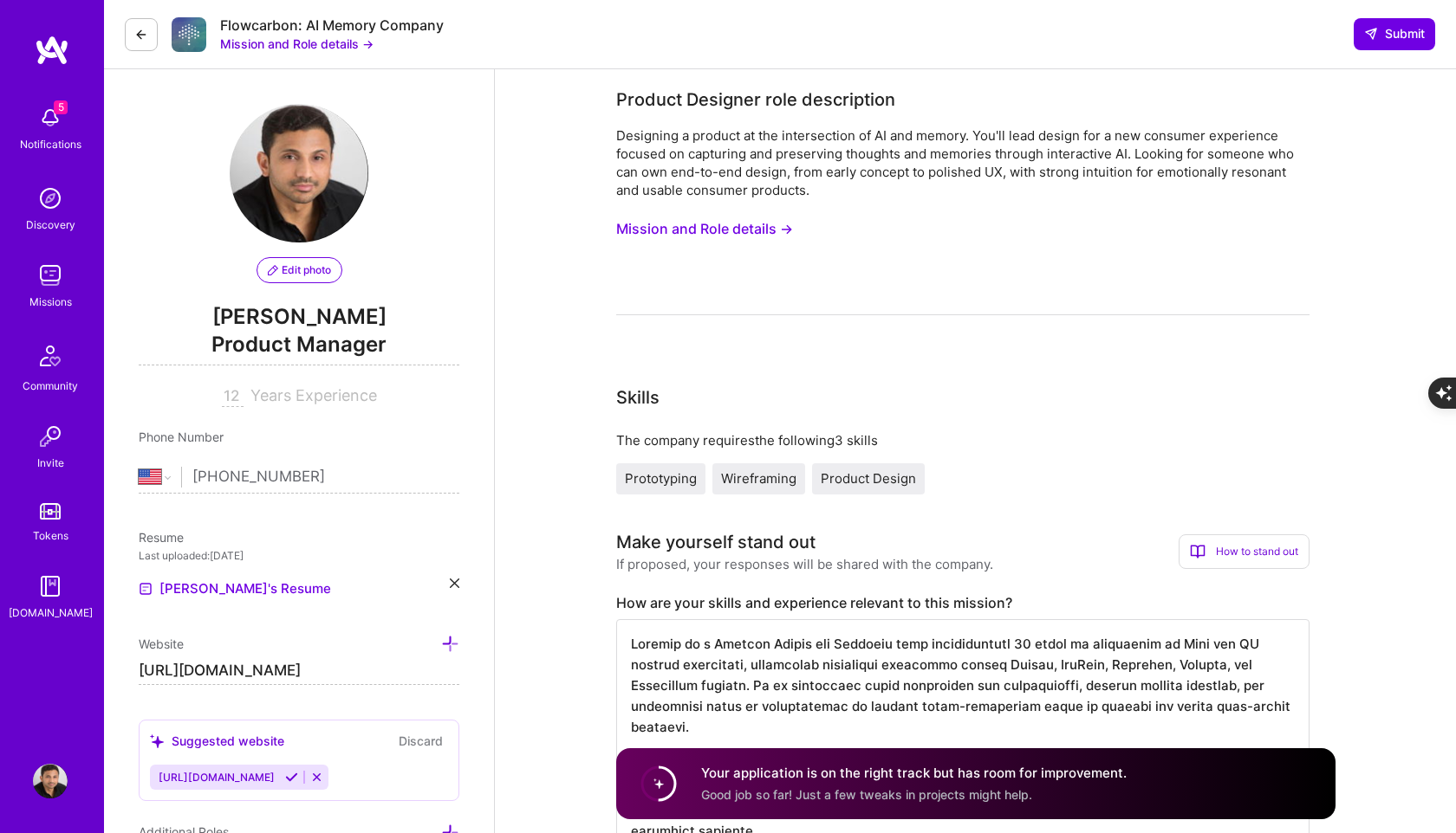
select select "US"
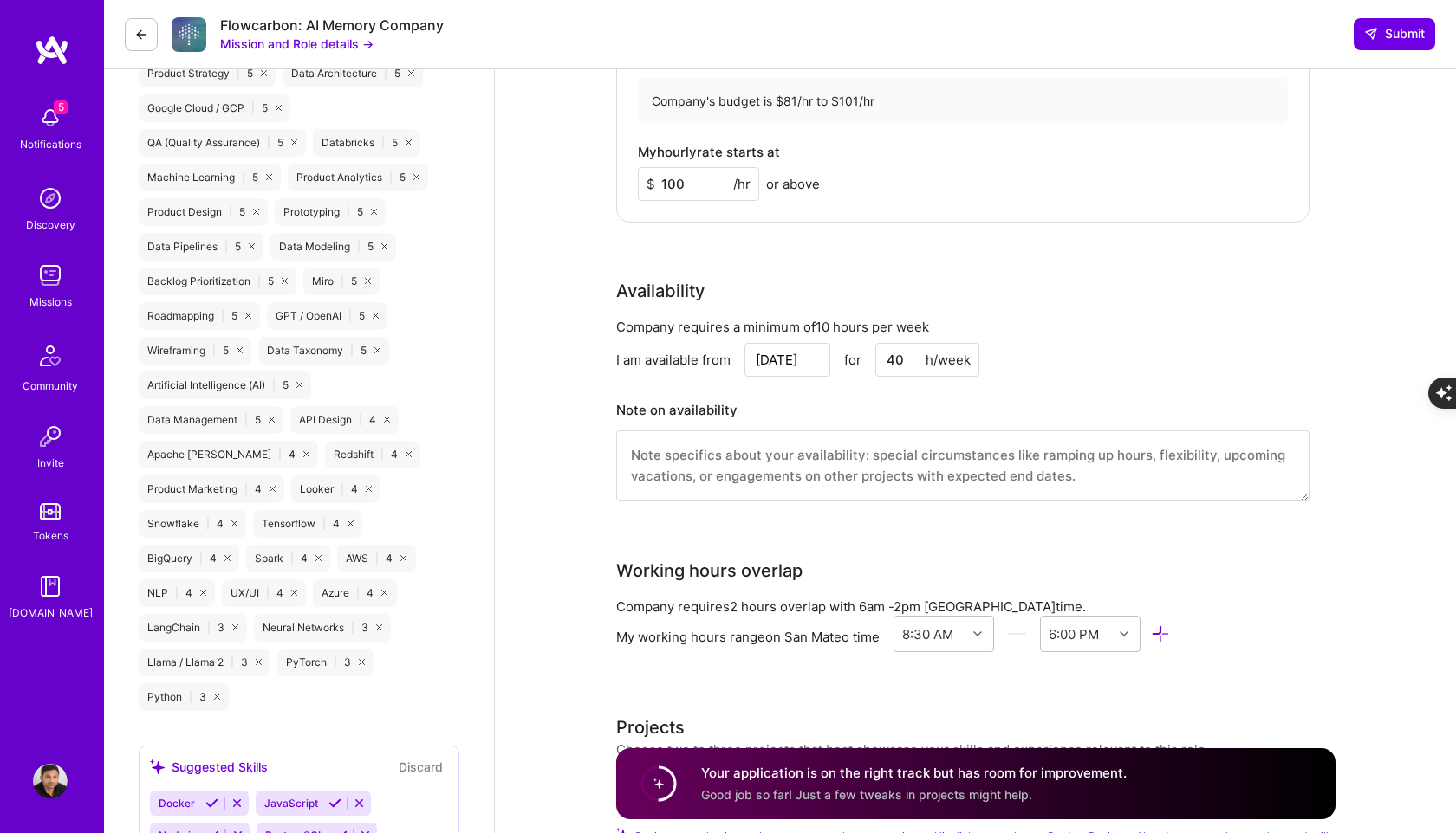
scroll to position [1358, 0]
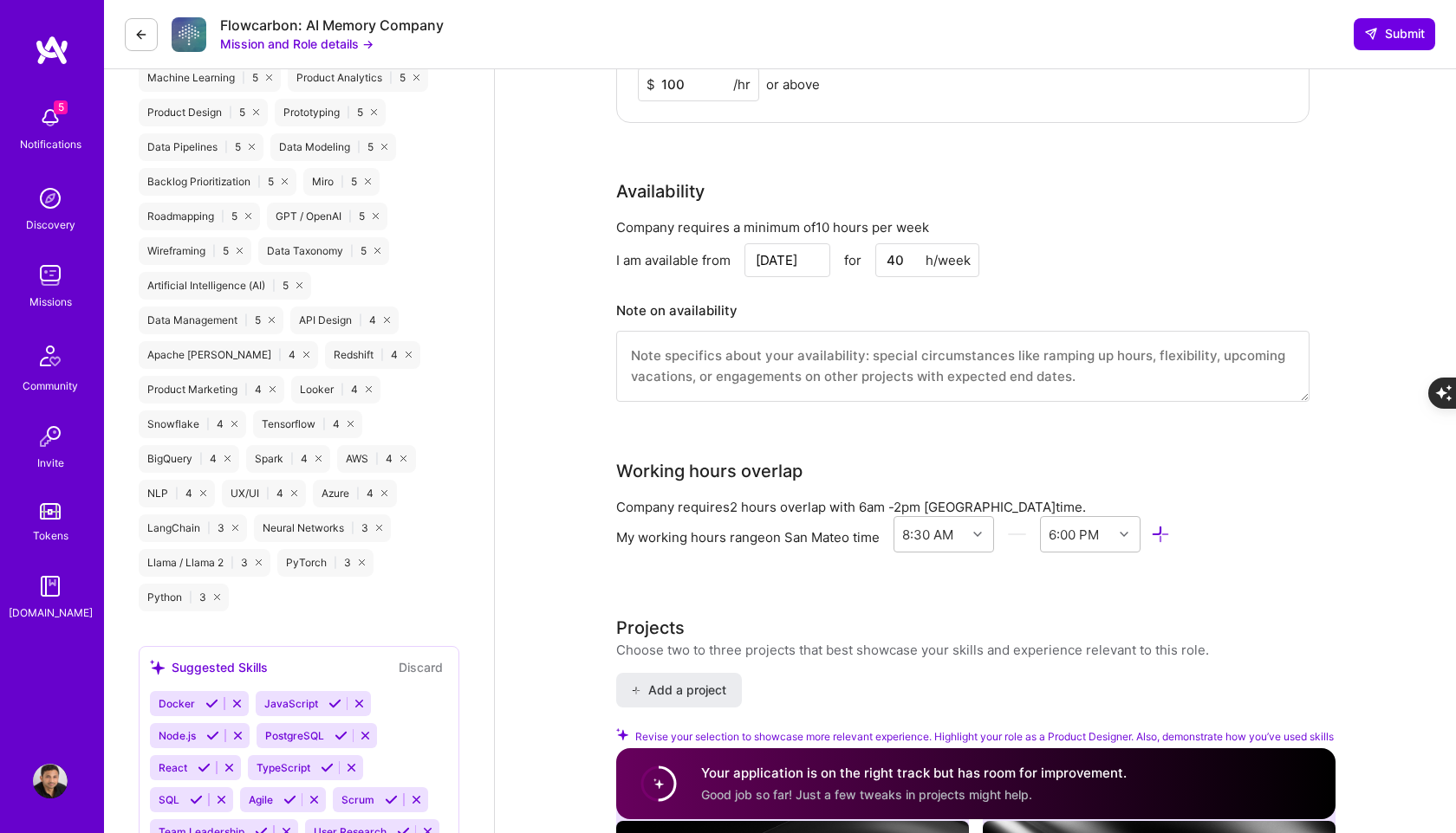
click at [911, 382] on textarea at bounding box center [962, 366] width 694 height 71
click at [780, 253] on input "[DATE]" at bounding box center [787, 261] width 86 height 33
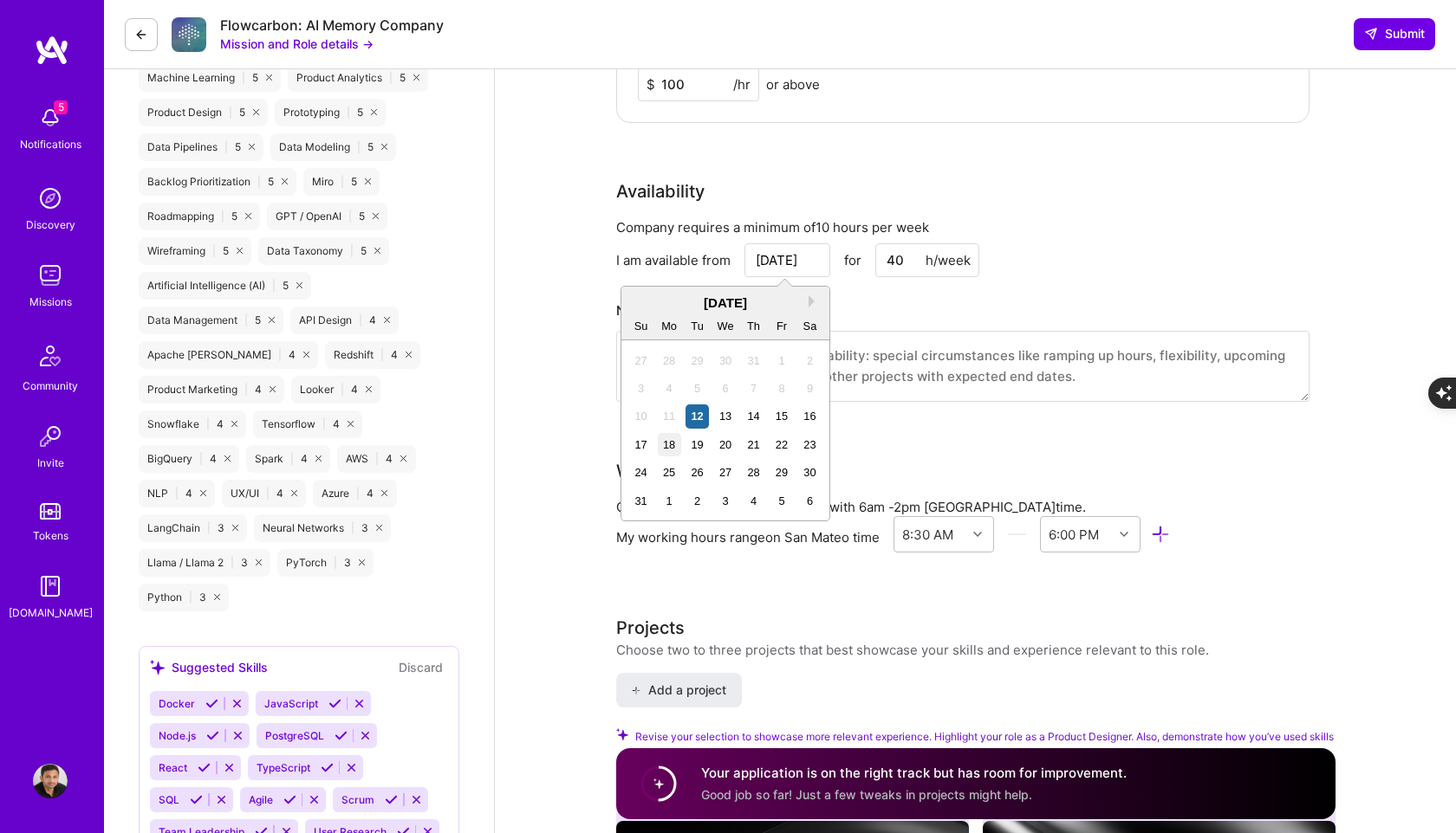
click at [664, 440] on div "18" at bounding box center [670, 445] width 24 height 24
type input "[DATE]"
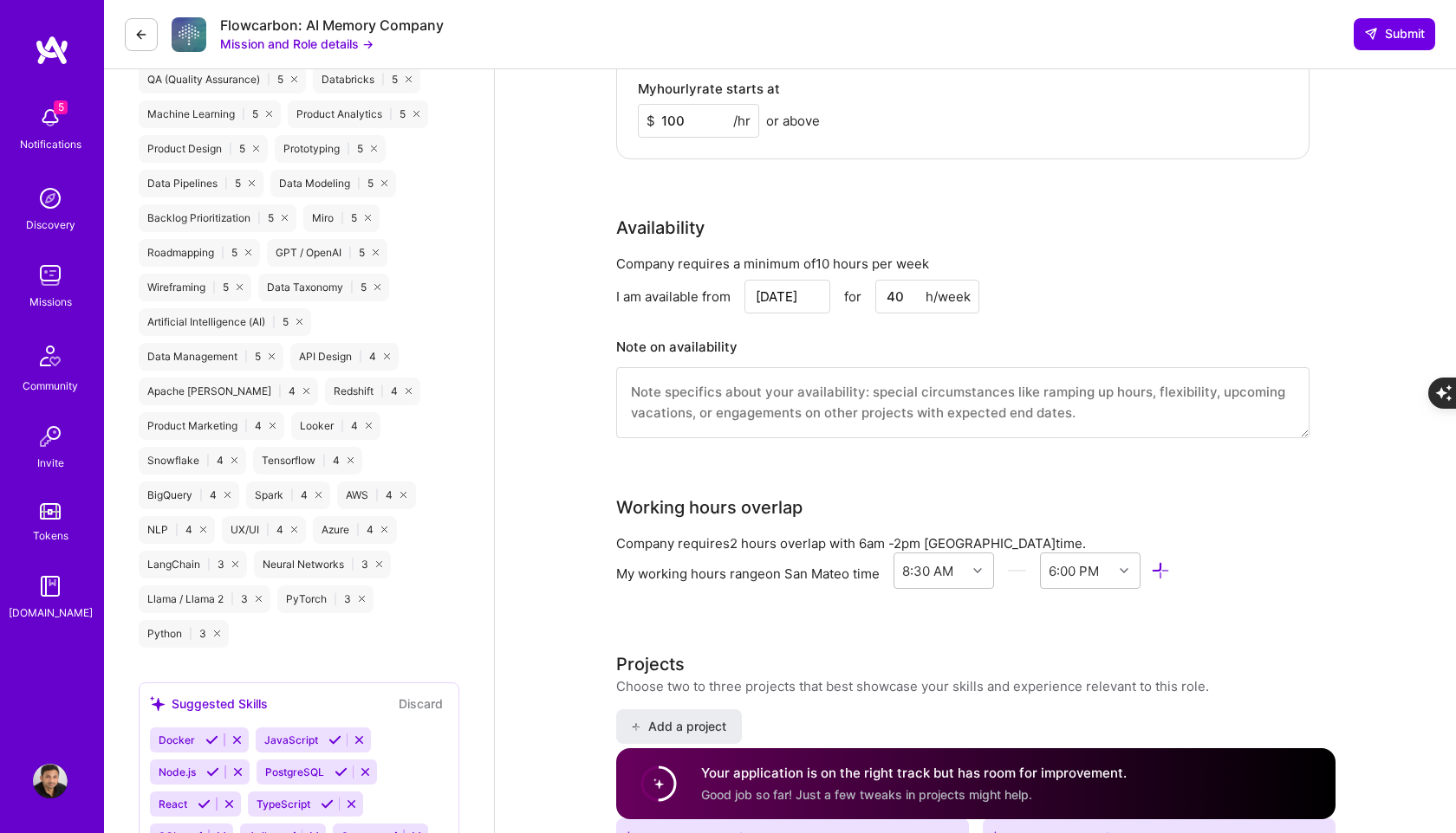
scroll to position [0, 0]
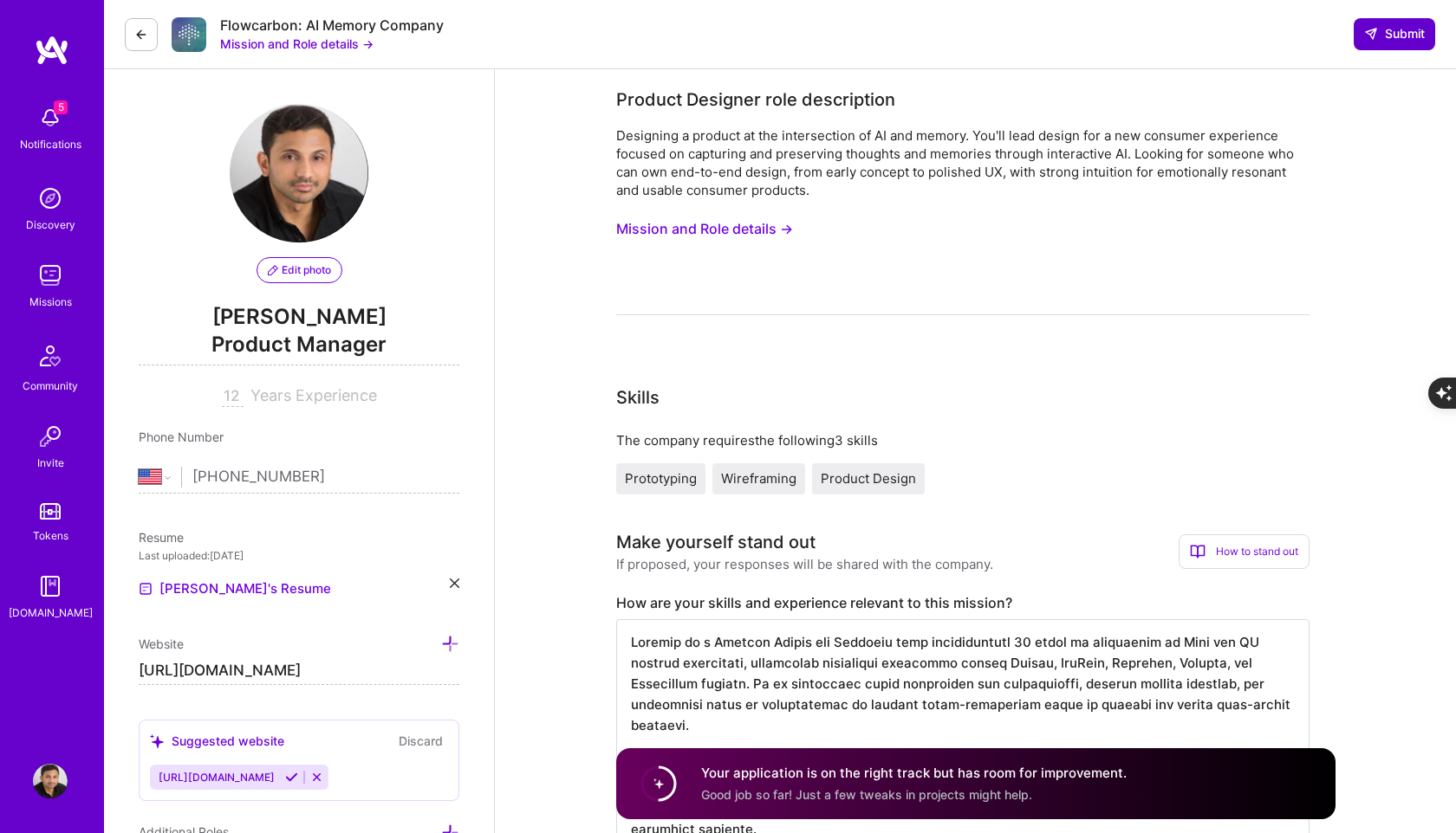
click at [1380, 31] on span "Submit" at bounding box center [1394, 34] width 61 height 18
click at [1400, 36] on span "Submit" at bounding box center [1394, 34] width 61 height 18
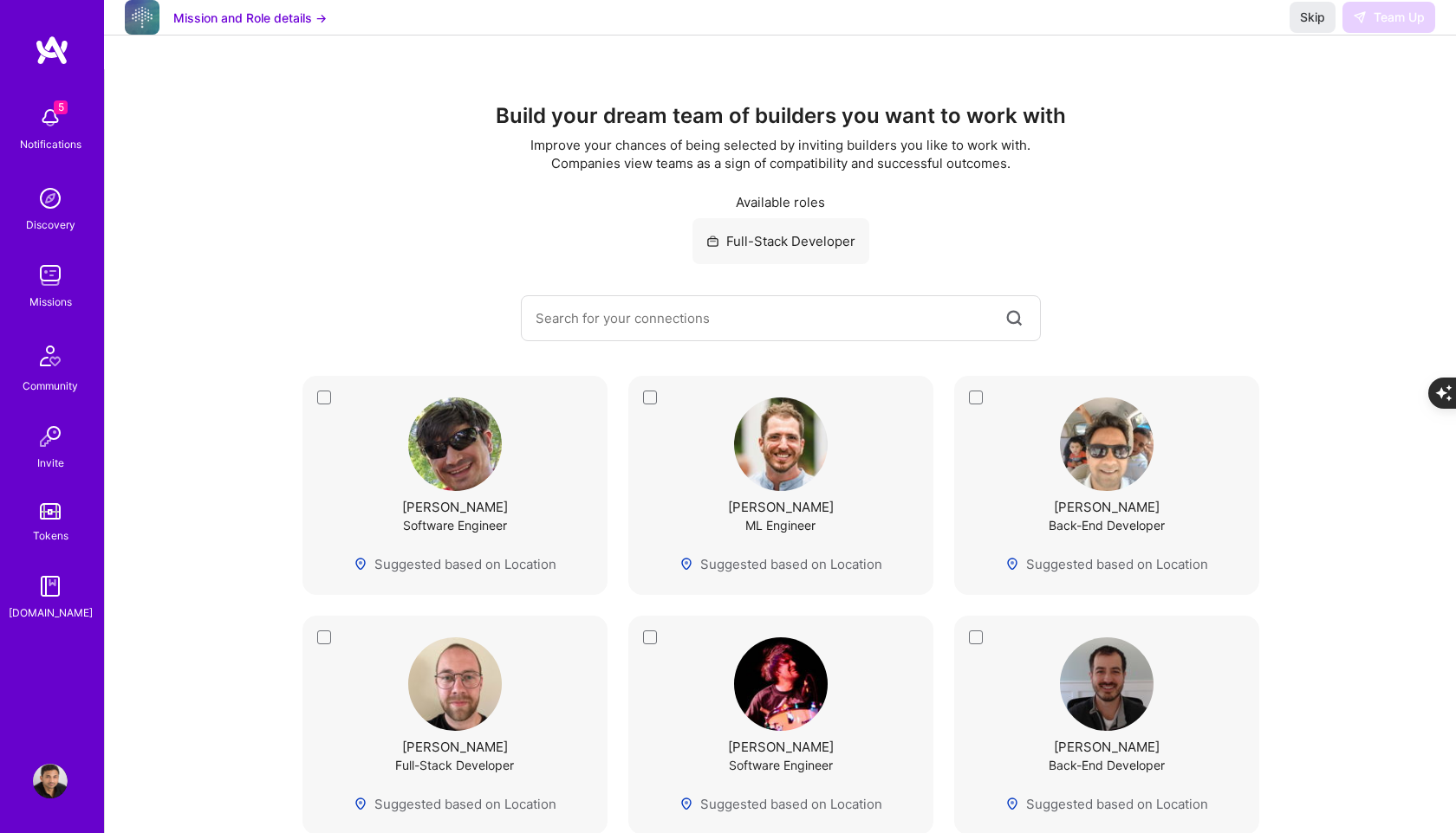
click at [57, 125] on img at bounding box center [49, 117] width 34 height 34
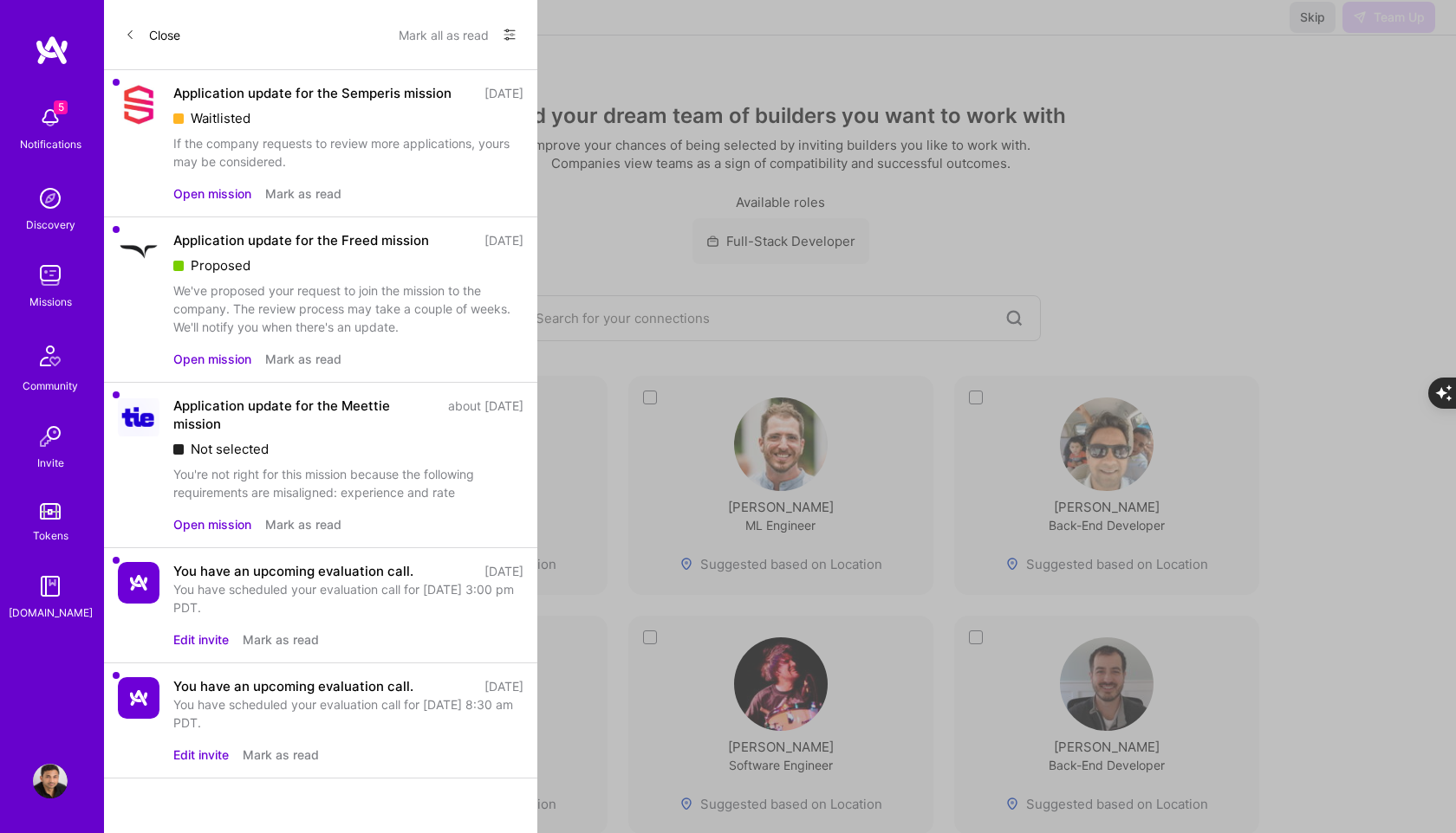
click at [156, 34] on button "Close" at bounding box center [152, 34] width 55 height 28
